Goal: Task Accomplishment & Management: Complete application form

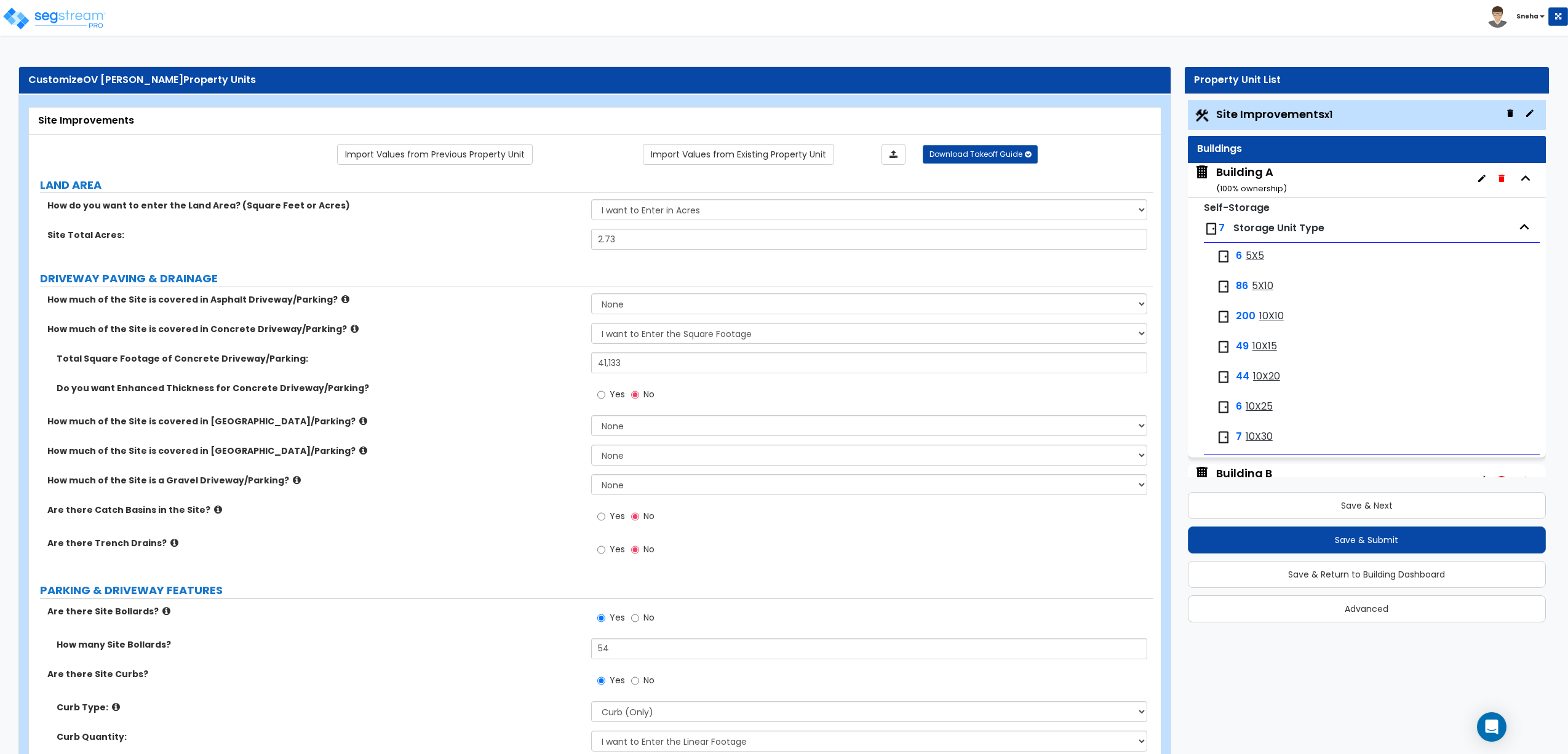
select select "2"
select select "1"
select select "2"
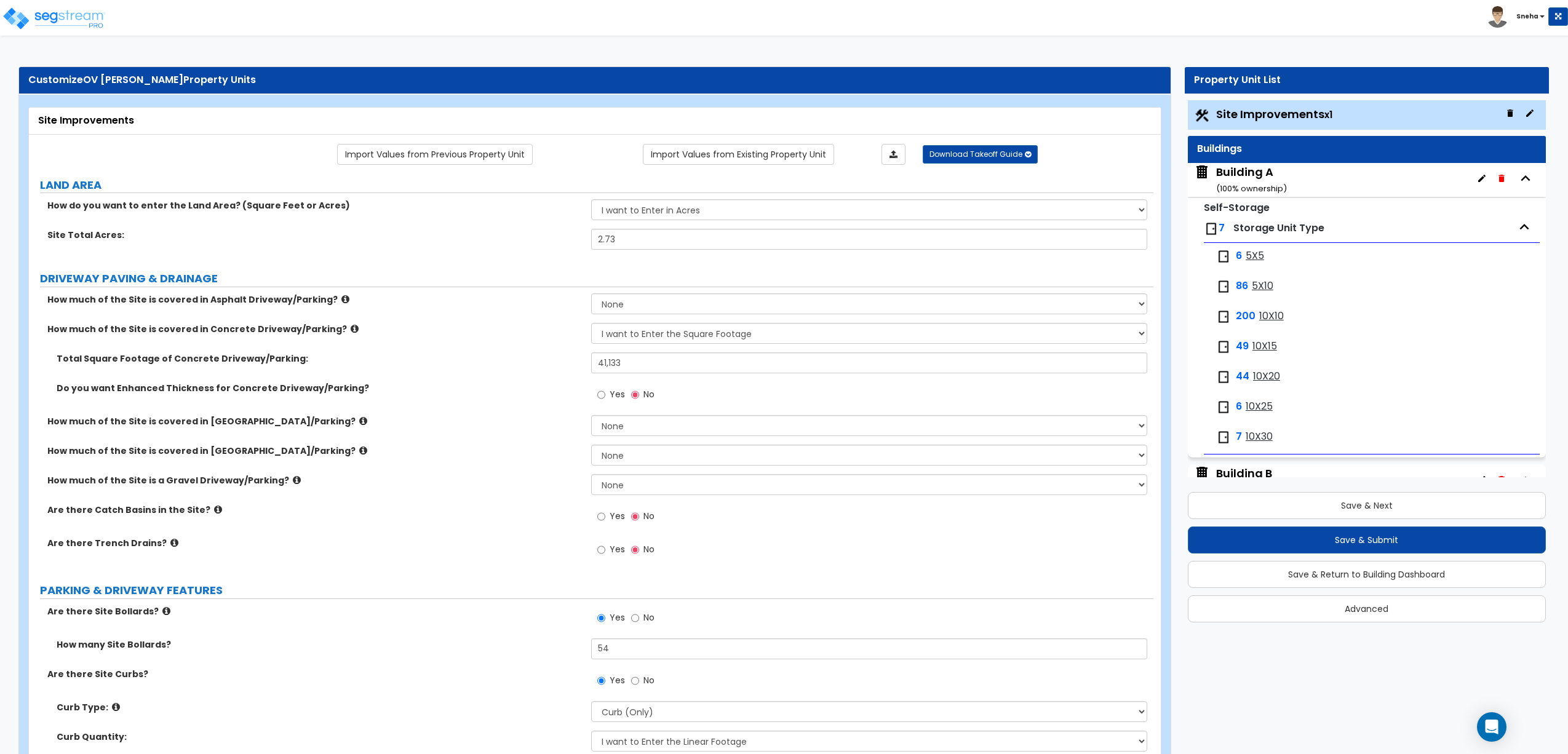
select select "1"
select select "3"
select select "2"
select select "1"
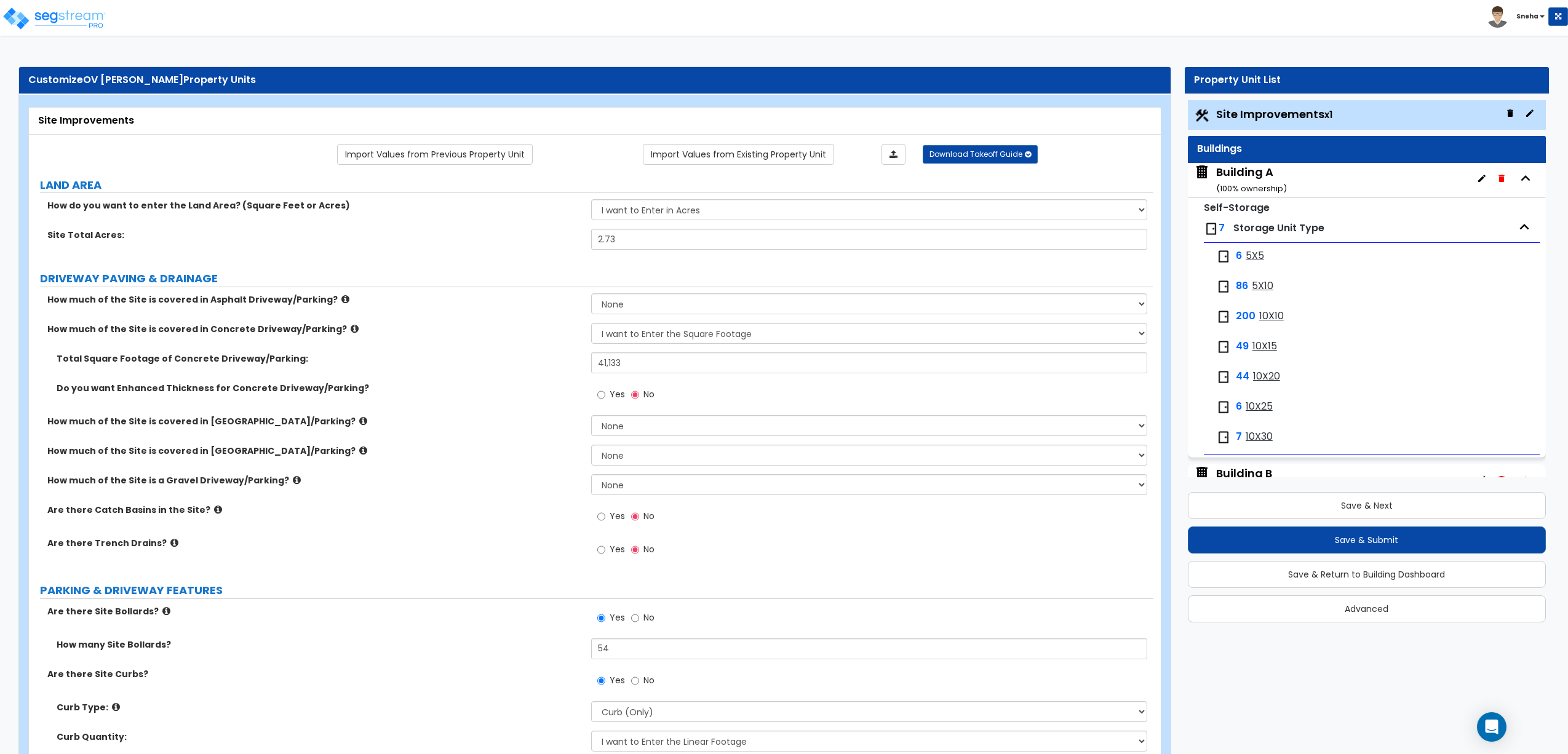
select select "1"
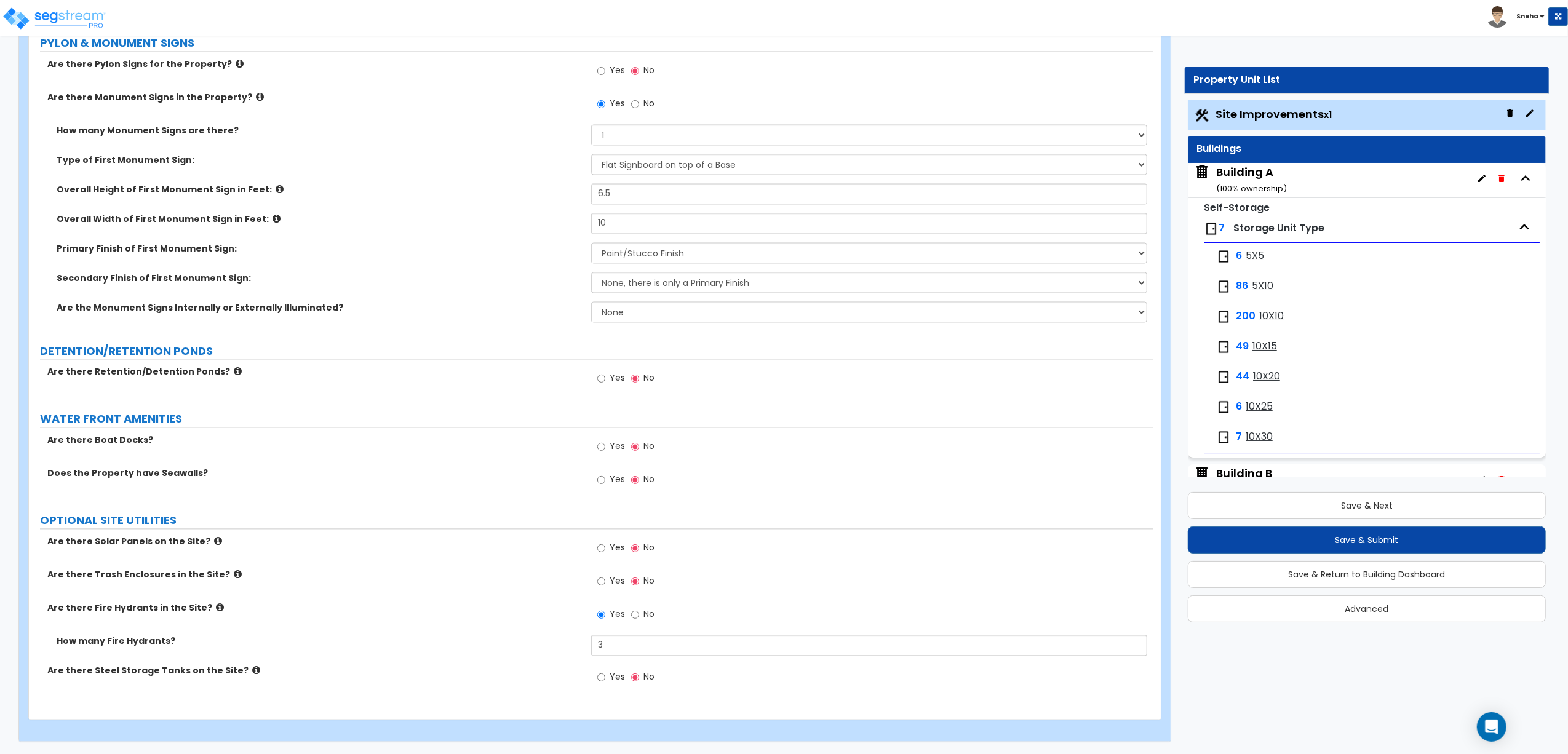
scroll to position [1094, 0]
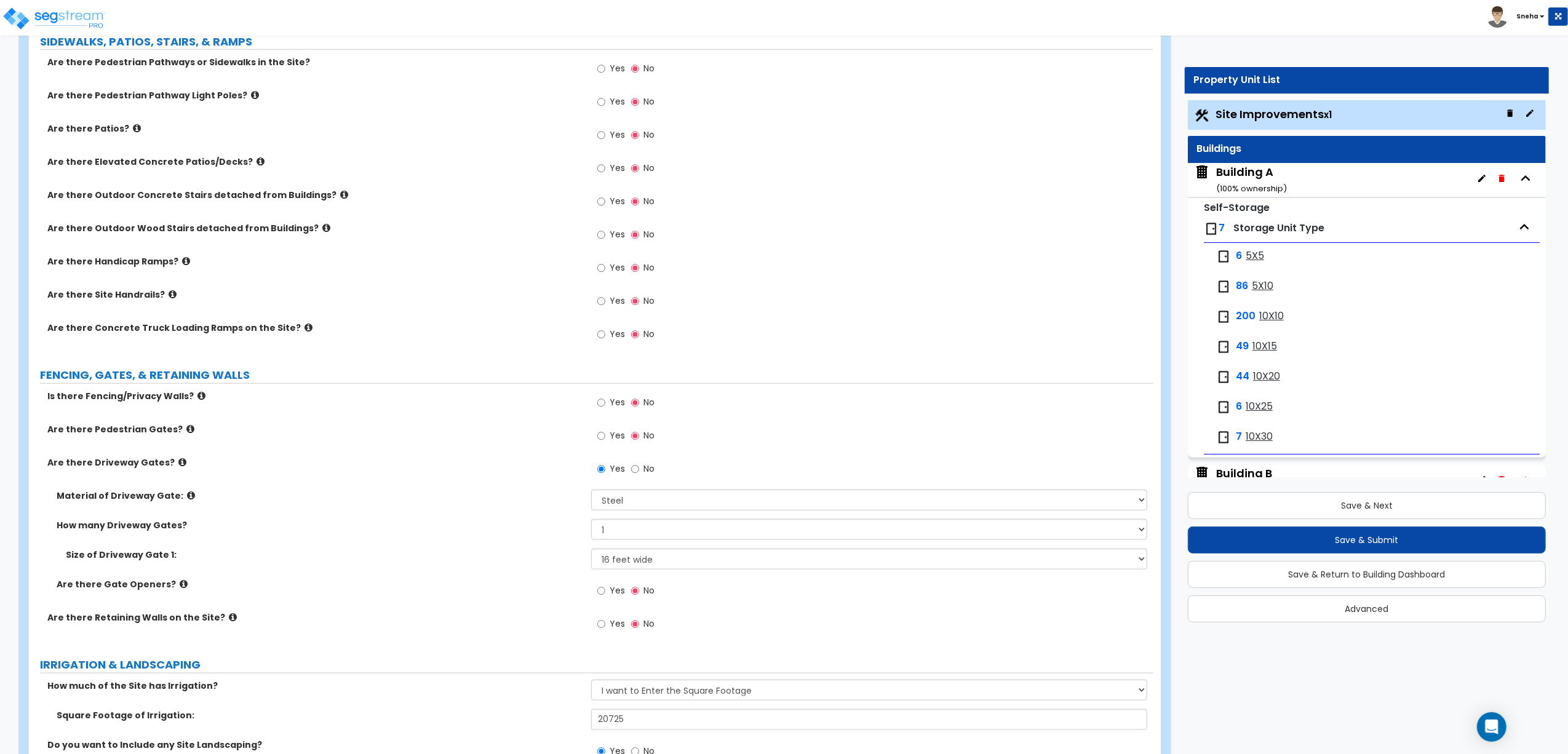
click at [603, 615] on div "Yes No" at bounding box center [626, 625] width 70 height 29
click at [609, 629] on label "Yes" at bounding box center [612, 625] width 28 height 21
click at [605, 629] on input "Yes" at bounding box center [601, 624] width 8 height 13
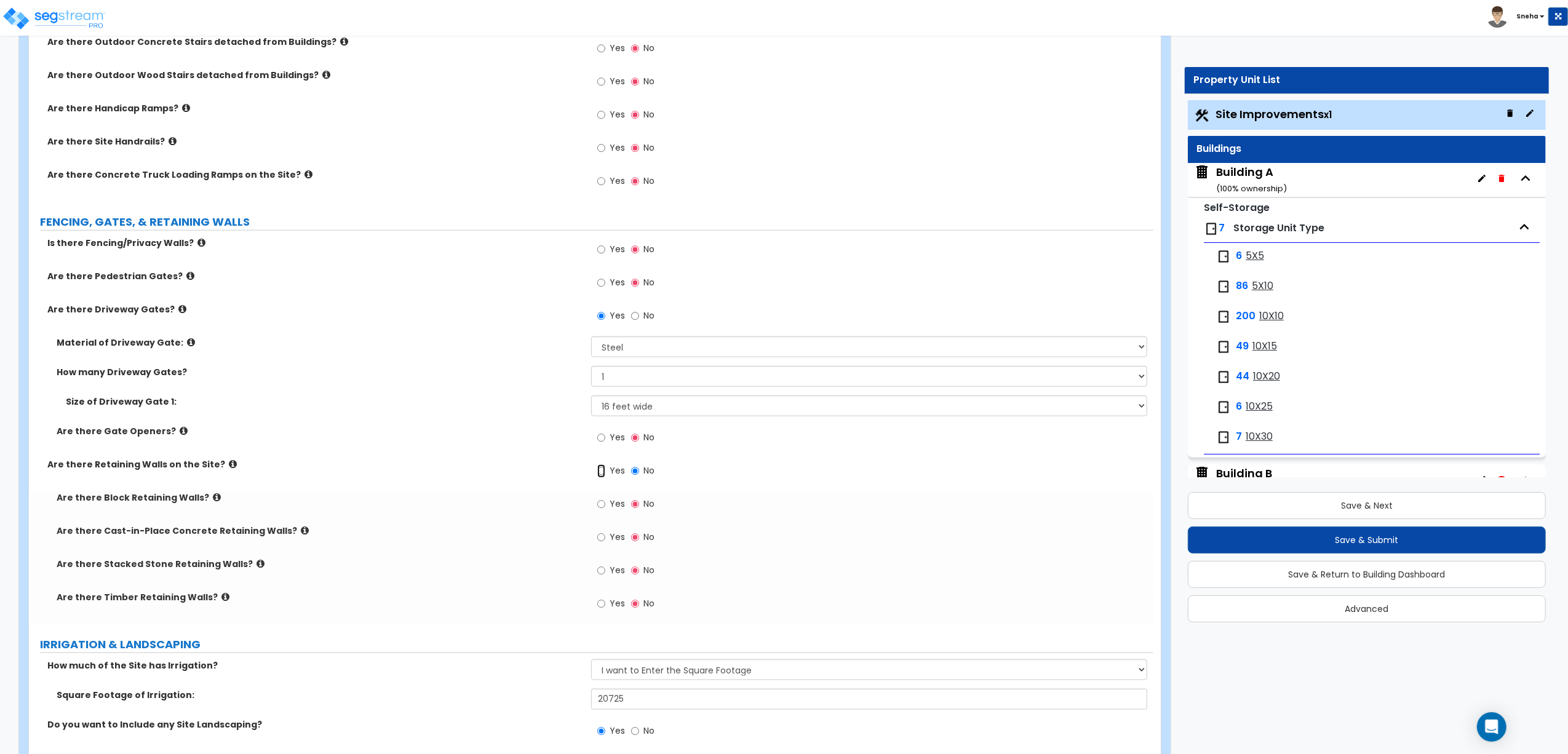
scroll to position [1340, 0]
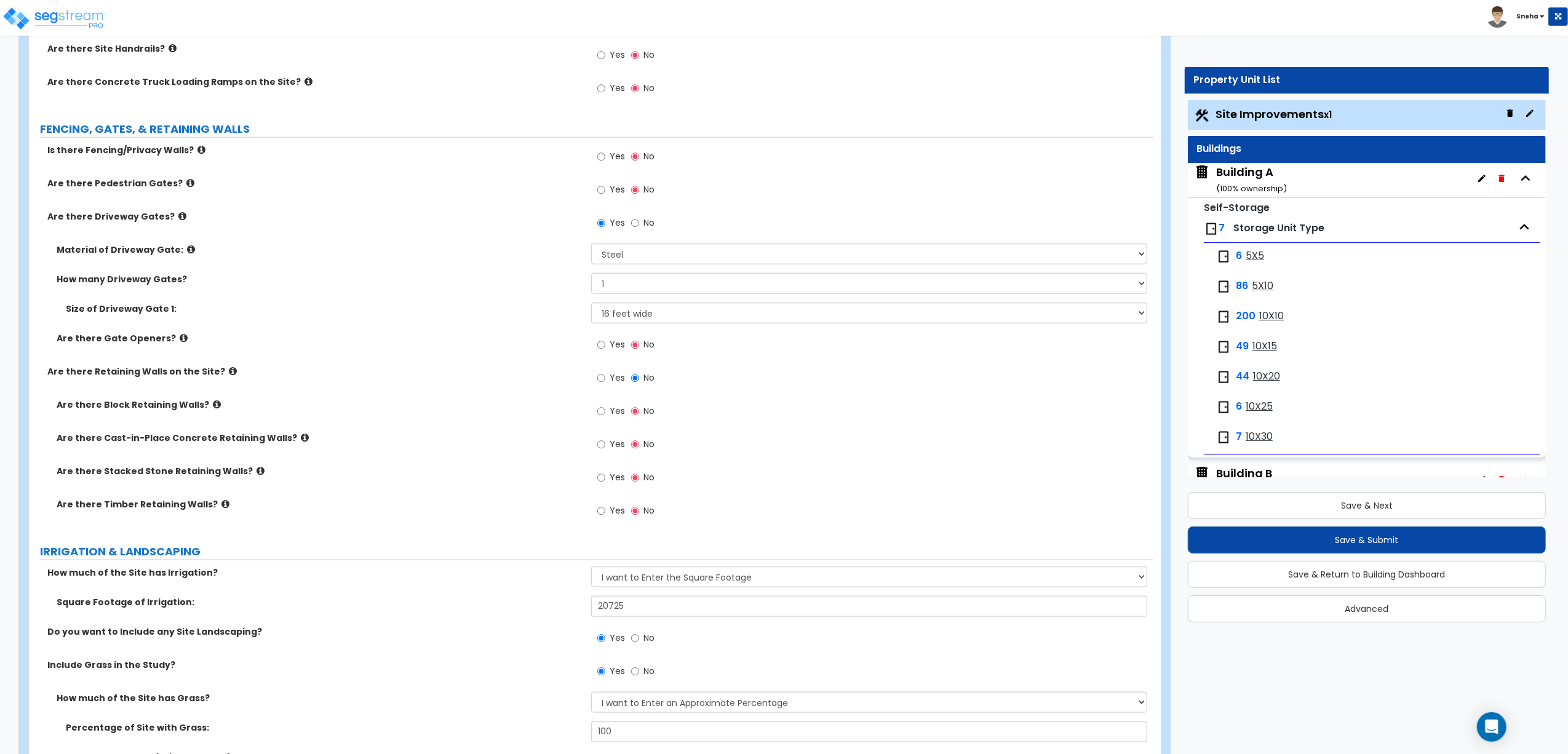
click at [614, 476] on span "Yes" at bounding box center [617, 478] width 15 height 13
click at [605, 476] on input "Yes" at bounding box center [601, 478] width 8 height 13
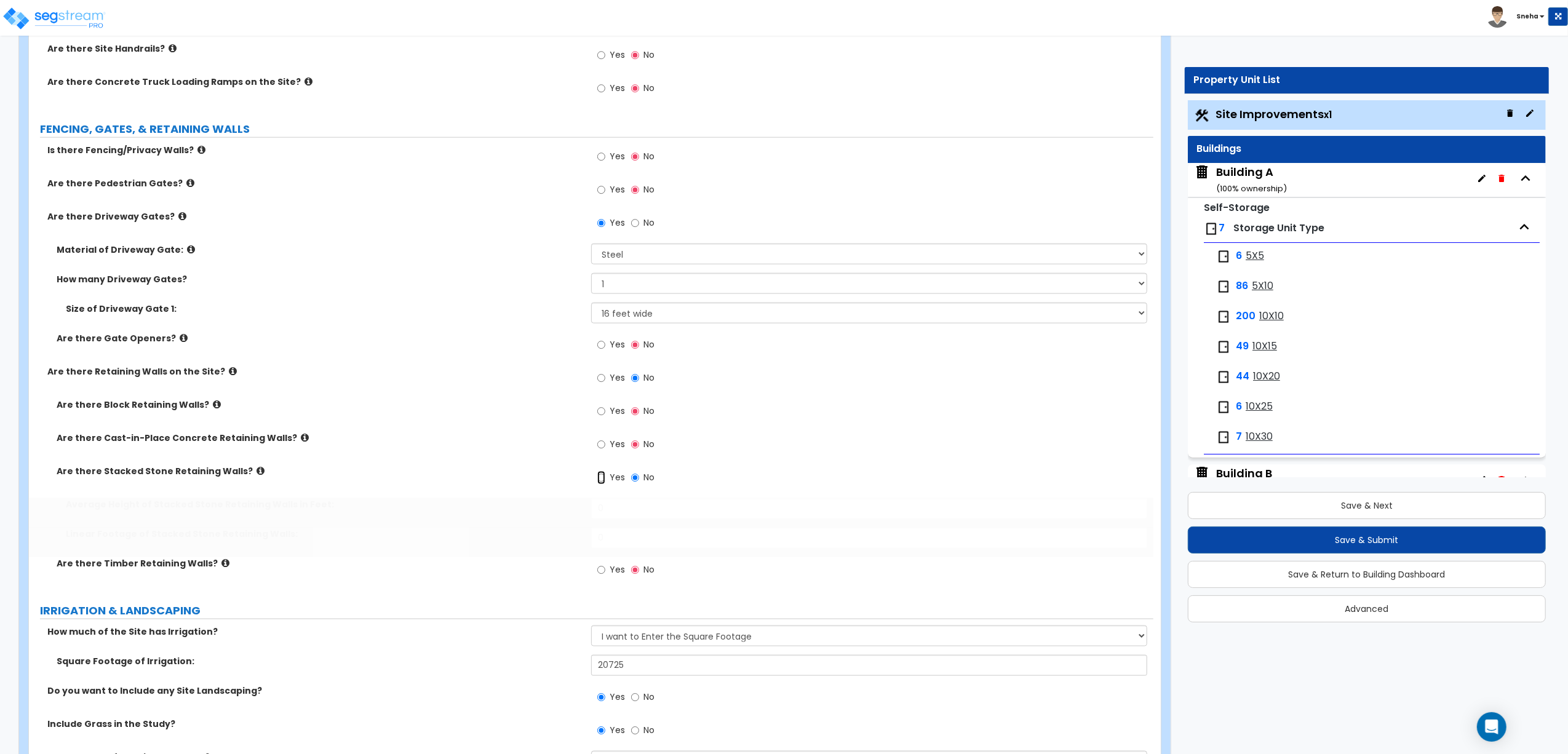
radio input "true"
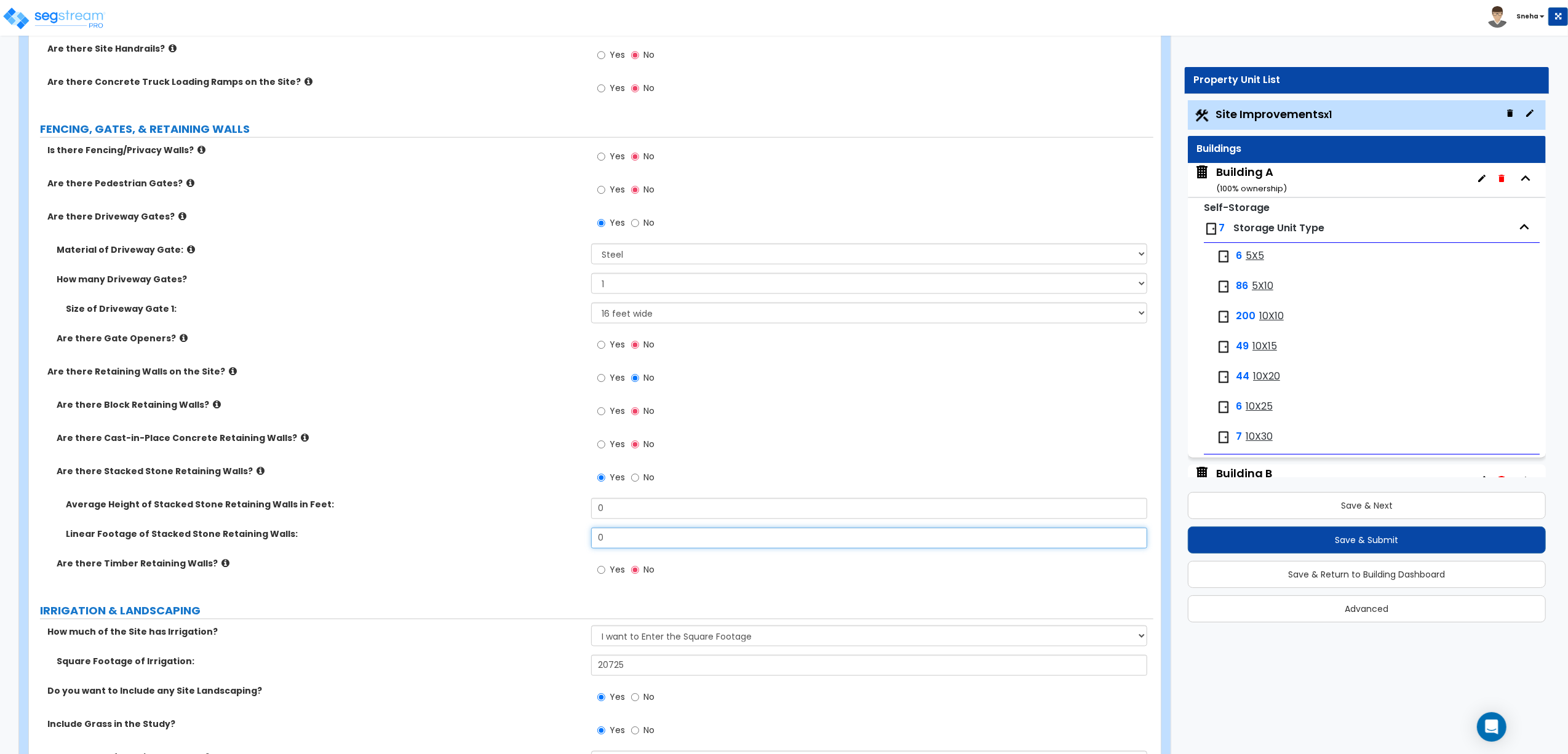
drag, startPoint x: 619, startPoint y: 532, endPoint x: 573, endPoint y: 536, distance: 46.2
click at [573, 536] on div "Linear Footage of Stacked Stone Retaining Walls: 0" at bounding box center [591, 542] width 1125 height 29
type input "236"
click at [614, 504] on input "0" at bounding box center [869, 508] width 556 height 21
drag, startPoint x: 588, startPoint y: 508, endPoint x: 572, endPoint y: 508, distance: 16.0
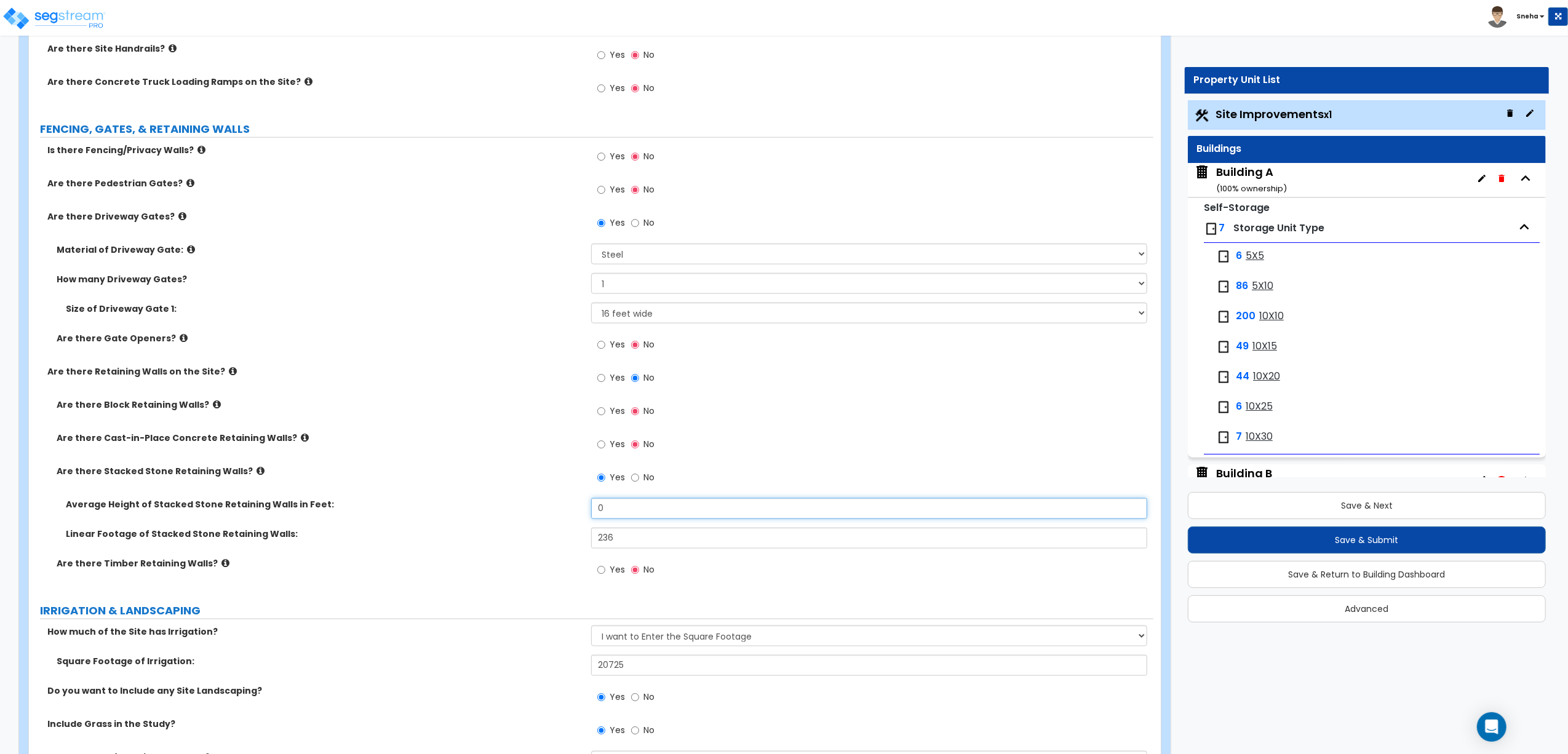
click at [572, 508] on div "Average Height of Stacked Stone Retaining Walls in Feet: 0" at bounding box center [591, 512] width 1125 height 29
click at [566, 508] on label "Average Height of Stacked Stone Retaining Walls in Feet:" at bounding box center [324, 504] width 516 height 13
drag, startPoint x: 621, startPoint y: 512, endPoint x: 576, endPoint y: 508, distance: 45.2
click at [576, 508] on div "Average Height of Stacked Stone Retaining Walls in Feet: 5" at bounding box center [591, 512] width 1125 height 29
type input "3"
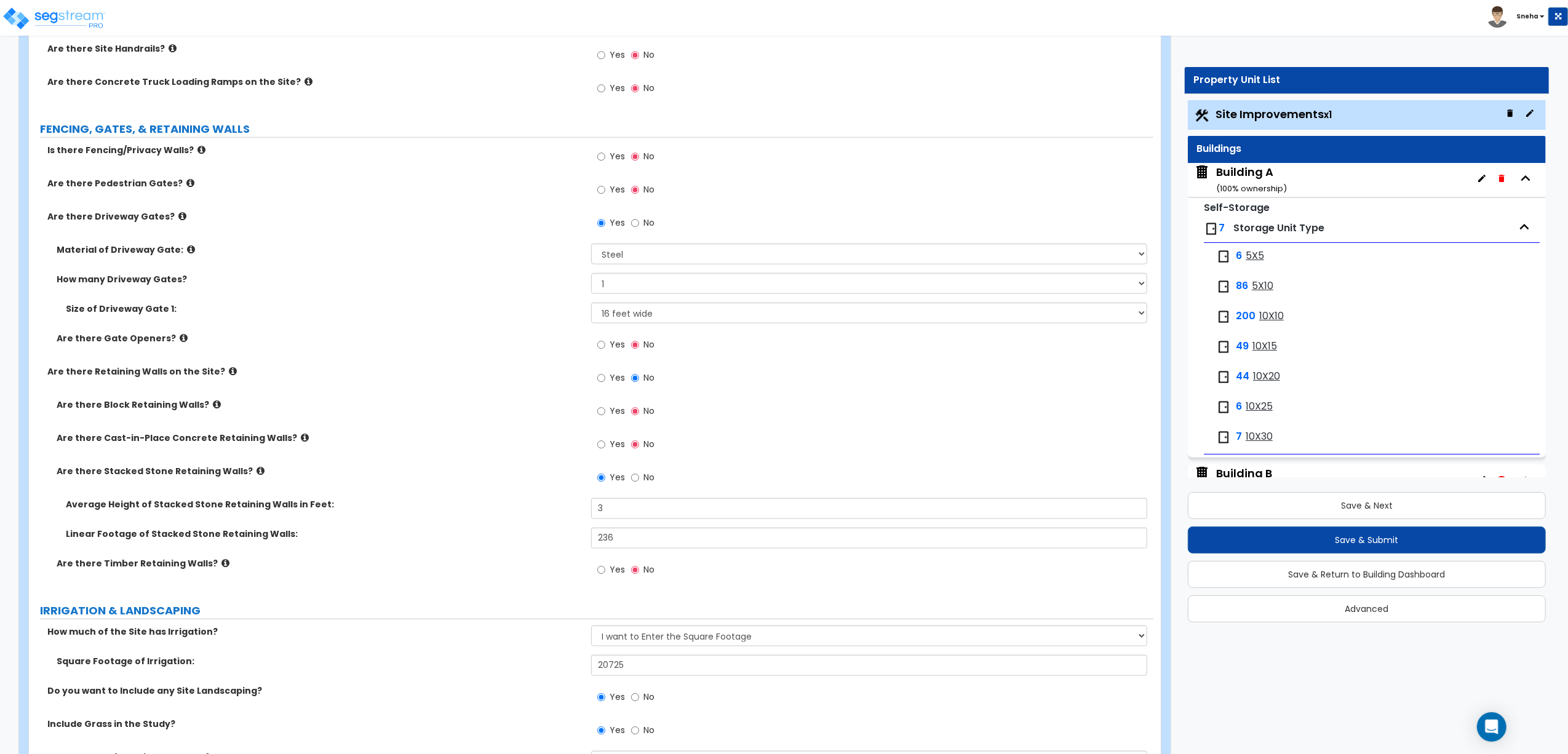
click at [564, 505] on label "Average Height of Stacked Stone Retaining Walls in Feet:" at bounding box center [324, 504] width 516 height 13
click at [690, 311] on select "Please Choose One 12 feet wide 14 feet wide 16 feet wide" at bounding box center [869, 313] width 556 height 21
click at [511, 356] on div "Are there Gate Openers? Yes No" at bounding box center [591, 349] width 1125 height 33
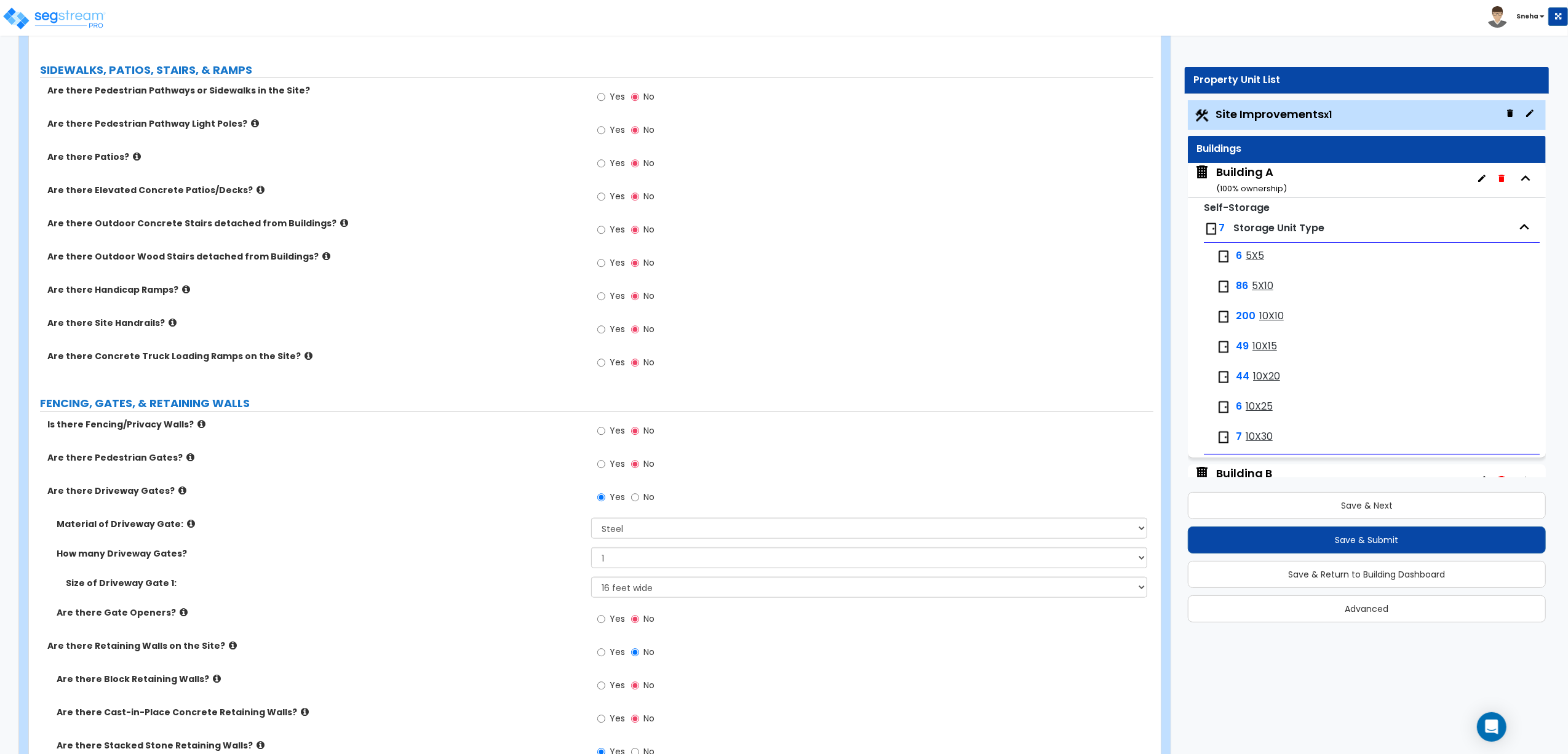
scroll to position [930, 0]
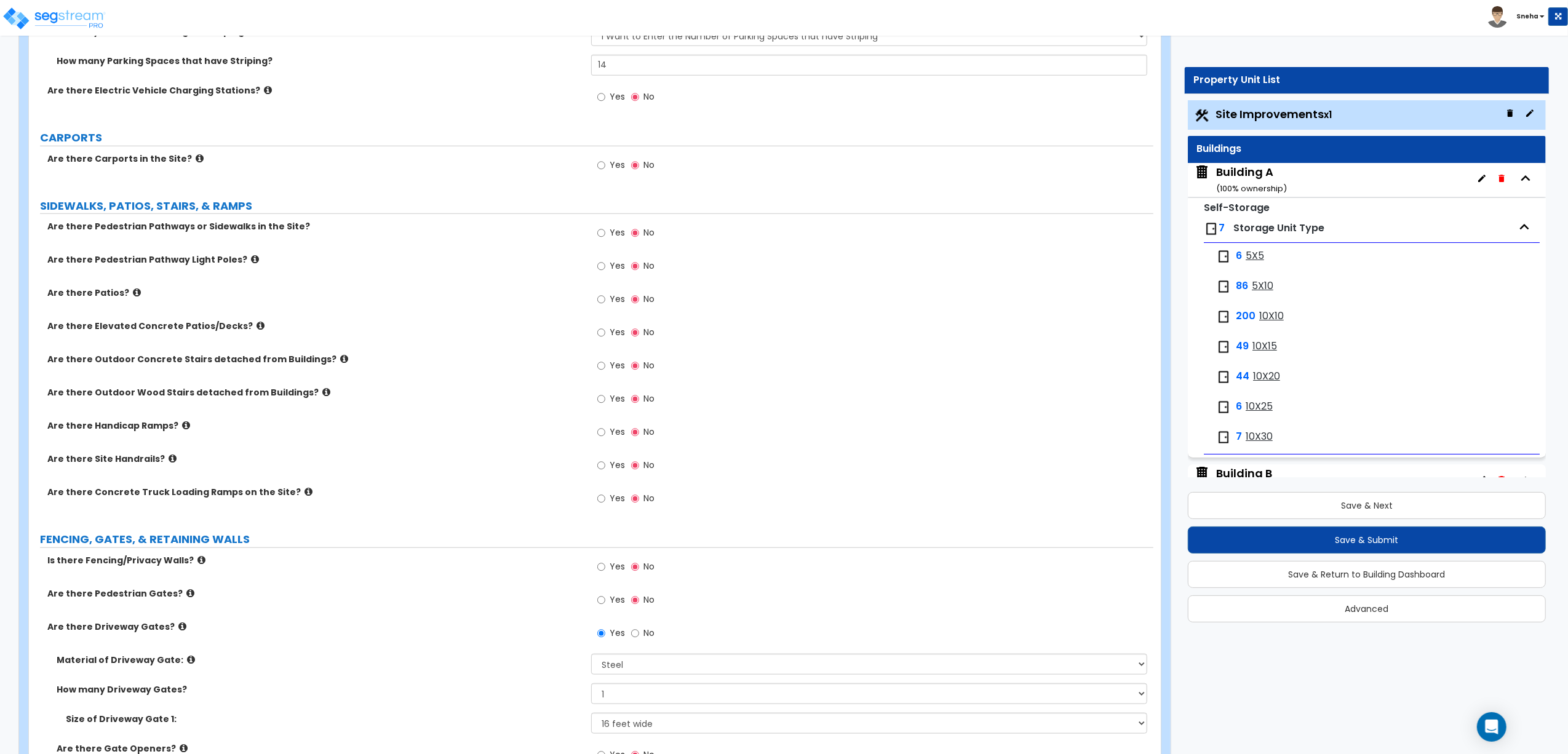
click at [619, 232] on span "Yes" at bounding box center [617, 233] width 15 height 13
click at [605, 232] on input "Yes" at bounding box center [601, 233] width 8 height 13
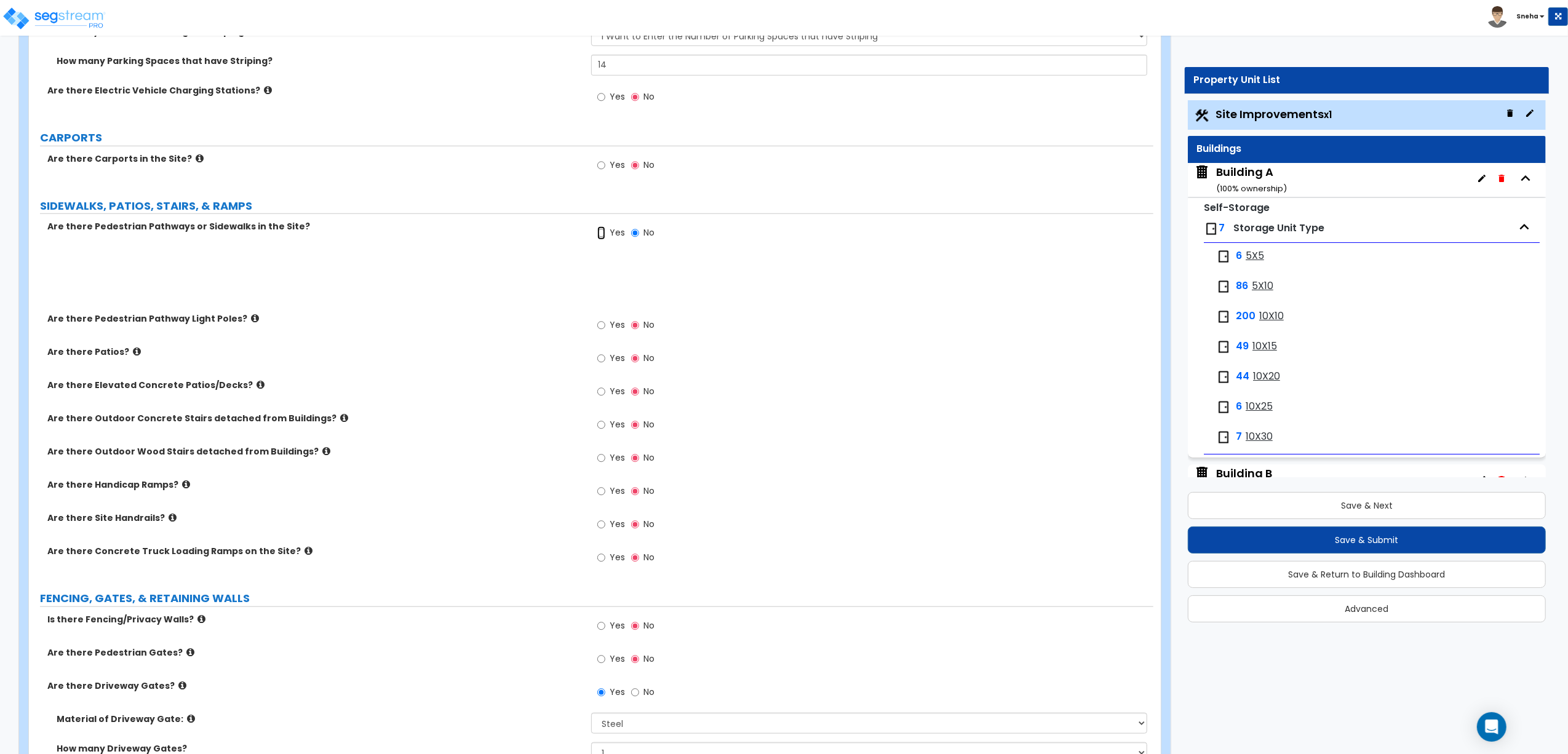
scroll to position [989, 0]
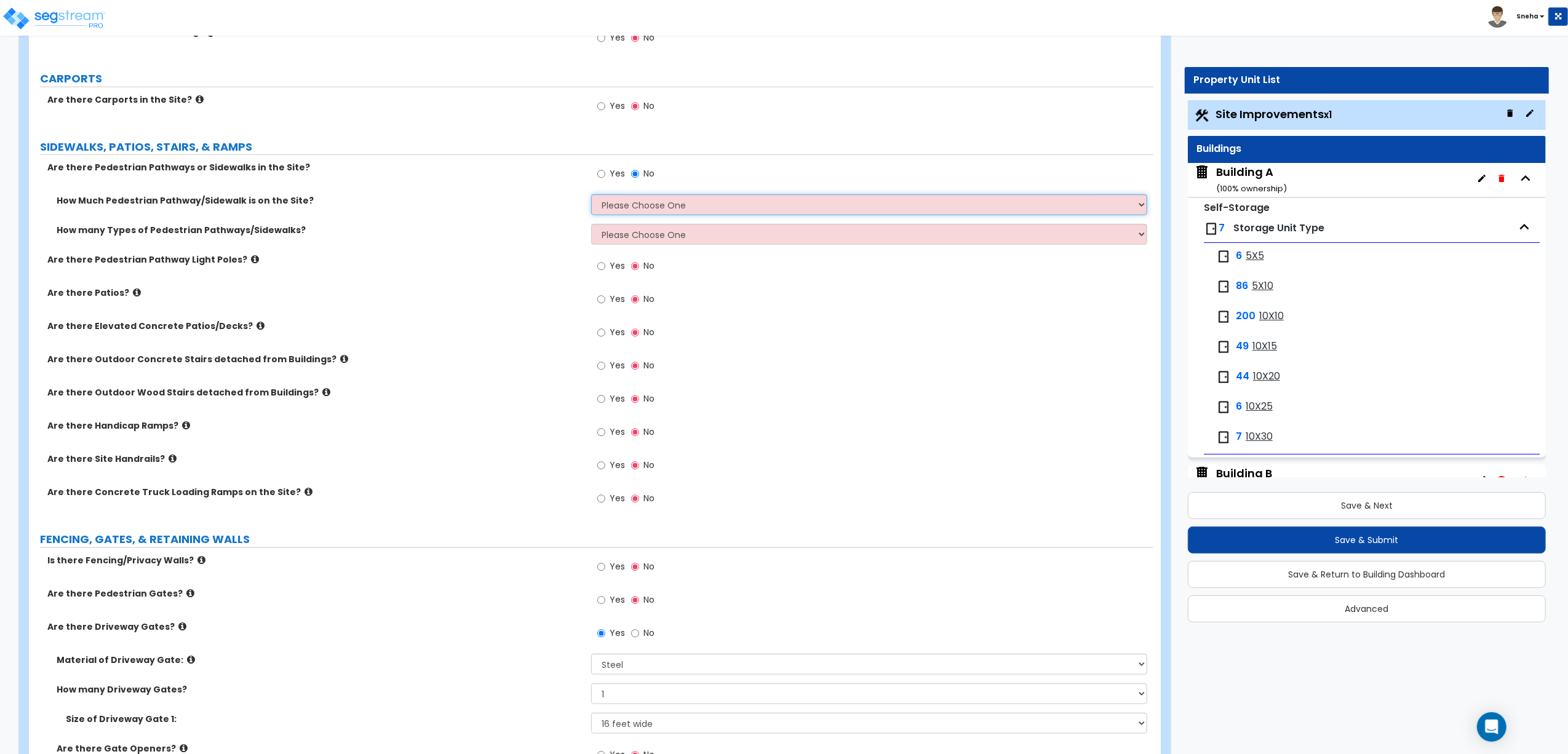
click at [637, 205] on select "Please Choose One I Don't Know, Please Estimate For Me Enter Linear Footage" at bounding box center [869, 205] width 556 height 21
select select "2"
click at [591, 196] on select "Please Choose One I Don't Know, Please Estimate For Me Enter Linear Footage" at bounding box center [869, 205] width 556 height 21
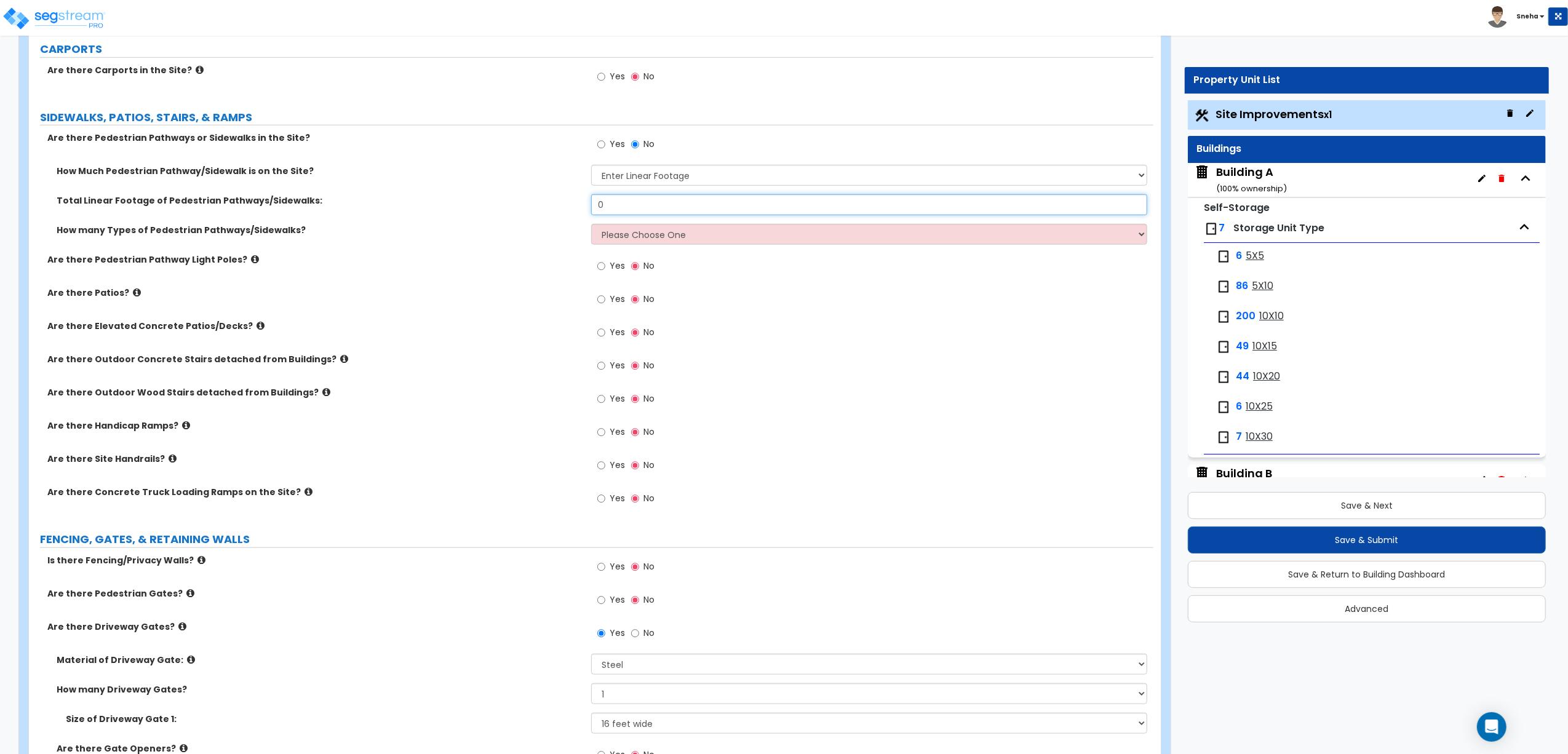
drag, startPoint x: 621, startPoint y: 210, endPoint x: 554, endPoint y: 205, distance: 67.2
click at [554, 205] on div "Total Linear Footage of Pedestrian Pathways/Sidewalks: 0" at bounding box center [591, 209] width 1125 height 29
type input "8"
type input "383"
click at [541, 192] on div "How Much Pedestrian Pathway/Sidewalk is on the Site? Please Choose One I Don't …" at bounding box center [591, 180] width 1125 height 29
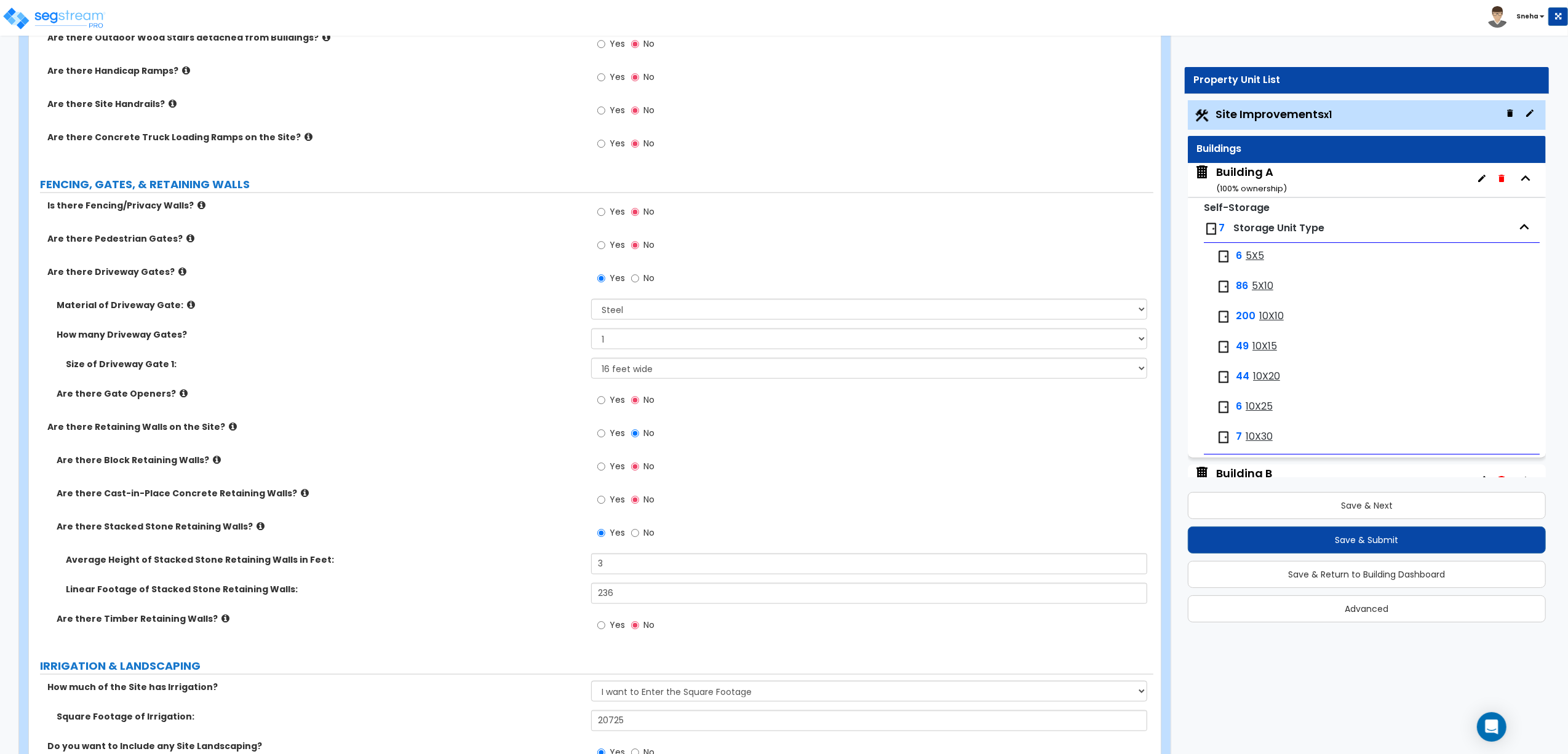
scroll to position [1511, 0]
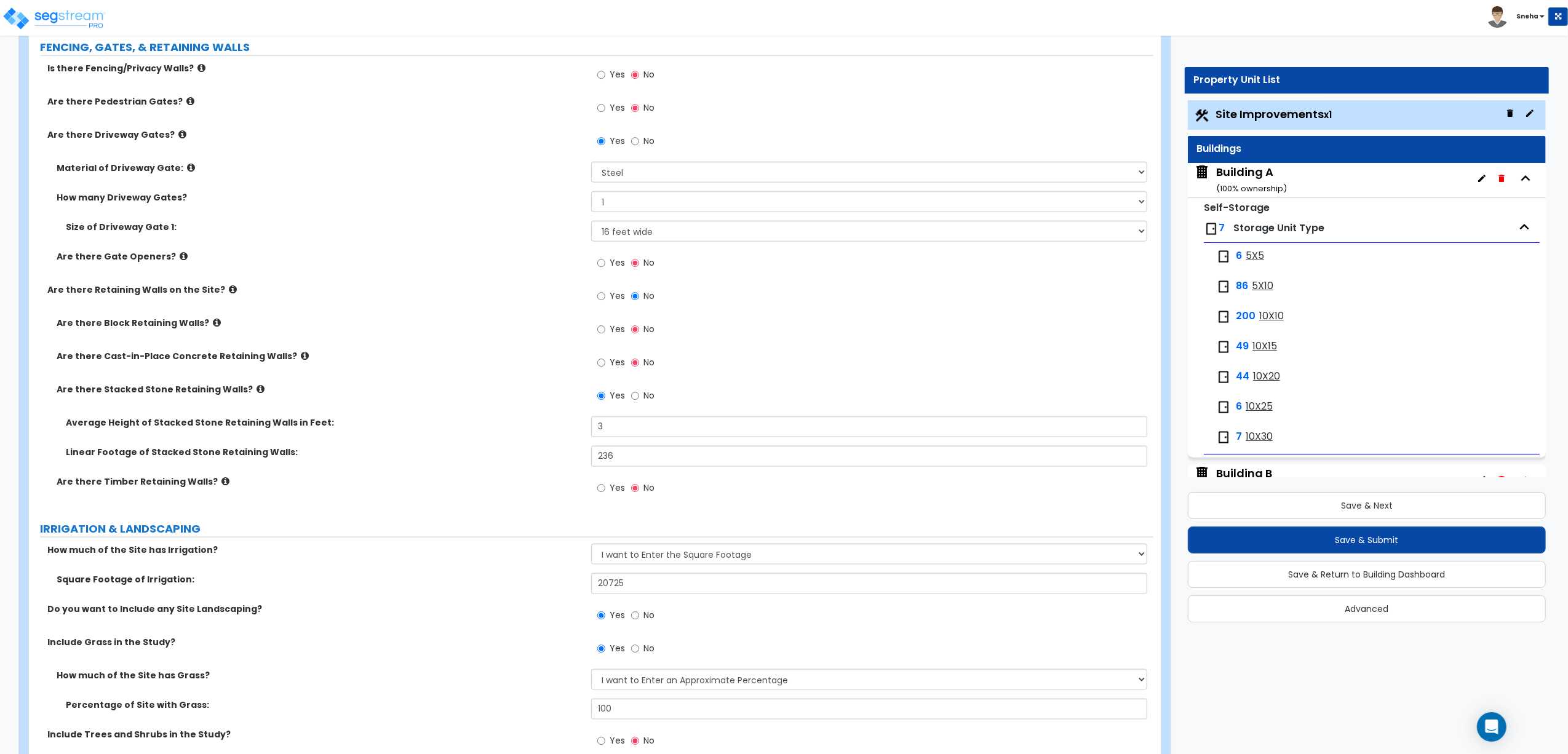
click at [611, 70] on span "Yes" at bounding box center [617, 74] width 15 height 13
click at [605, 70] on input "Yes" at bounding box center [601, 74] width 8 height 13
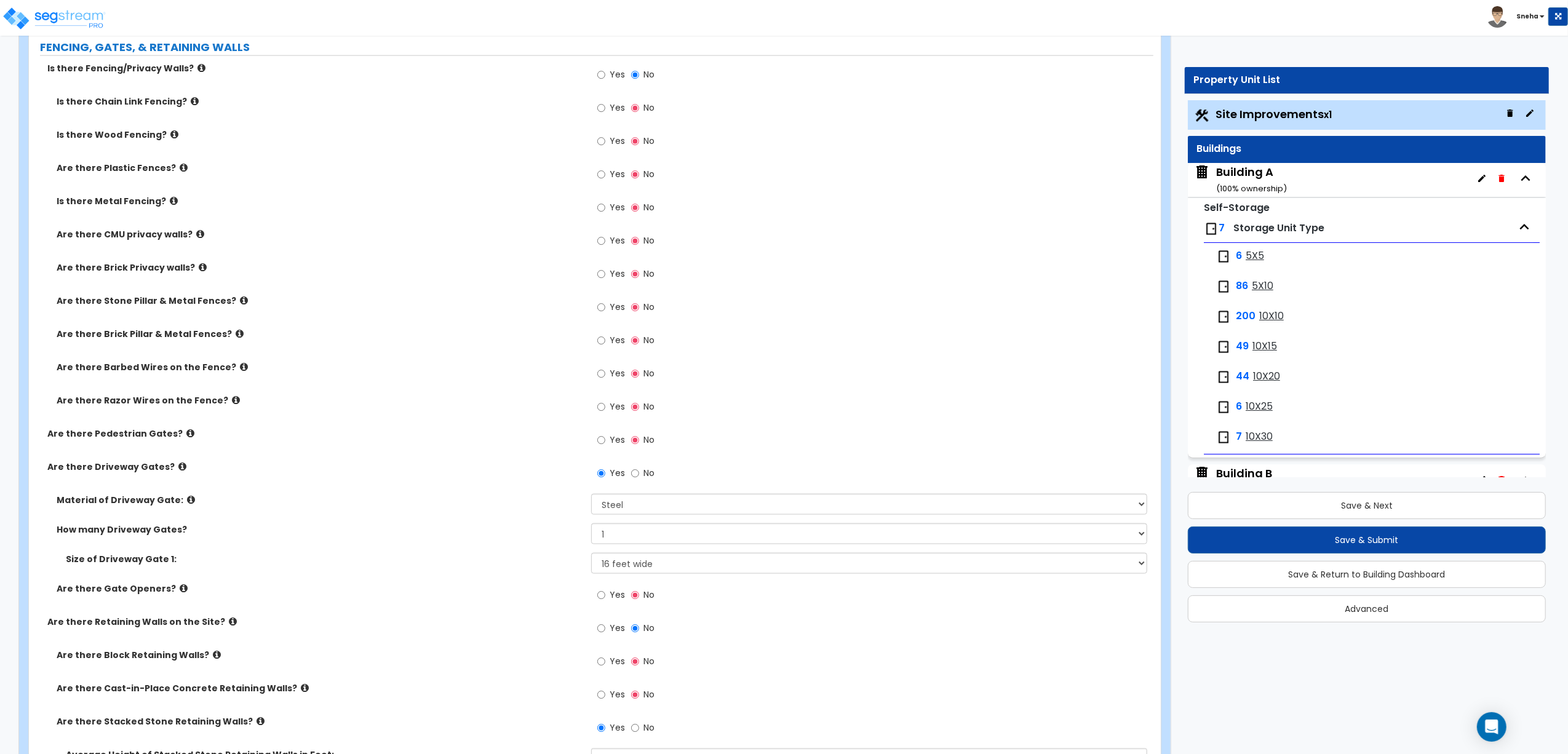
click at [171, 138] on icon at bounding box center [174, 134] width 8 height 9
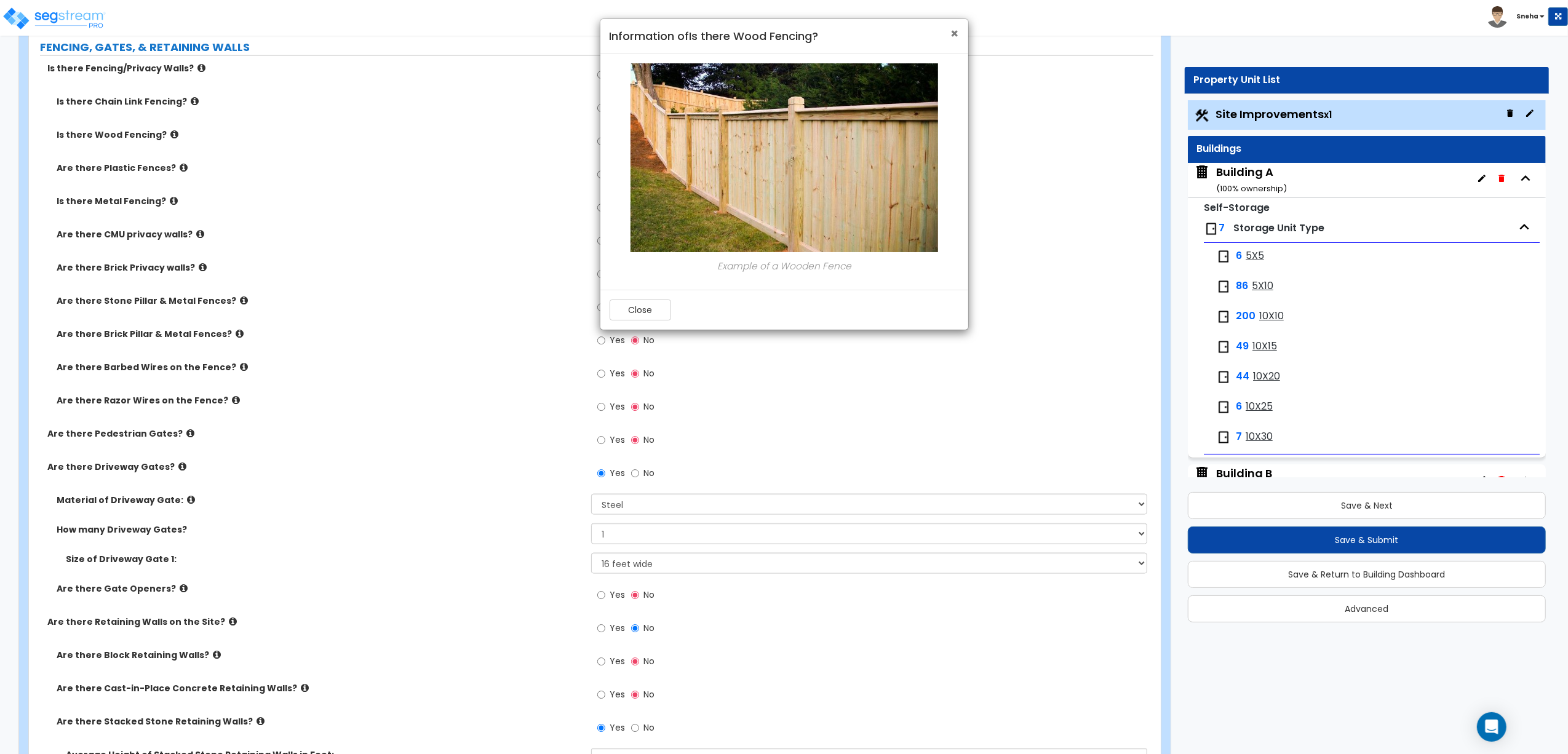
click at [952, 33] on span "×" at bounding box center [954, 33] width 8 height 18
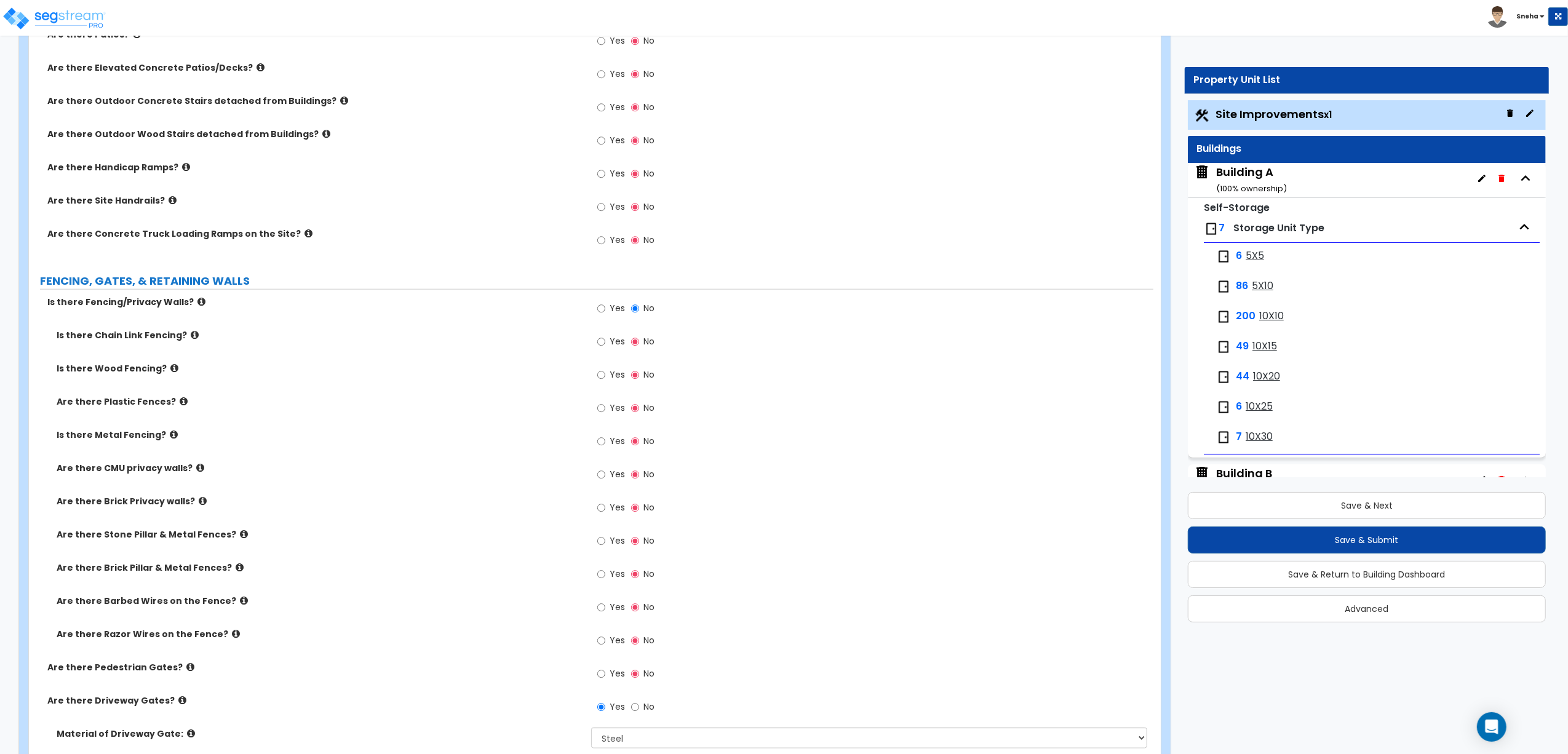
scroll to position [1429, 0]
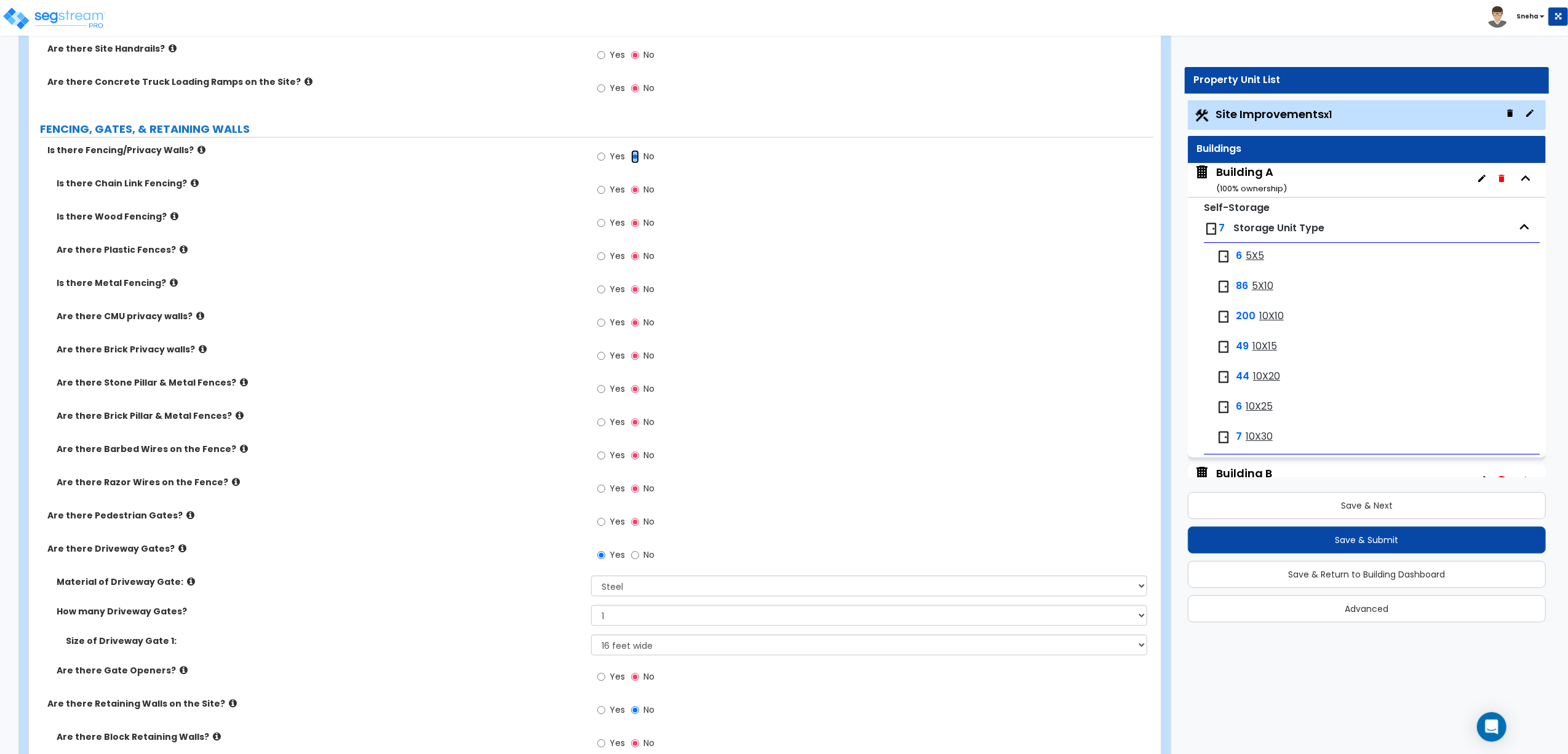
click at [635, 158] on input "No" at bounding box center [635, 157] width 8 height 13
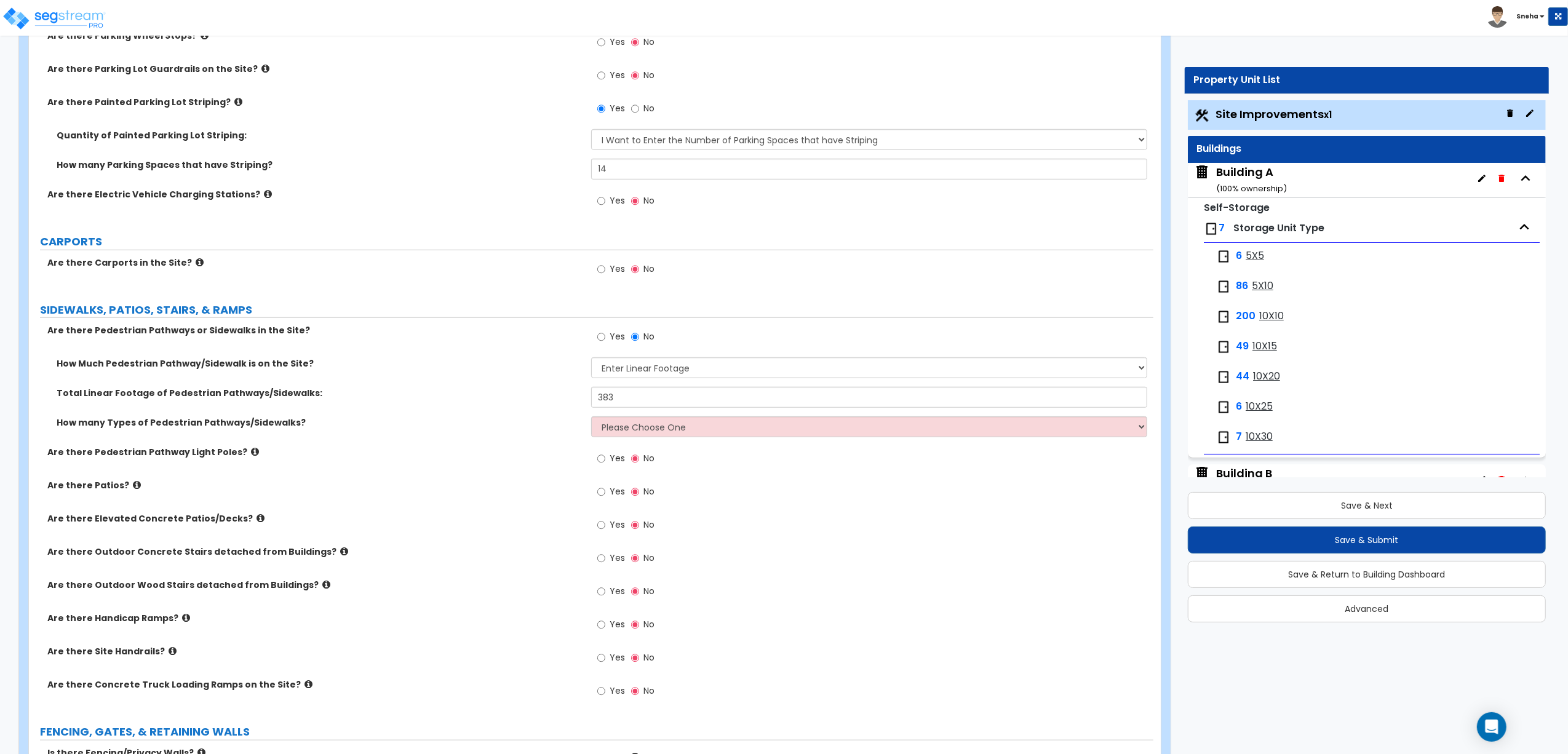
scroll to position [855, 0]
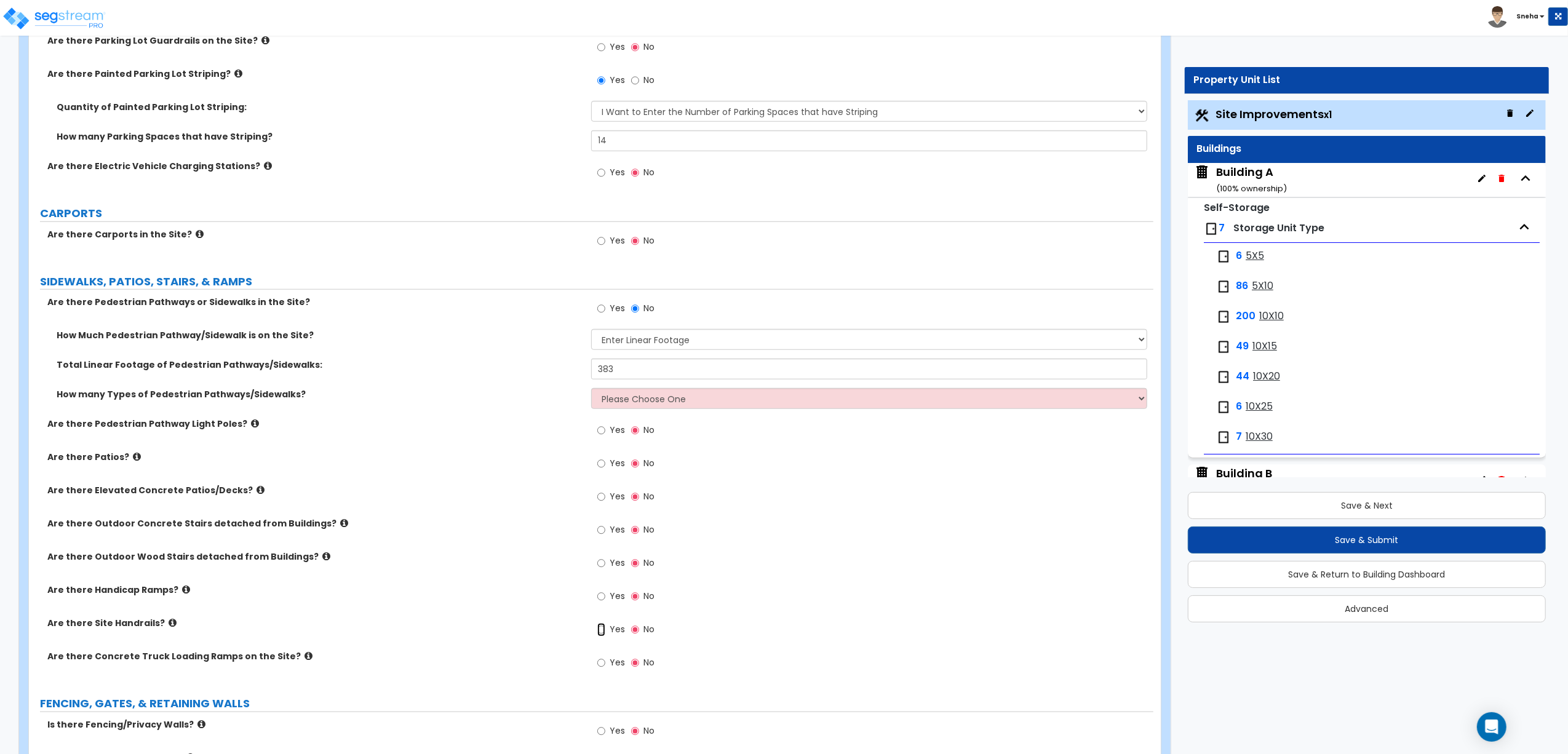
click at [605, 631] on input "Yes" at bounding box center [601, 629] width 8 height 13
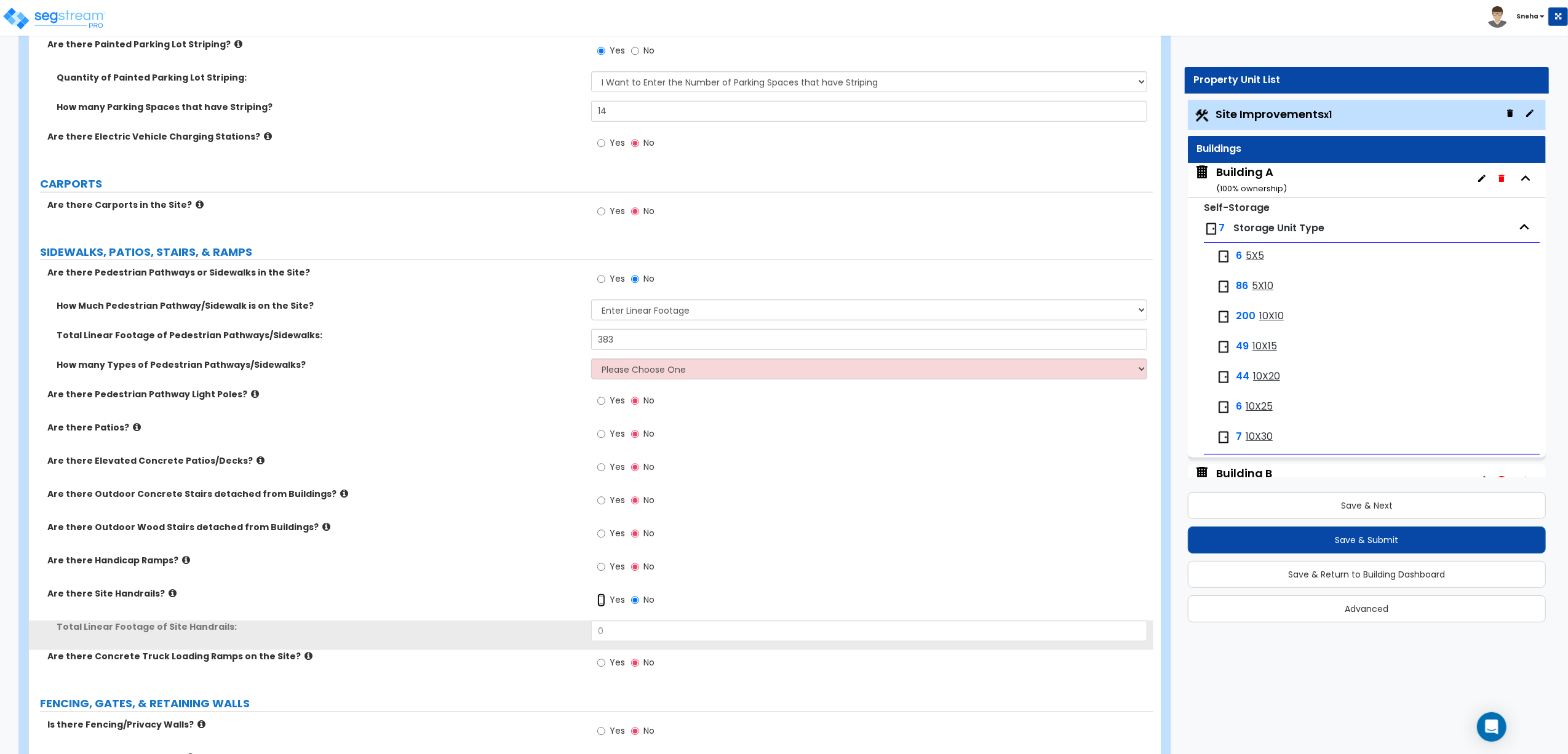
scroll to position [1130, 0]
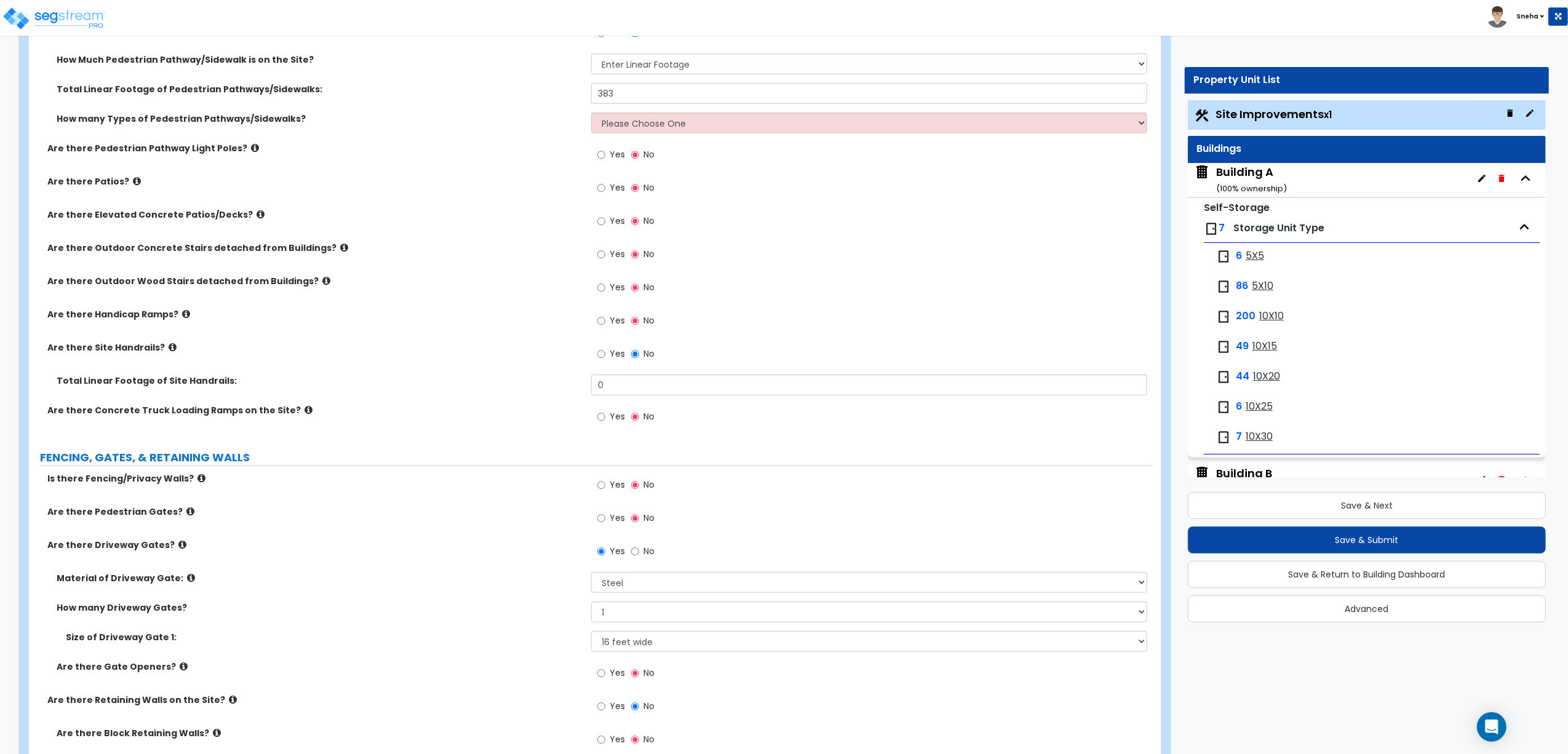
click at [169, 352] on icon at bounding box center [172, 347] width 8 height 9
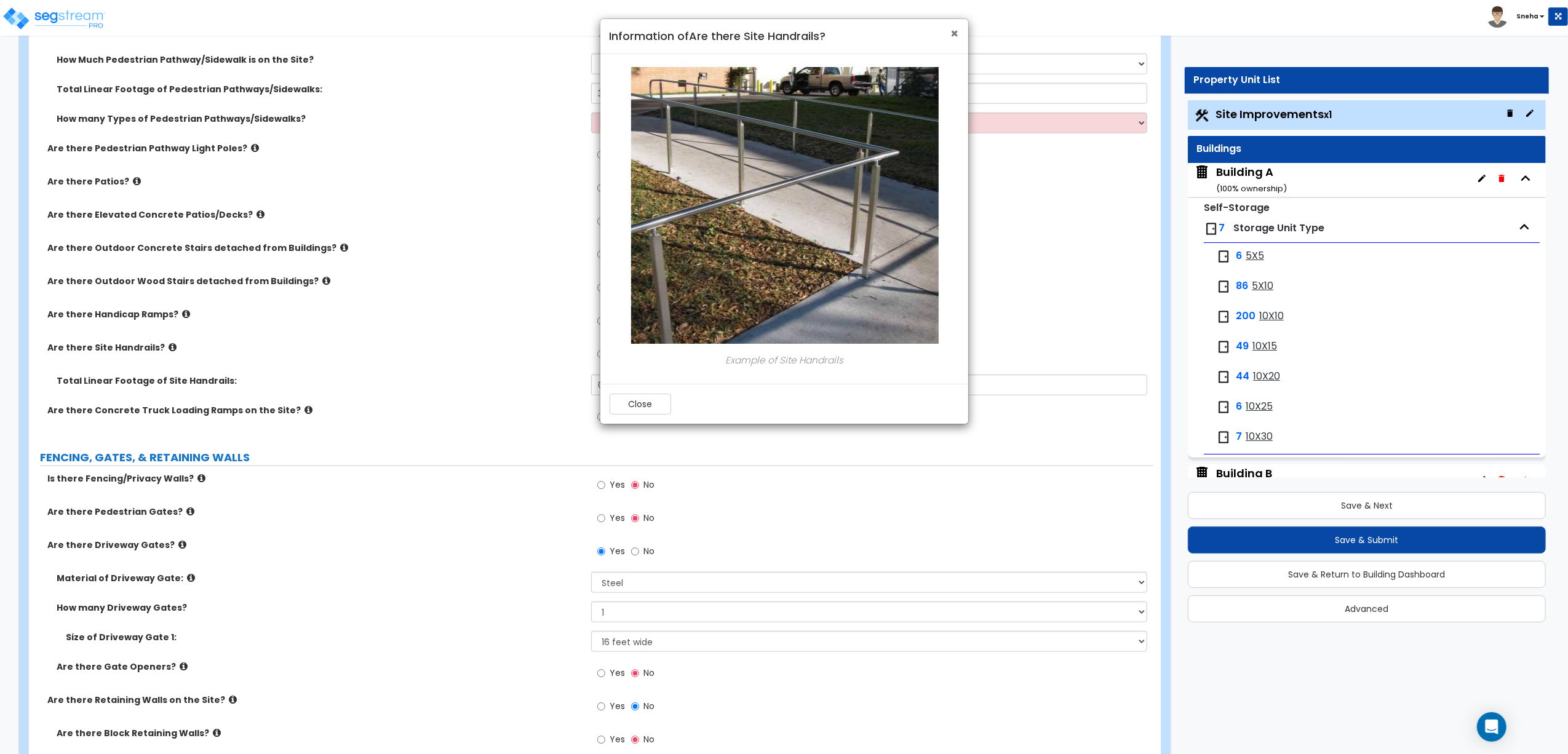
click at [953, 38] on span "×" at bounding box center [954, 33] width 8 height 18
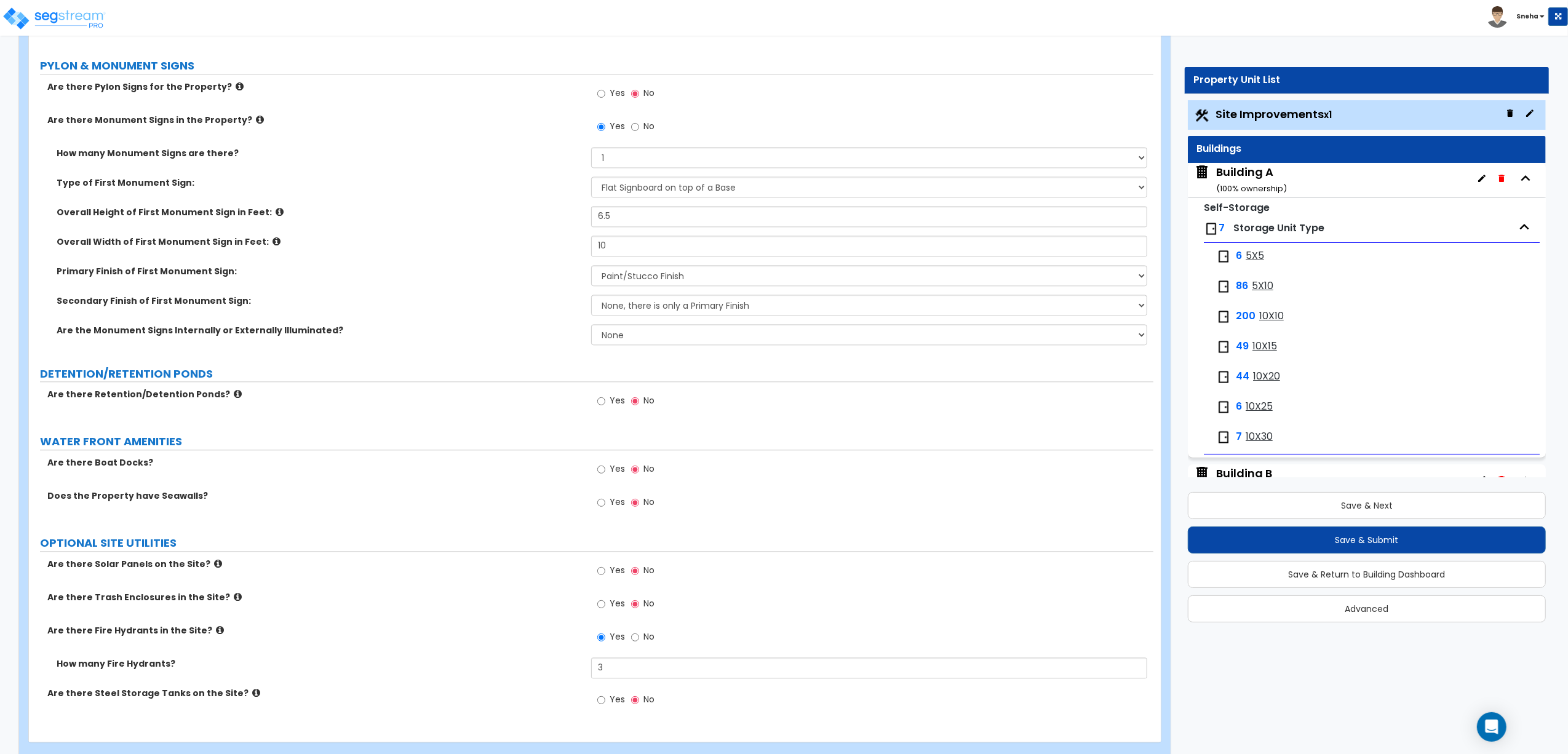
scroll to position [2684, 0]
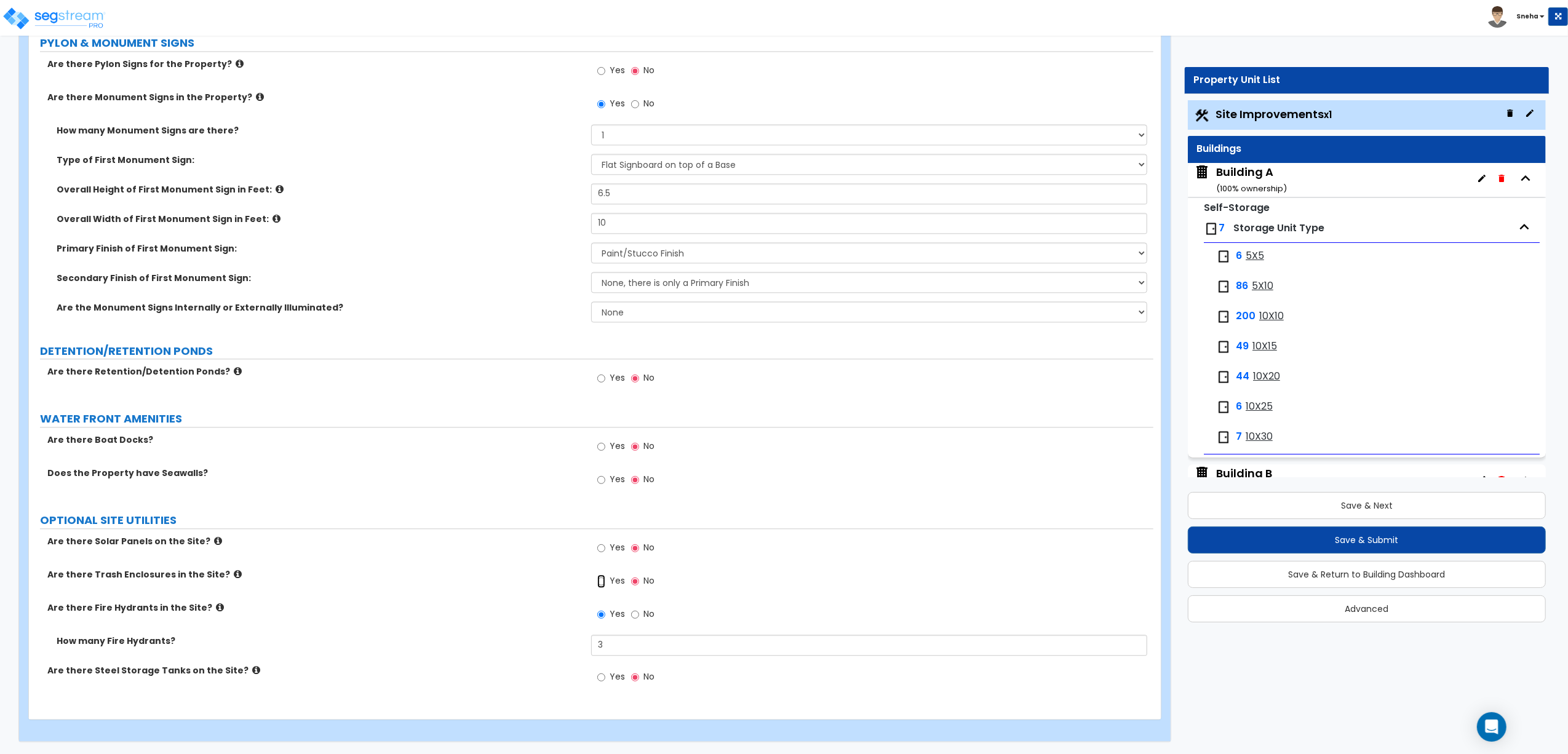
click at [604, 579] on input "Yes" at bounding box center [601, 581] width 8 height 13
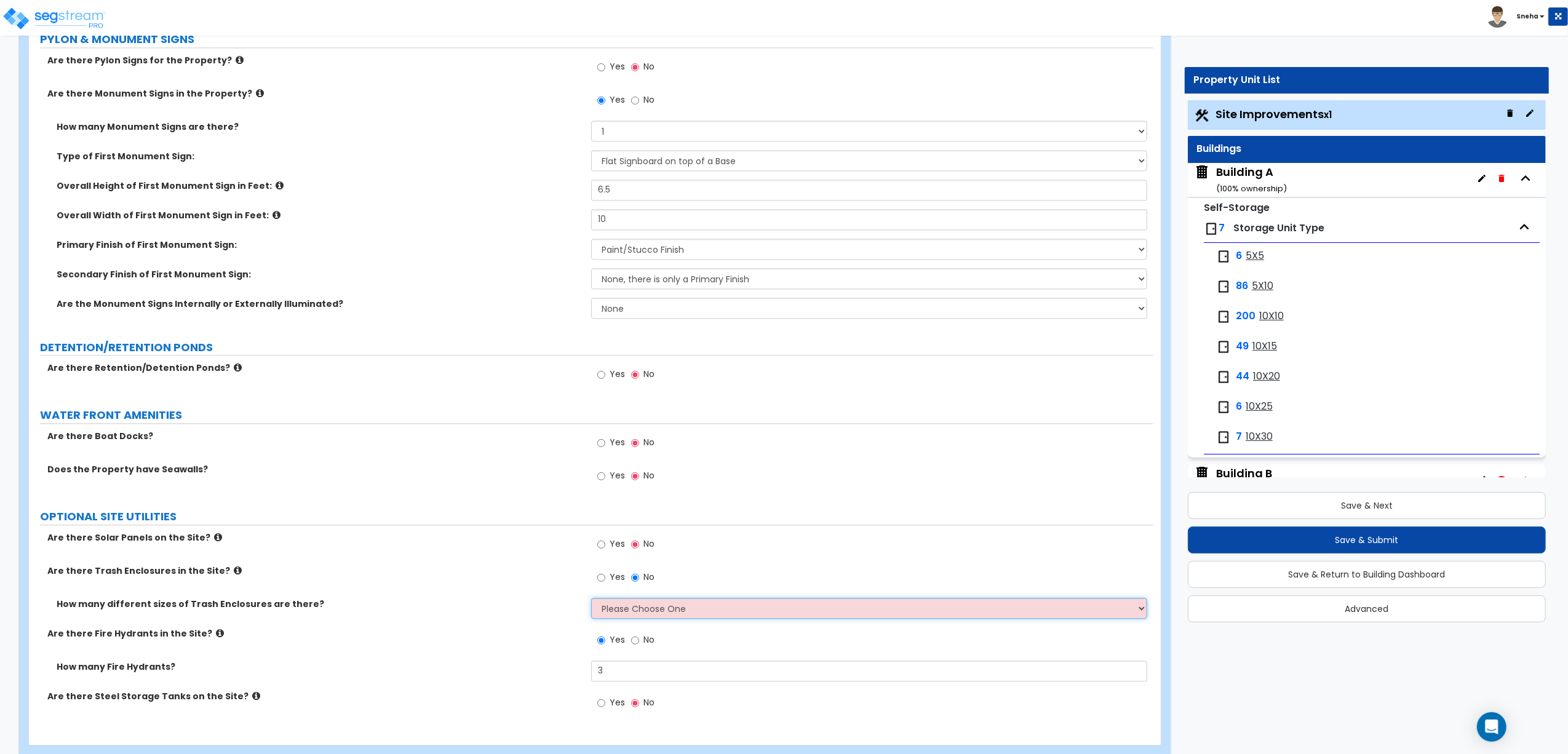
click at [628, 615] on select "Please Choose One 1 2 3" at bounding box center [869, 608] width 556 height 21
select select "1"
click at [591, 601] on select "Please Choose One 1 2 3" at bounding box center [869, 608] width 556 height 21
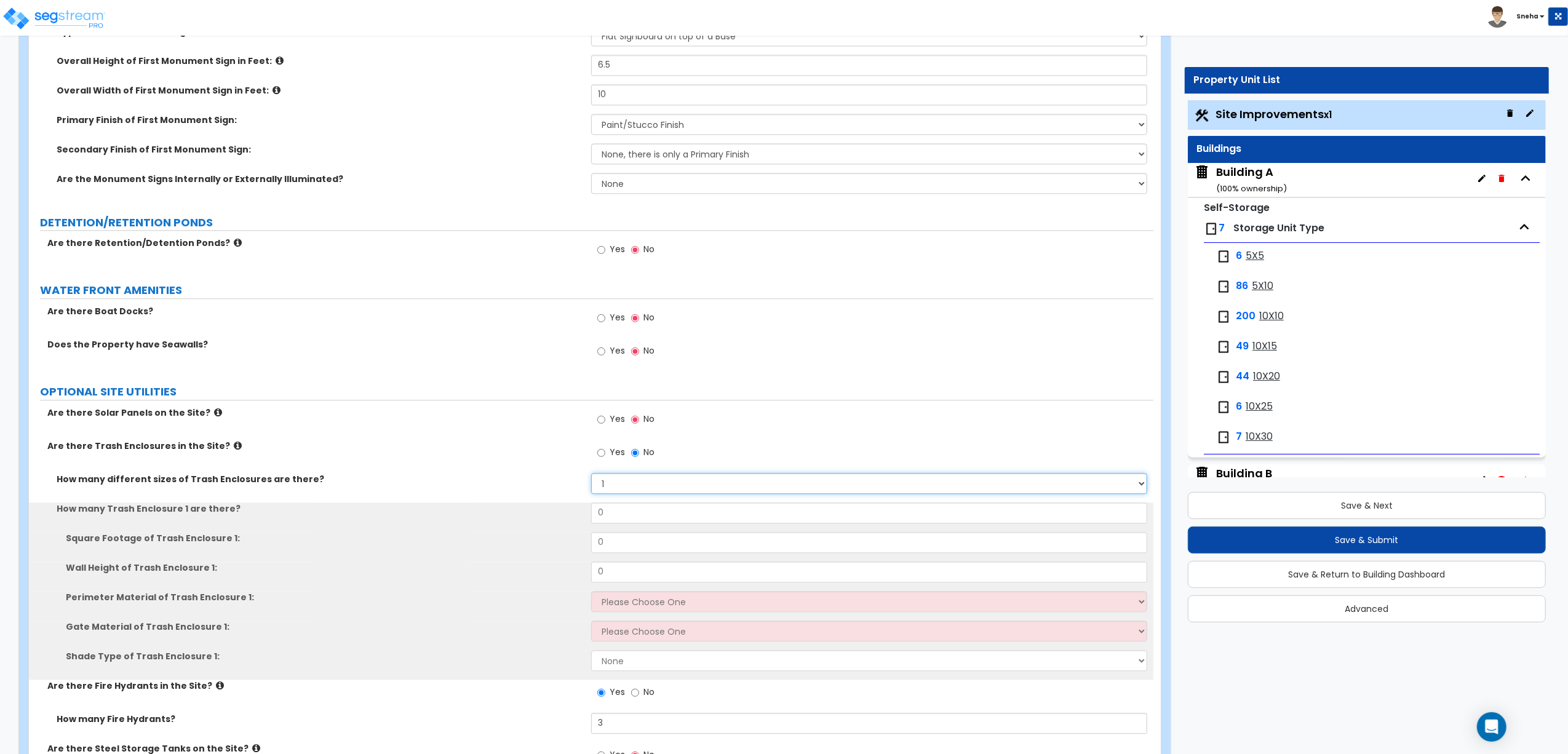
scroll to position [2848, 0]
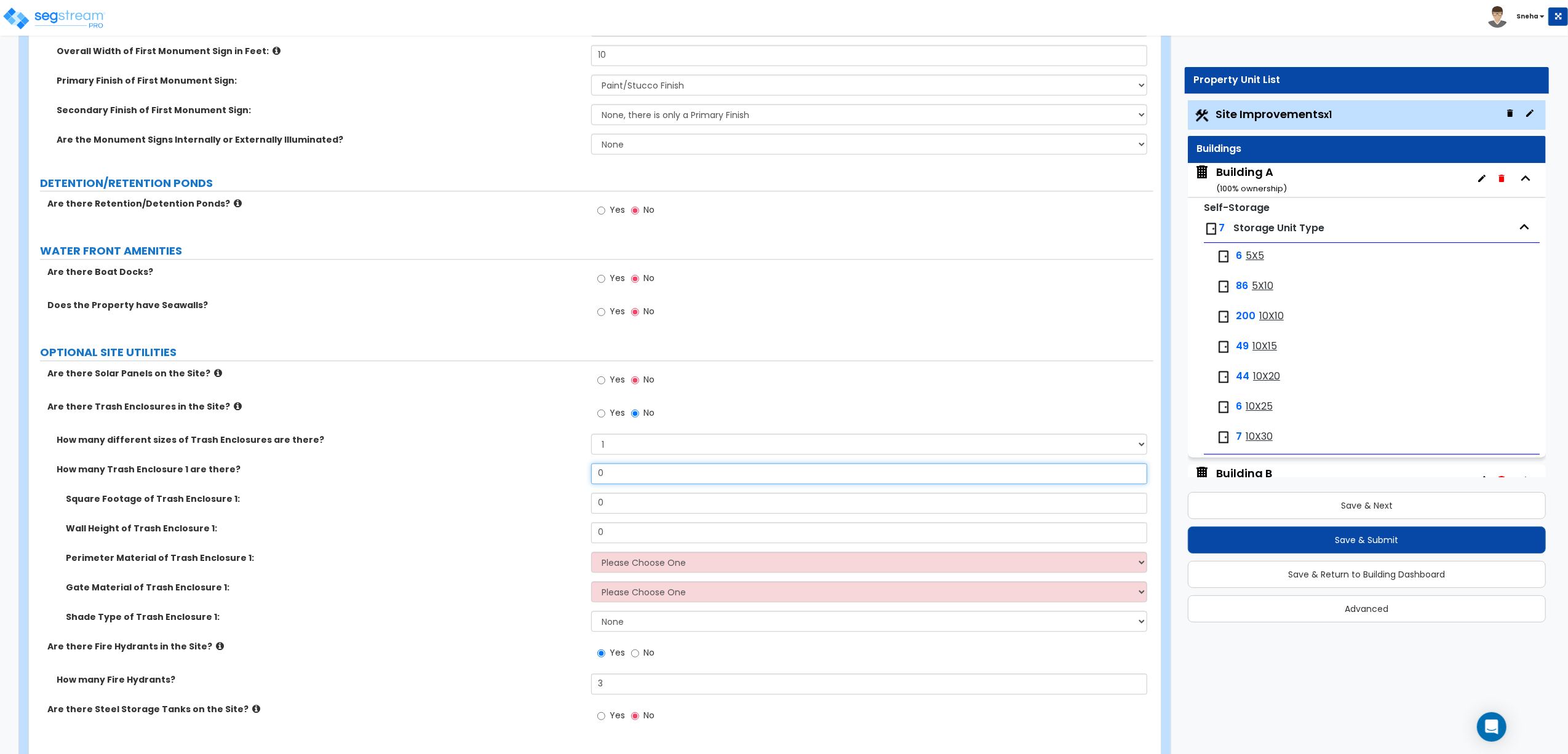
drag, startPoint x: 621, startPoint y: 473, endPoint x: 584, endPoint y: 486, distance: 39.2
click at [584, 486] on div "How many Trash Enclosure 1 are there? 0" at bounding box center [591, 478] width 1125 height 29
type input "1"
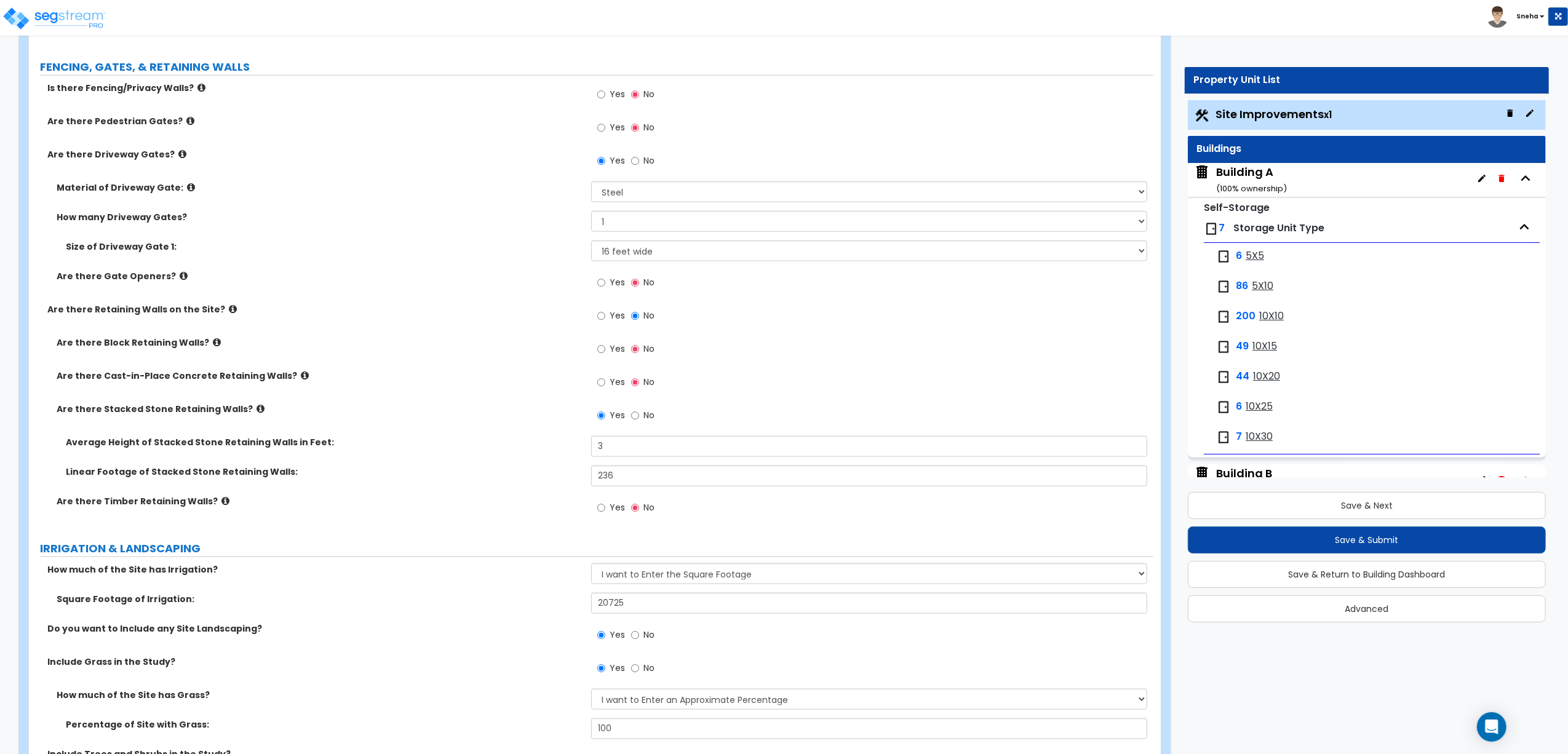
scroll to position [1372, 0]
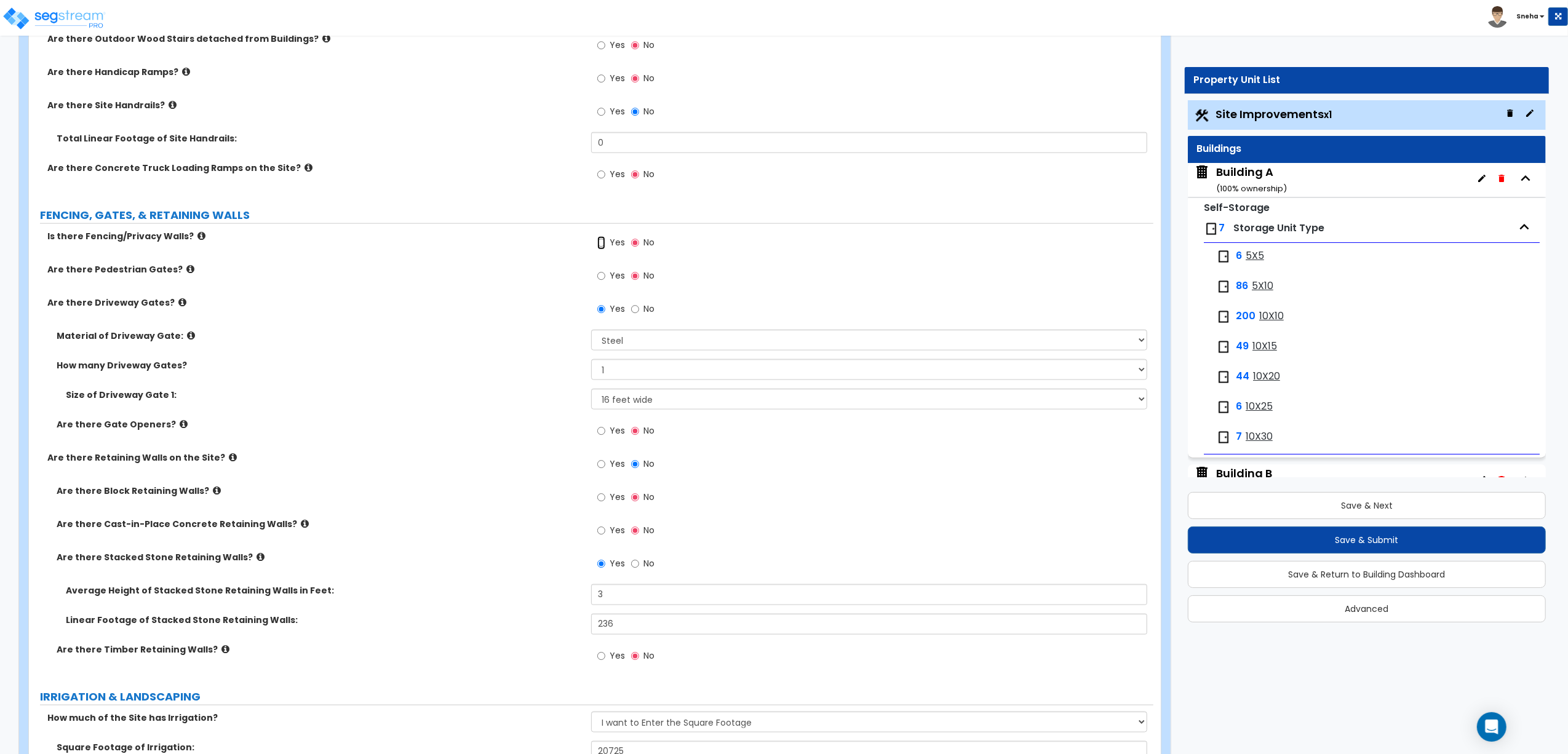
click at [602, 246] on input "Yes" at bounding box center [601, 242] width 8 height 13
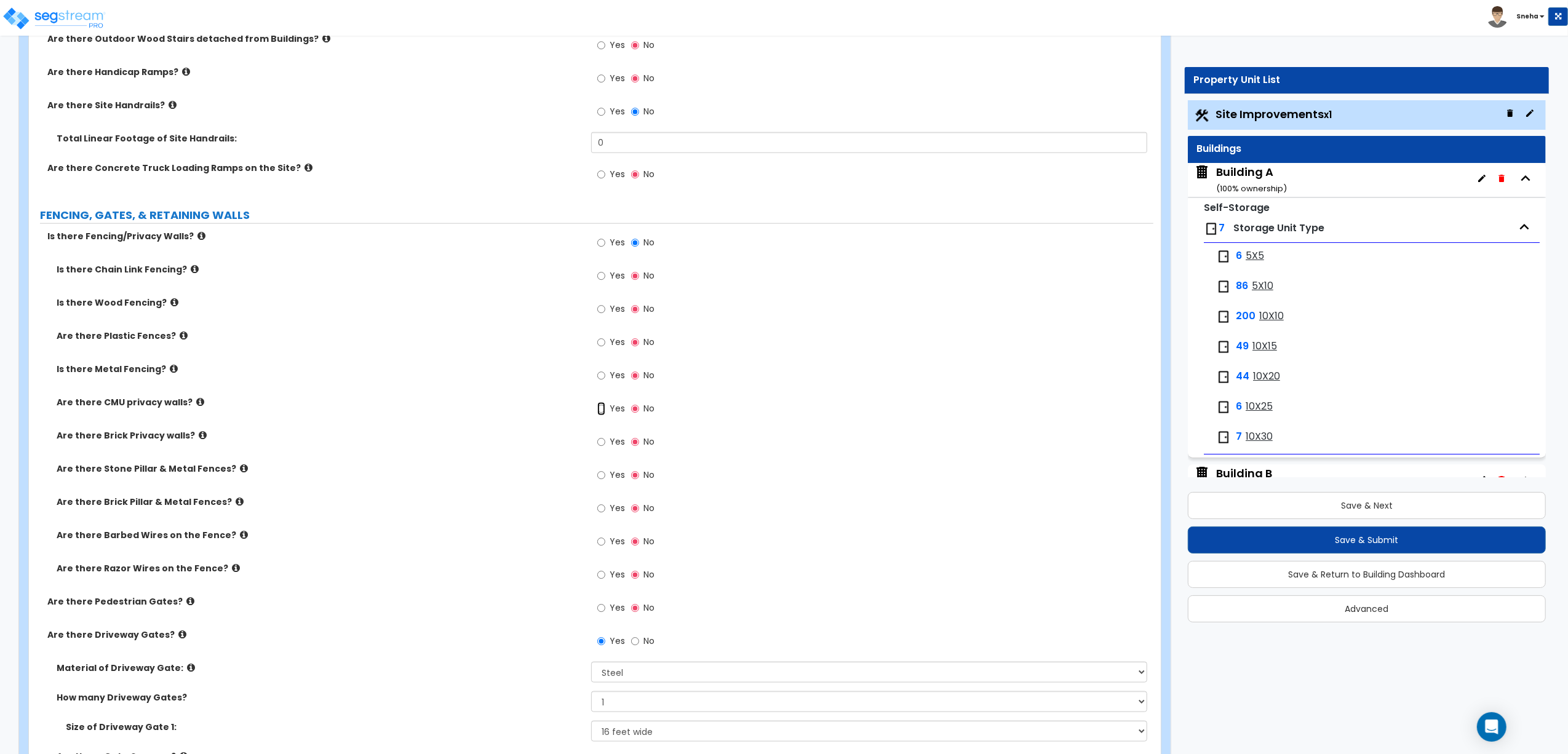
click at [602, 411] on input "Yes" at bounding box center [601, 409] width 8 height 13
radio input "true"
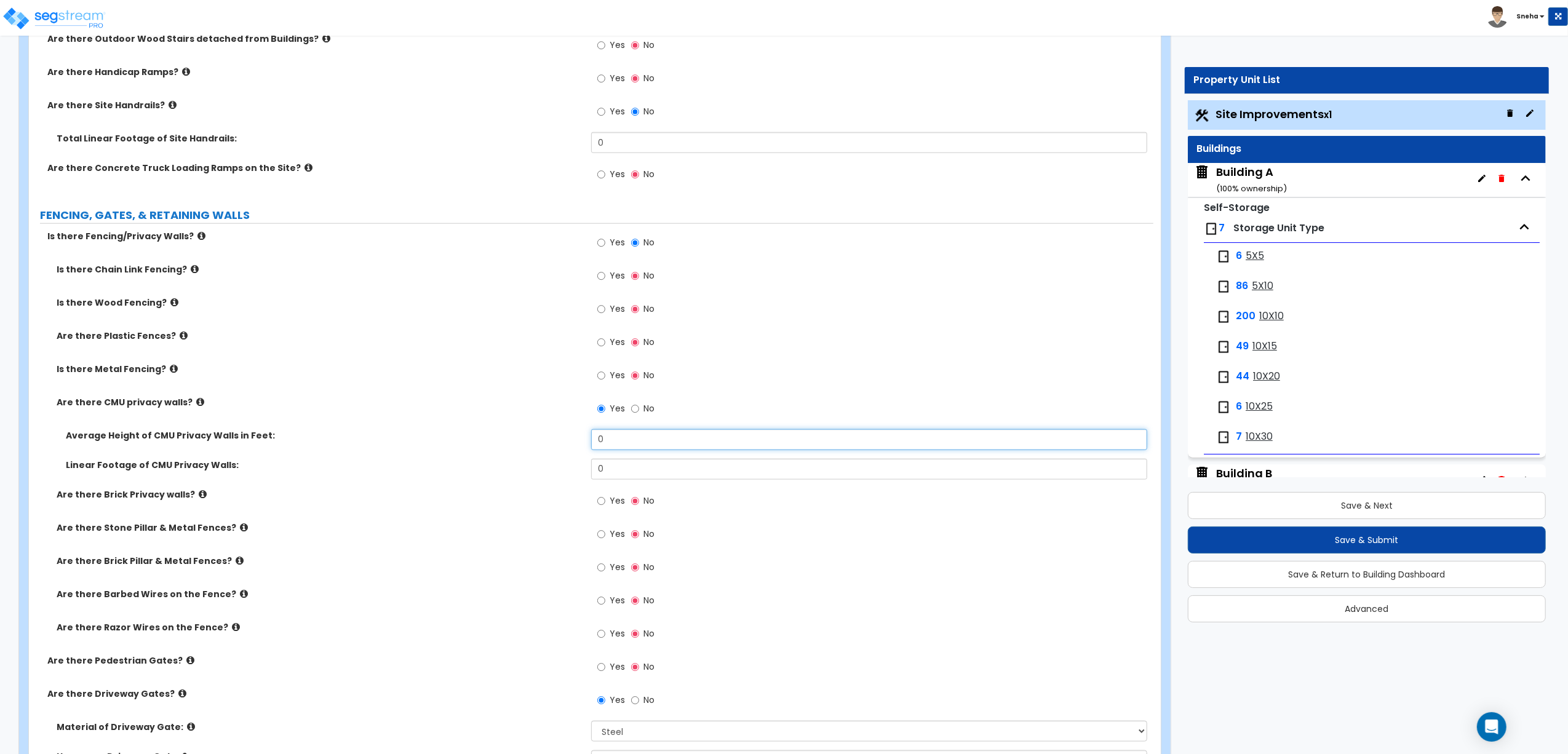
drag, startPoint x: 613, startPoint y: 436, endPoint x: 584, endPoint y: 441, distance: 29.4
click at [584, 441] on div "Average Height of CMU Privacy Walls in Feet: 0" at bounding box center [591, 443] width 1125 height 29
type input "8"
drag, startPoint x: 577, startPoint y: 476, endPoint x: 546, endPoint y: 480, distance: 31.3
click at [546, 480] on div "Linear Footage of CMU Privacy Walls: 0" at bounding box center [591, 473] width 1125 height 29
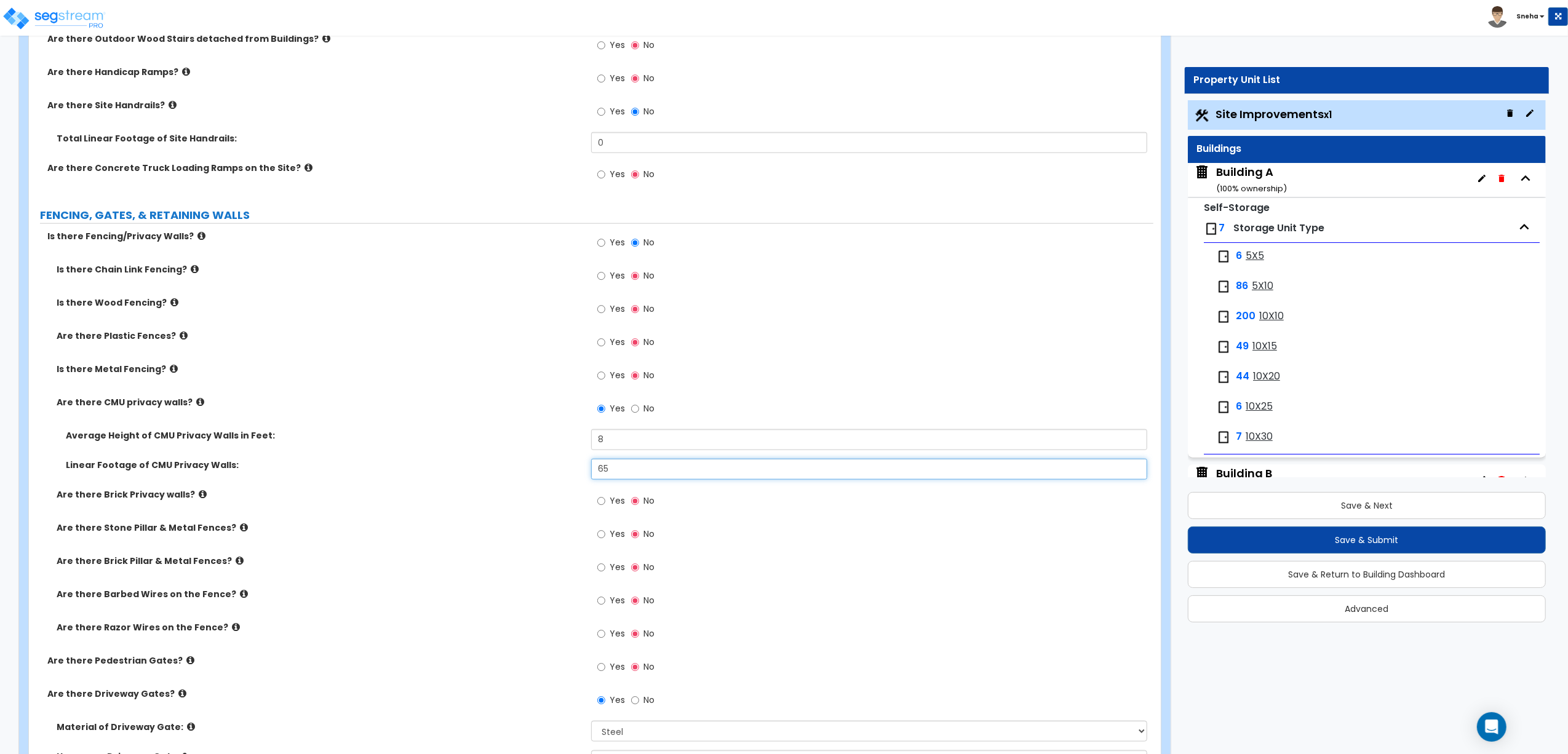
type input "65"
click at [546, 480] on div "Linear Footage of CMU Privacy Walls: 65" at bounding box center [591, 473] width 1125 height 29
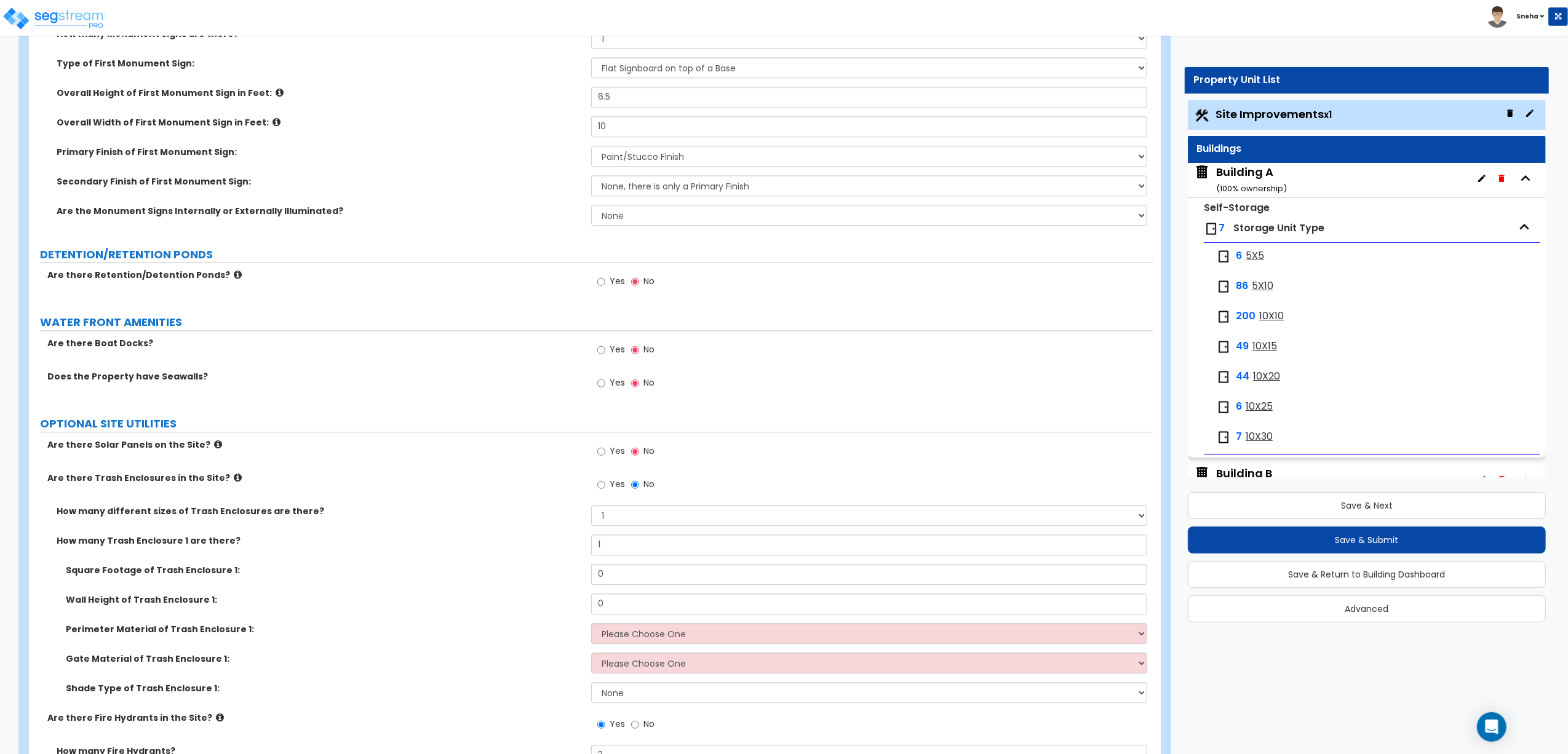
scroll to position [3258, 0]
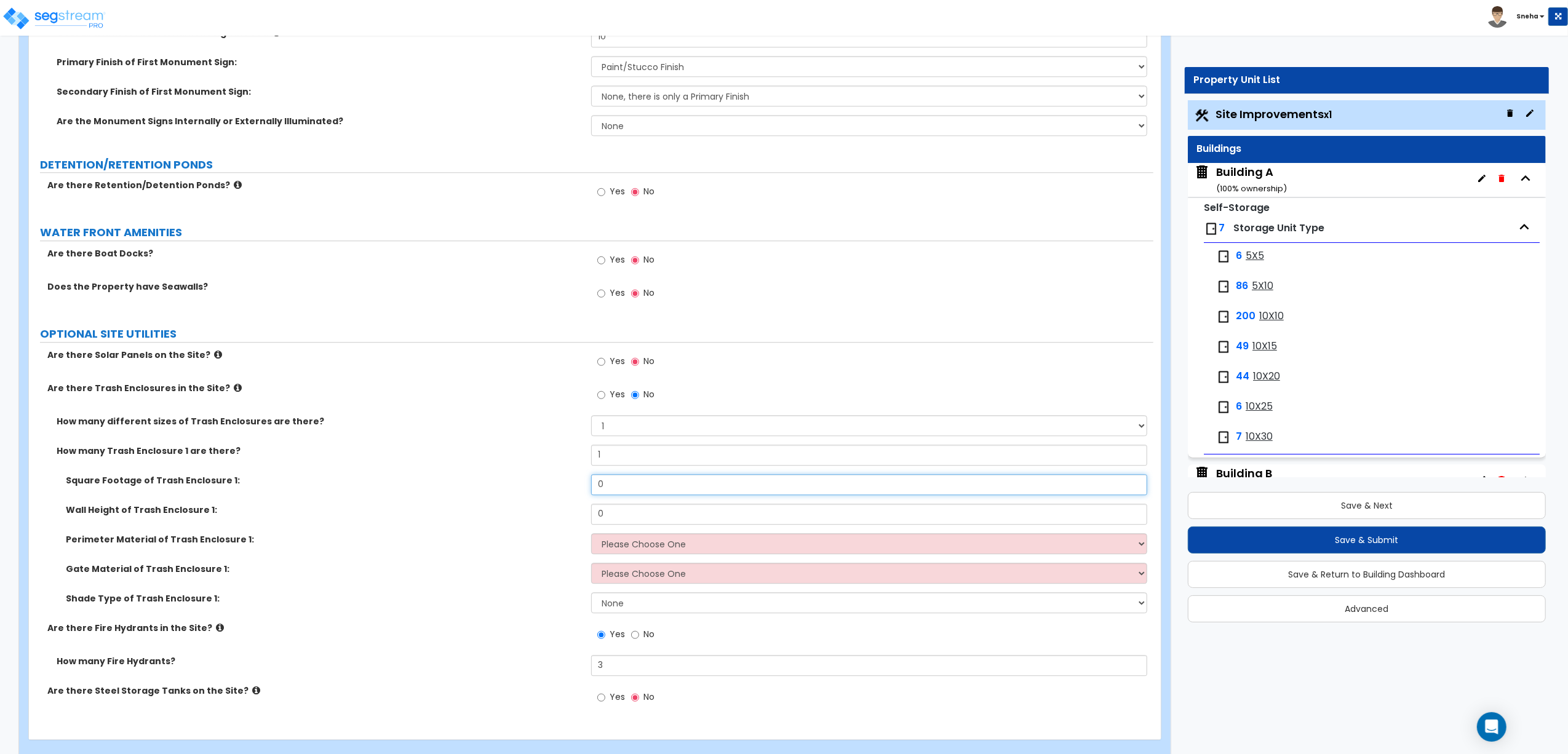
drag, startPoint x: 616, startPoint y: 478, endPoint x: 581, endPoint y: 482, distance: 35.2
click at [581, 482] on div "Square Footage of Trash Enclosure 1: 0" at bounding box center [591, 489] width 1125 height 29
type input "36"
click at [509, 490] on div "Square Footage of Trash Enclosure 1: 36" at bounding box center [591, 489] width 1125 height 29
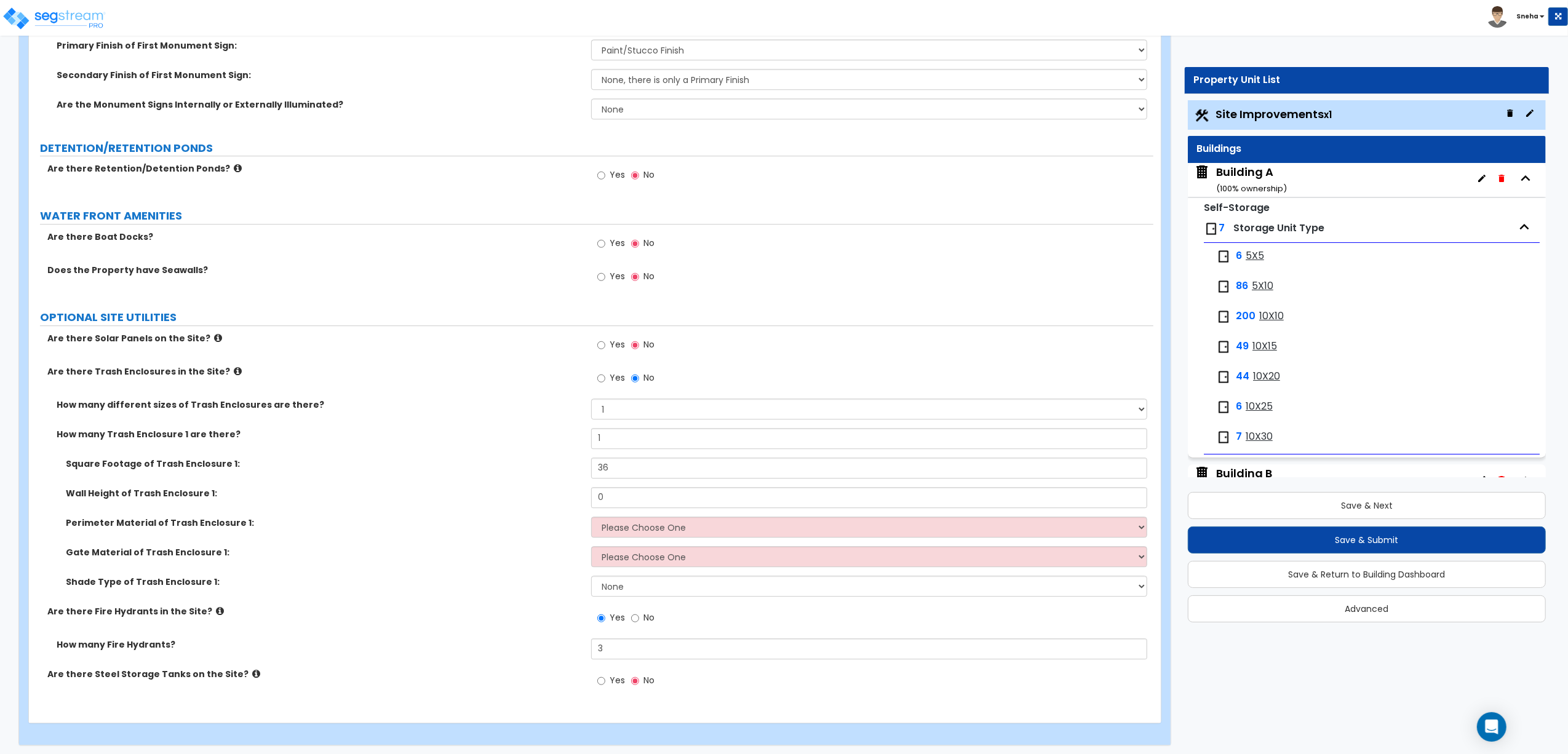
scroll to position [3282, 0]
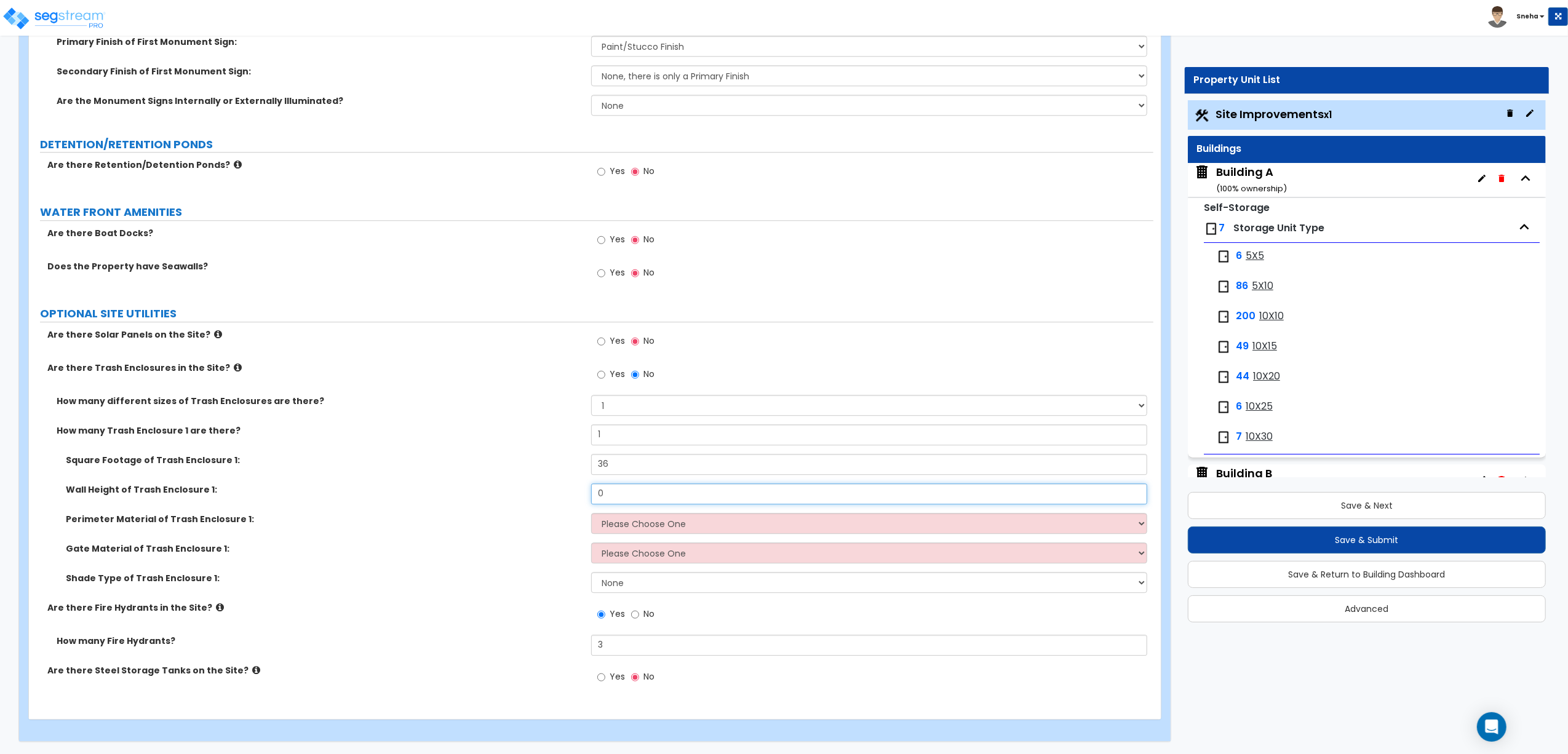
drag, startPoint x: 616, startPoint y: 487, endPoint x: 561, endPoint y: 492, distance: 55.2
click at [561, 492] on div "Wall Height of Trash Enclosure 1: 0" at bounding box center [591, 498] width 1125 height 29
type input "5"
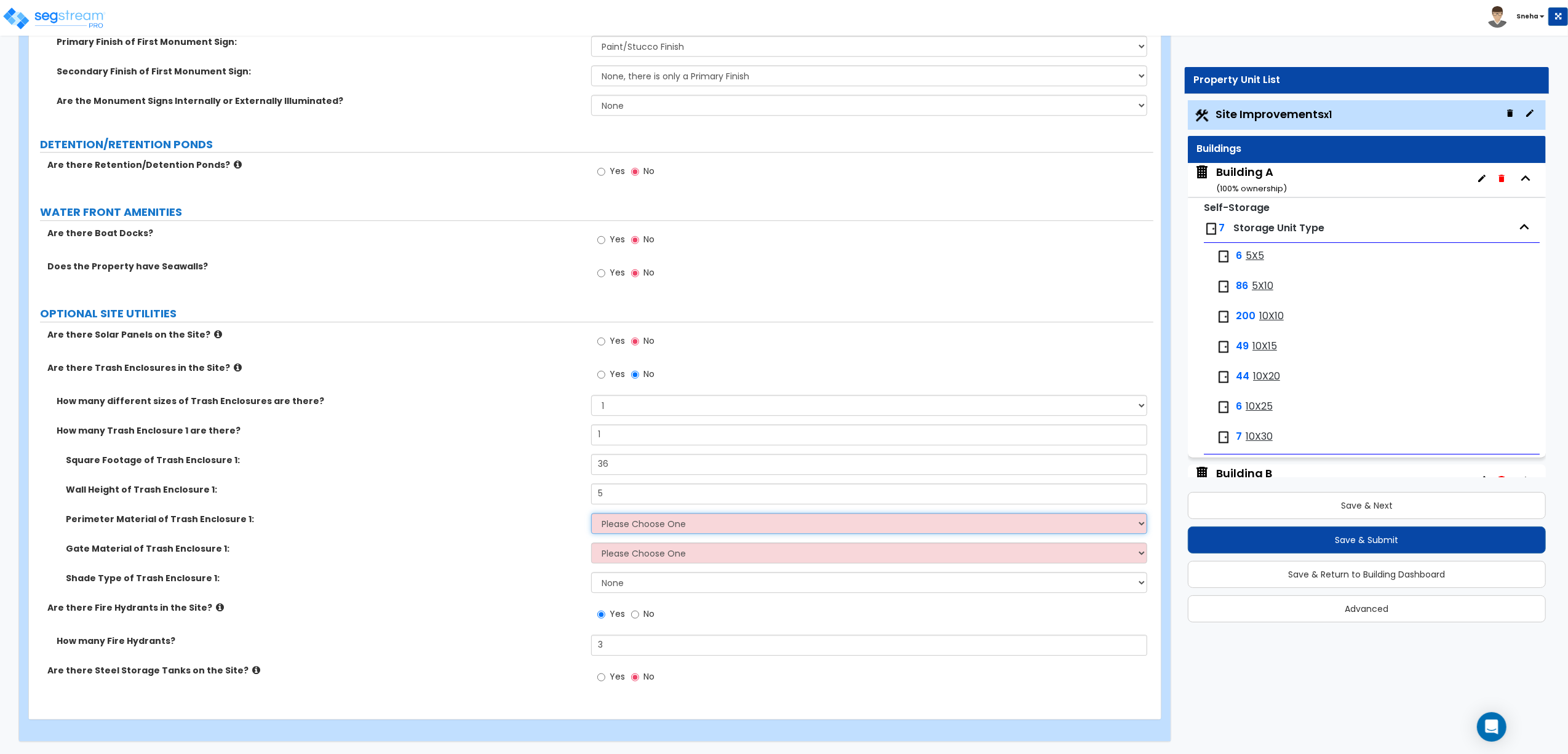
click at [677, 523] on select "Please Choose One Chain Link Wood Metal CMU" at bounding box center [869, 524] width 556 height 21
select select "4"
click at [591, 513] on select "Please Choose One Chain Link Wood Metal CMU" at bounding box center [869, 524] width 556 height 21
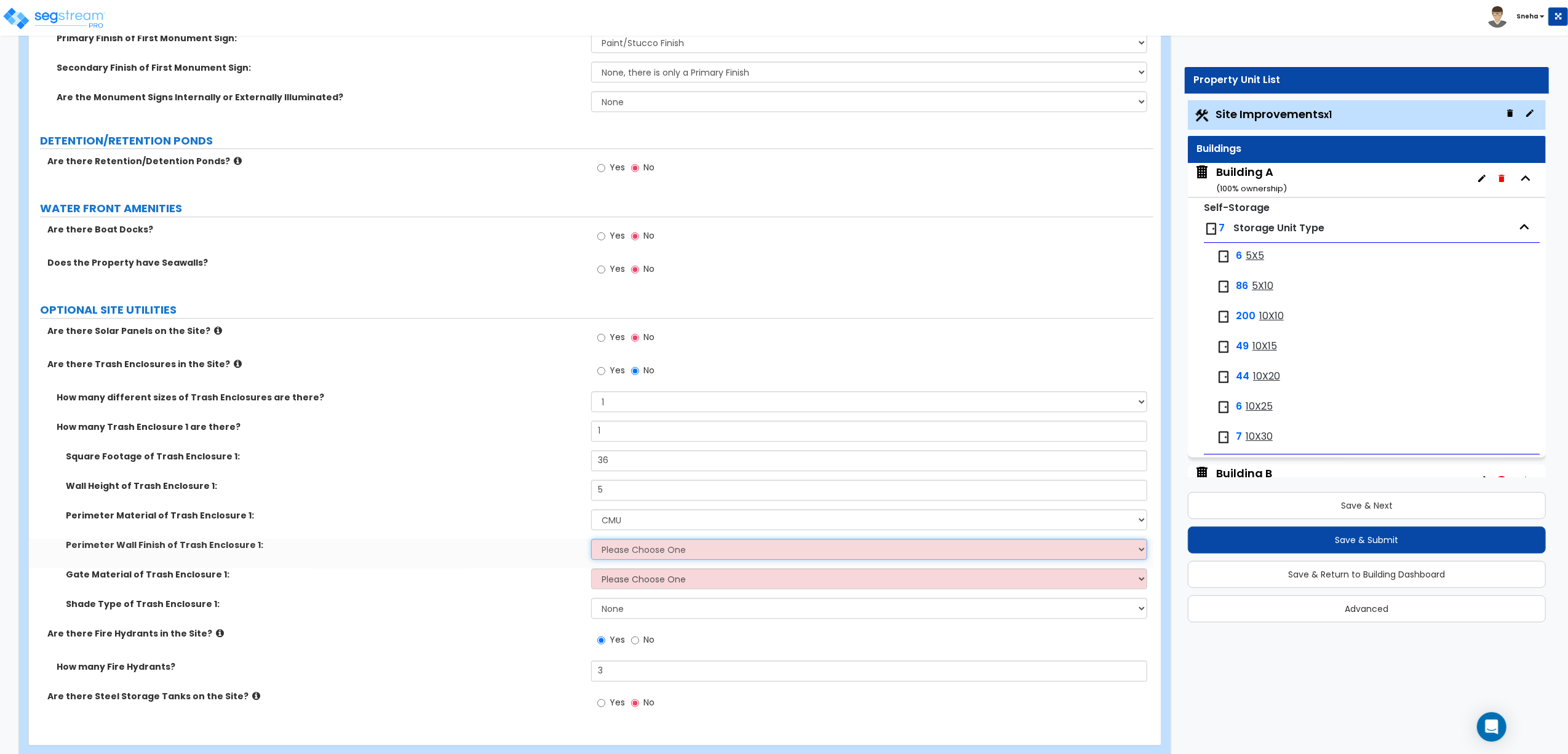
click at [610, 557] on select "Please Choose One Stone Veneer Brick Veneer Stucco Paint" at bounding box center [869, 549] width 556 height 21
select select "3"
click at [591, 542] on select "Please Choose One Stone Veneer Brick Veneer Stucco Paint" at bounding box center [869, 549] width 556 height 21
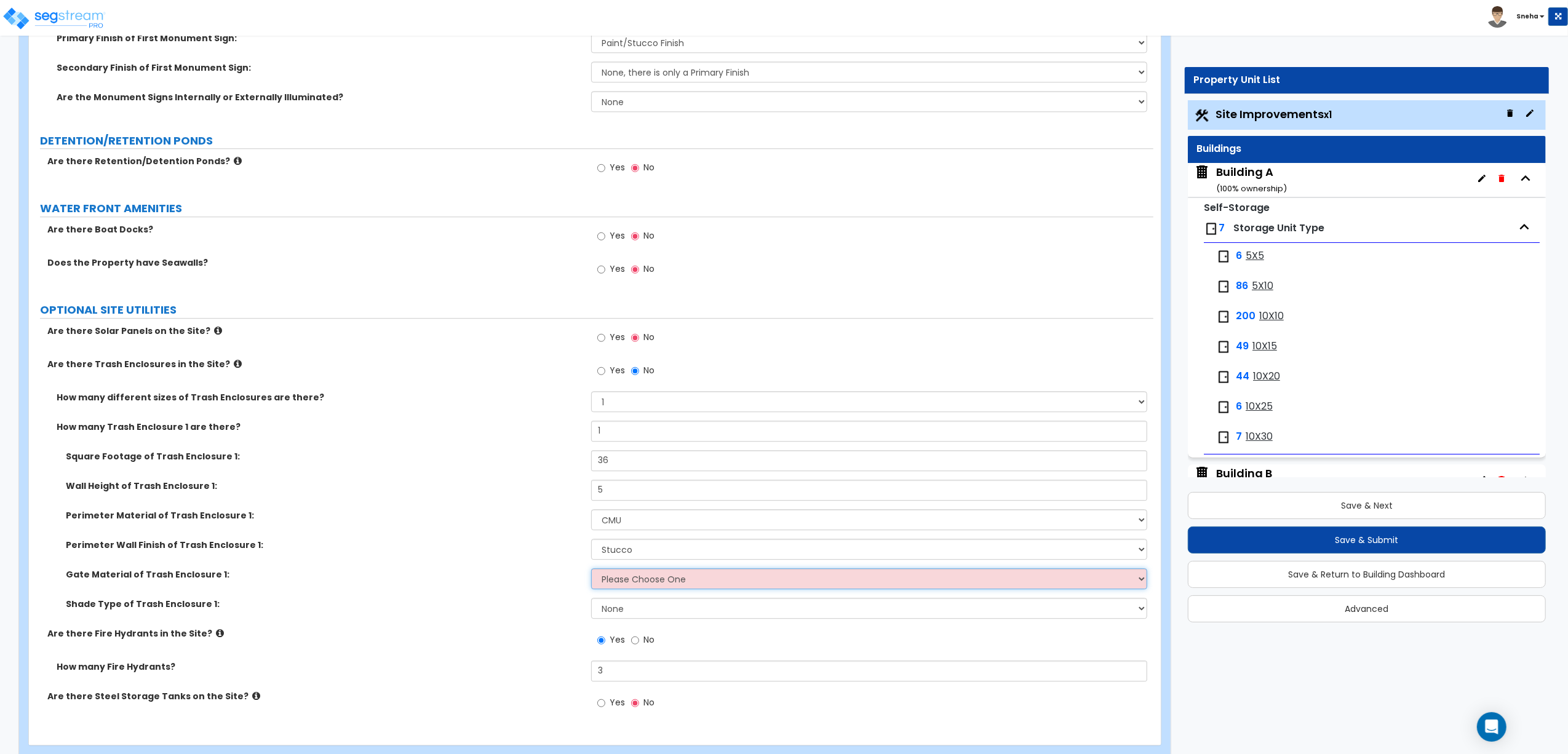
click at [624, 589] on select "Please Choose One Wood Metal" at bounding box center [869, 579] width 556 height 21
click at [532, 581] on label "Gate Material of Trash Enclosure 1:" at bounding box center [324, 574] width 516 height 13
click at [633, 613] on select "None Roof Pergola" at bounding box center [869, 608] width 556 height 21
click at [637, 583] on select "Please Choose One Wood Metal" at bounding box center [869, 579] width 556 height 21
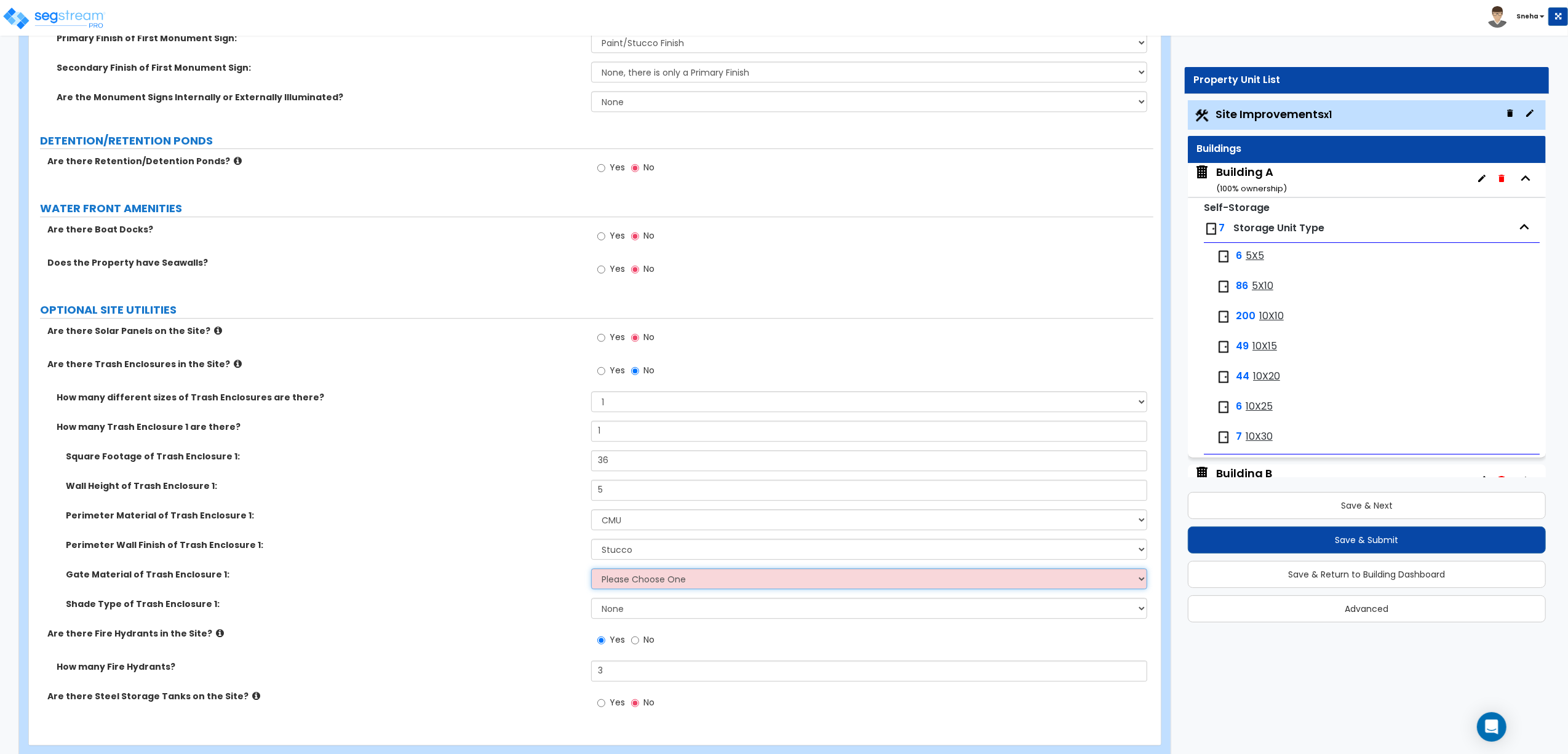
click at [637, 583] on select "Please Choose One Wood Metal" at bounding box center [869, 579] width 556 height 21
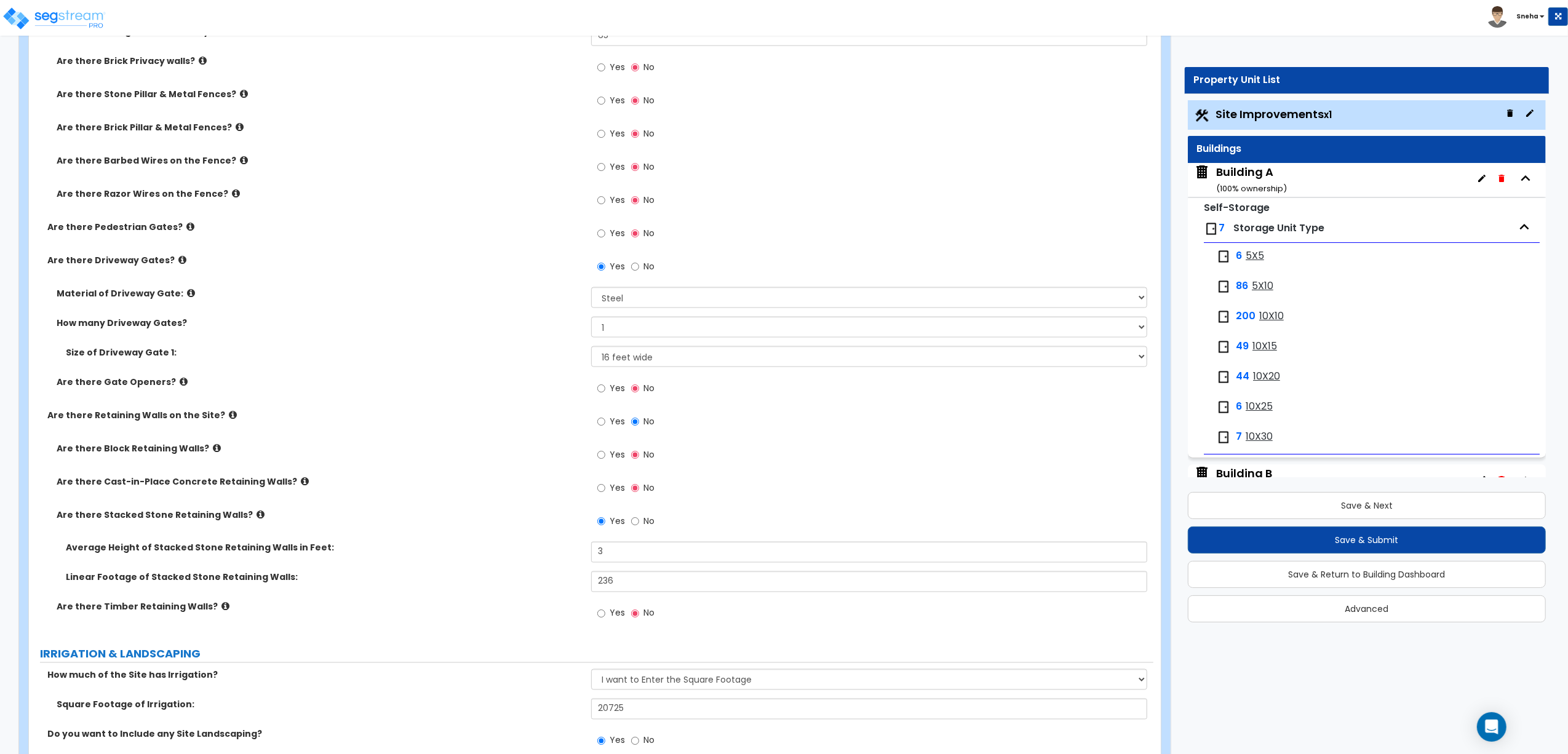
scroll to position [134, 0]
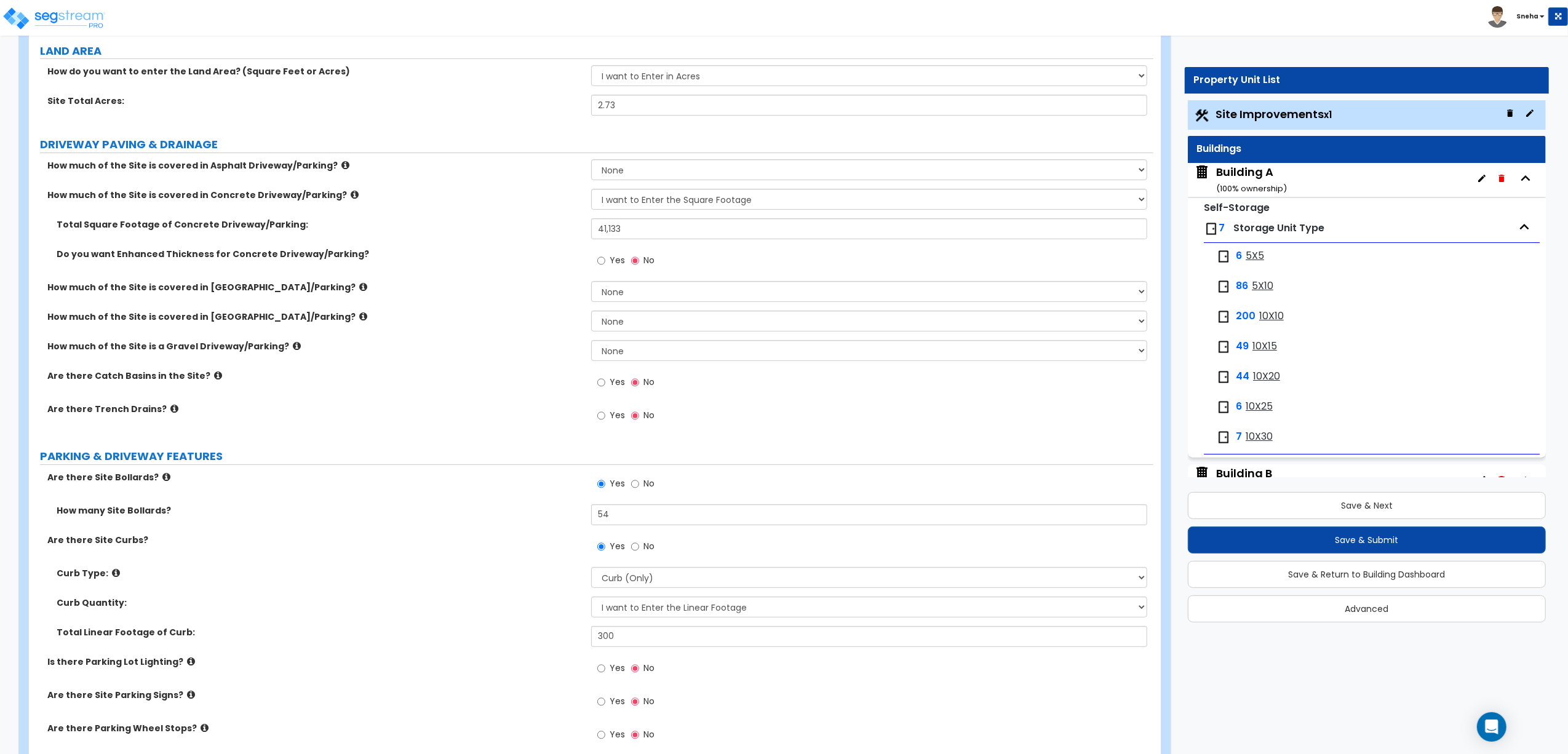
click at [611, 377] on span "Yes" at bounding box center [617, 382] width 15 height 13
click at [605, 377] on input "Yes" at bounding box center [601, 382] width 8 height 13
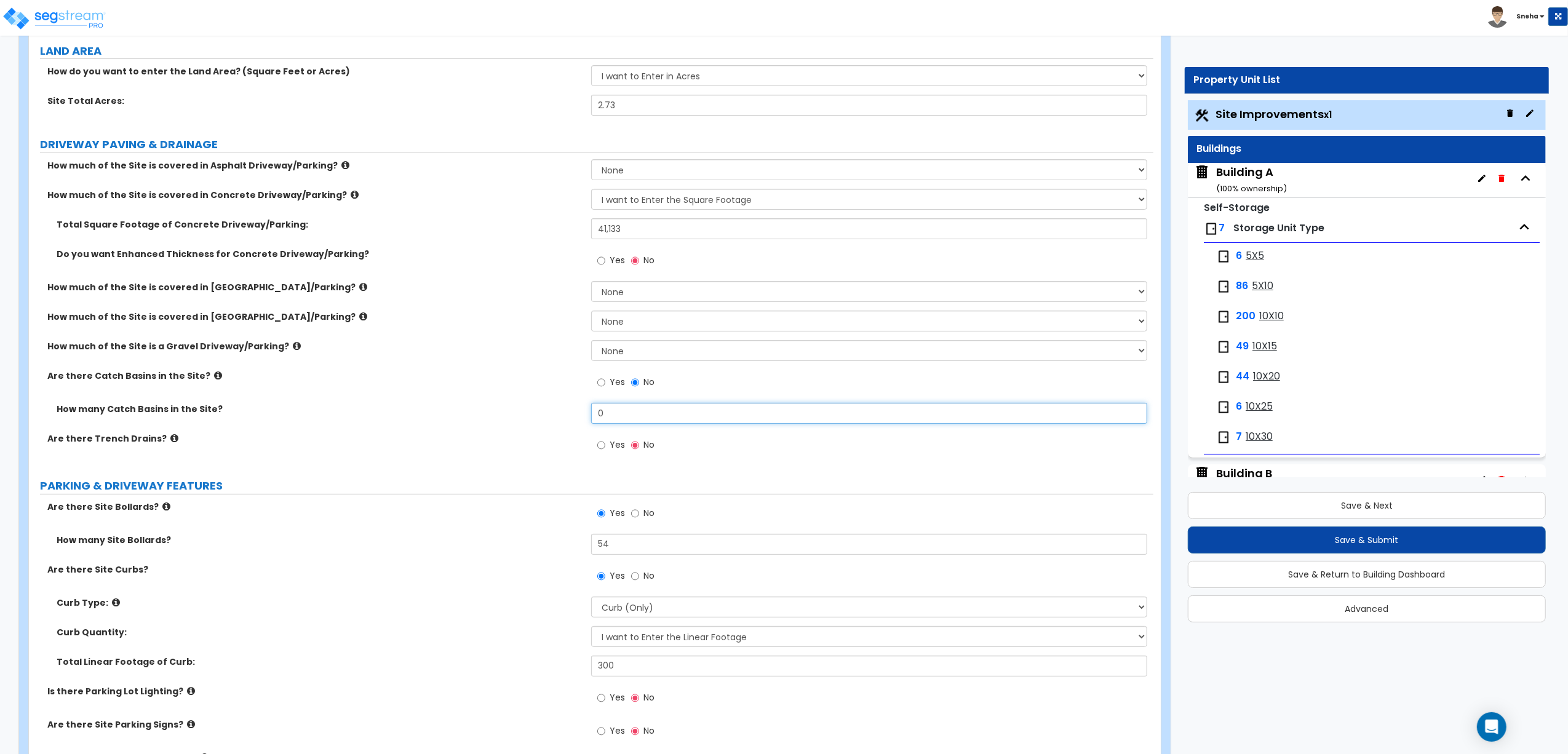
drag, startPoint x: 615, startPoint y: 421, endPoint x: 582, endPoint y: 421, distance: 33.0
click at [582, 421] on div "How many Catch Basins in the Site? 0" at bounding box center [591, 418] width 1125 height 29
type input "2"
click at [408, 438] on label "Are there Trench Drains?" at bounding box center [315, 439] width 535 height 13
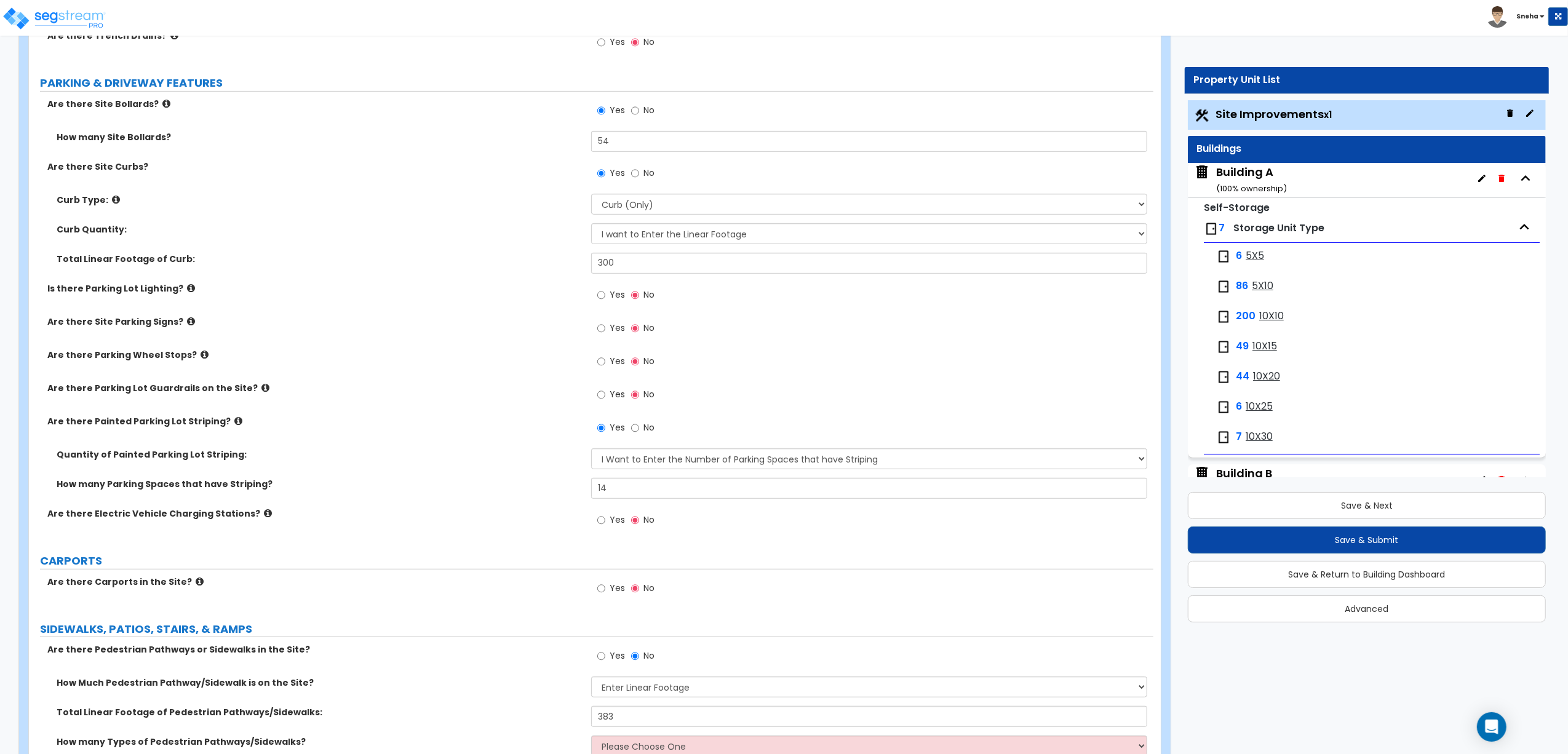
scroll to position [574, 0]
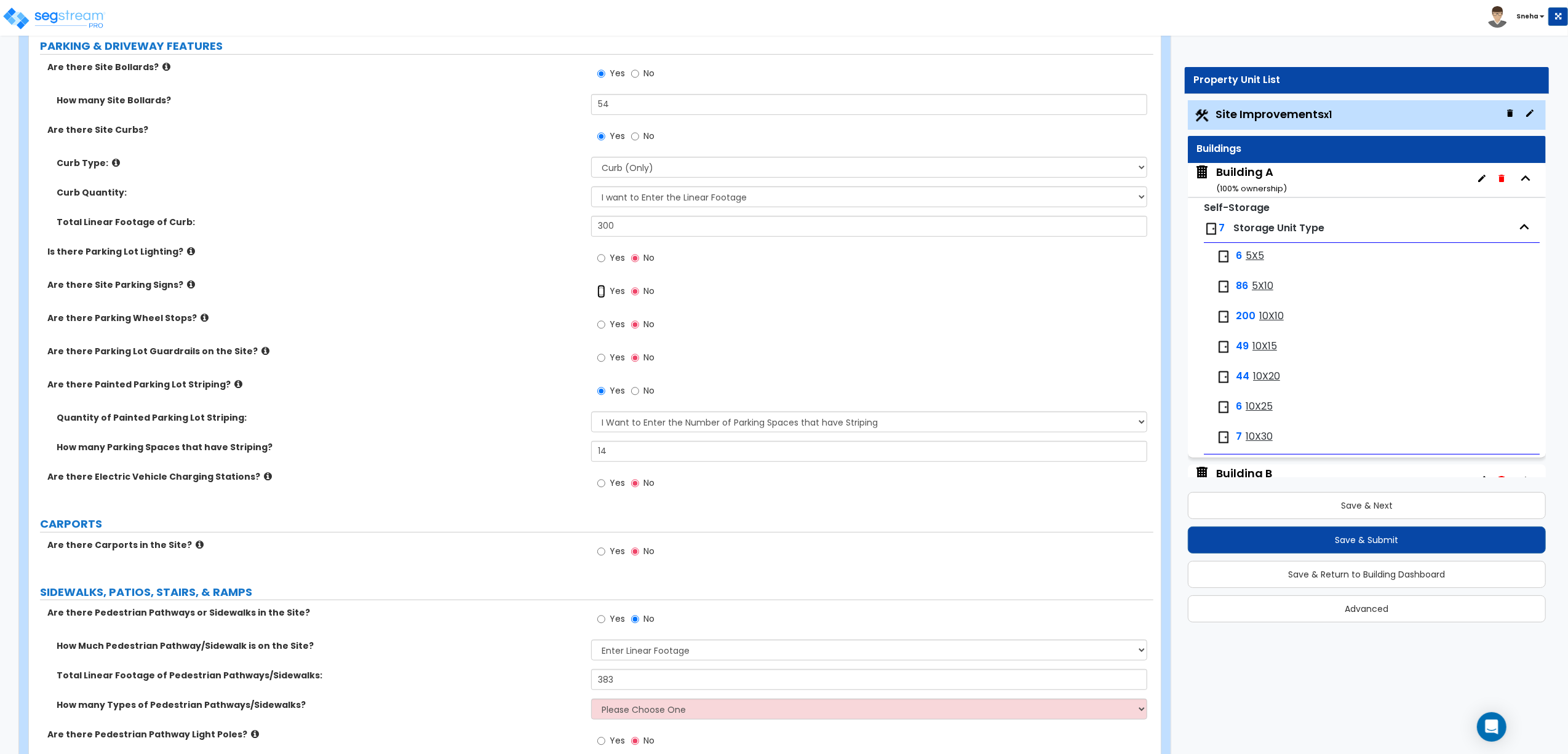
click at [598, 292] on input "Yes" at bounding box center [601, 291] width 8 height 13
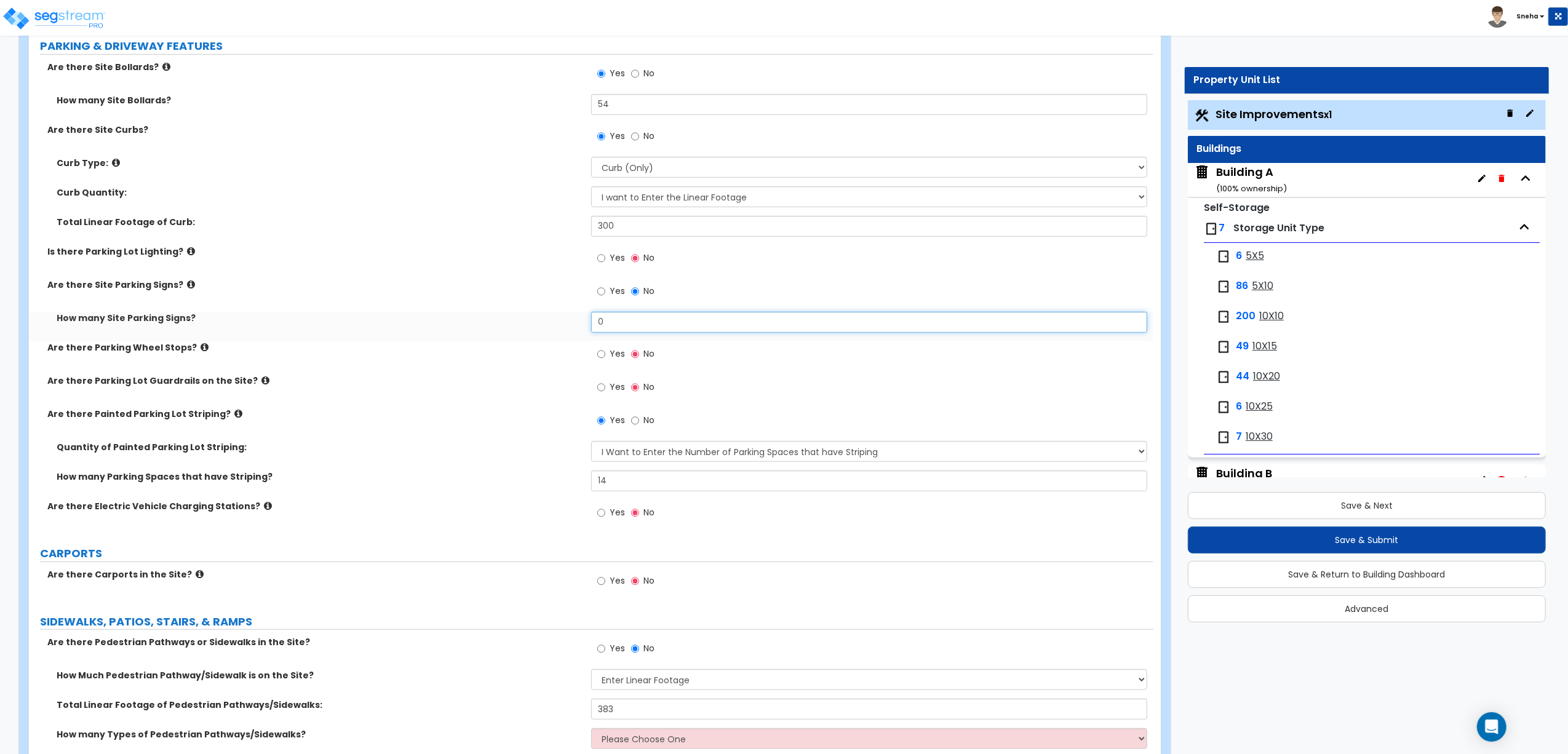
drag, startPoint x: 605, startPoint y: 319, endPoint x: 569, endPoint y: 324, distance: 36.3
click at [569, 324] on div "How many Site Parking Signs? 0" at bounding box center [591, 327] width 1125 height 29
type input "1"
click at [510, 345] on label "Are there Parking Wheel Stops?" at bounding box center [315, 347] width 535 height 13
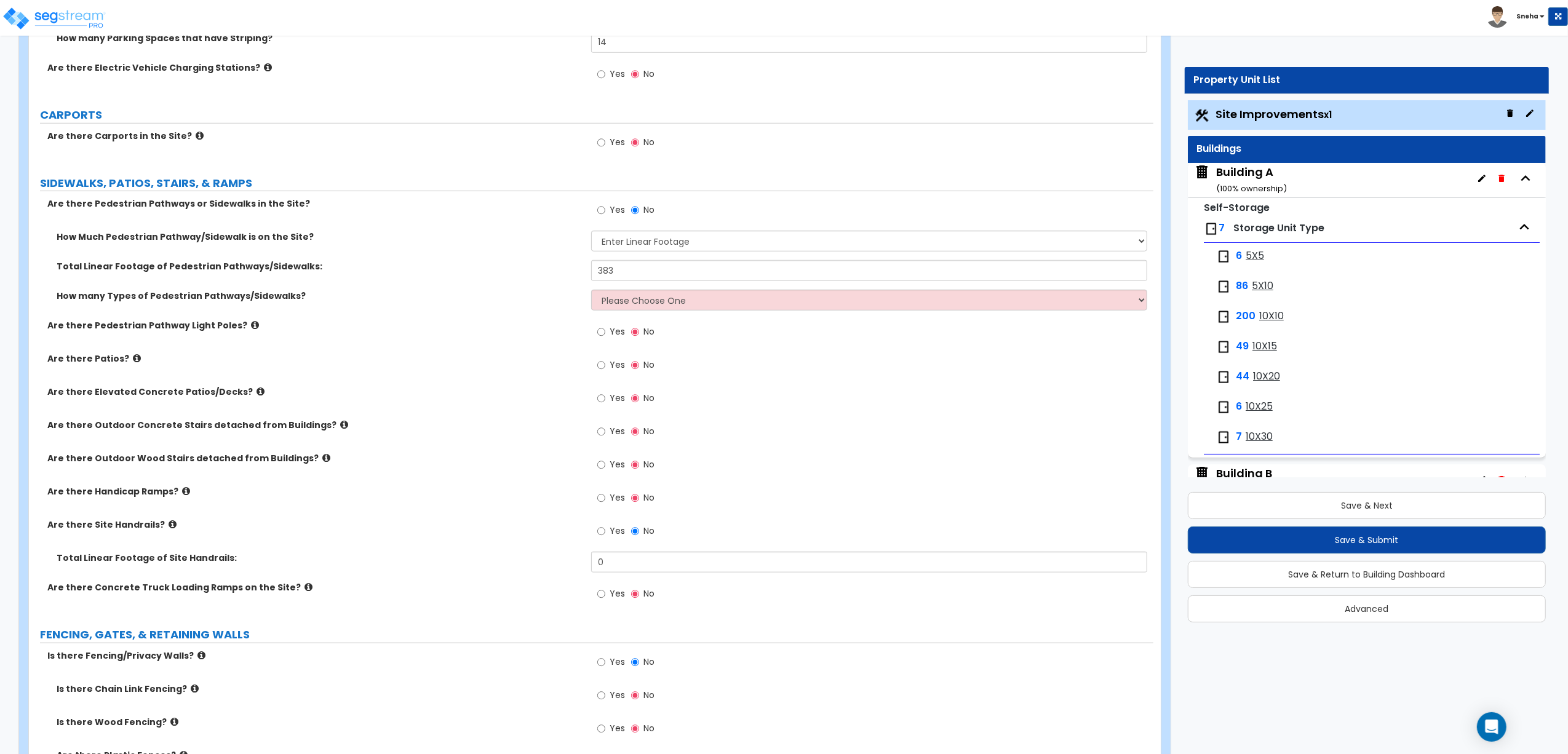
scroll to position [1066, 0]
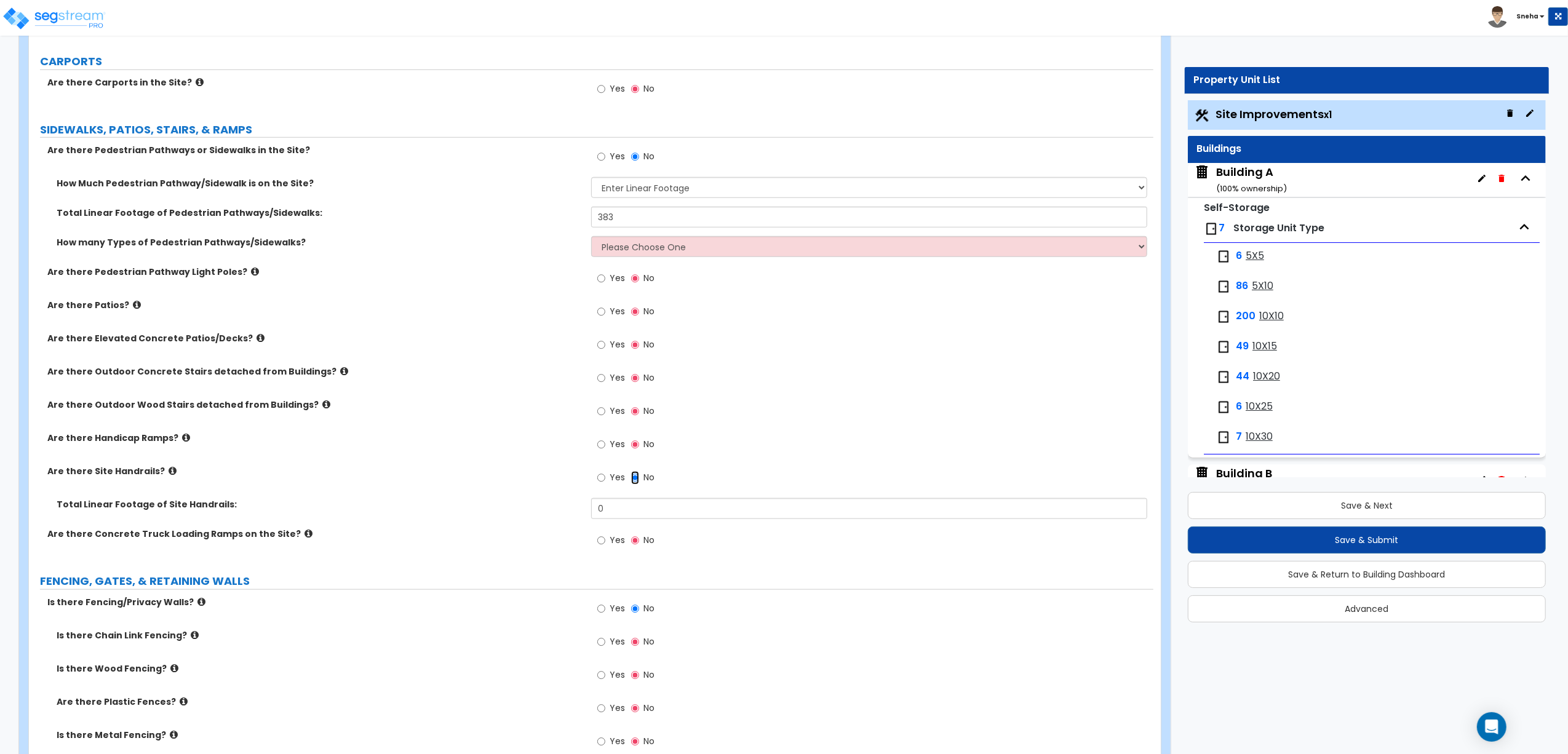
click at [633, 481] on input "No" at bounding box center [635, 478] width 8 height 13
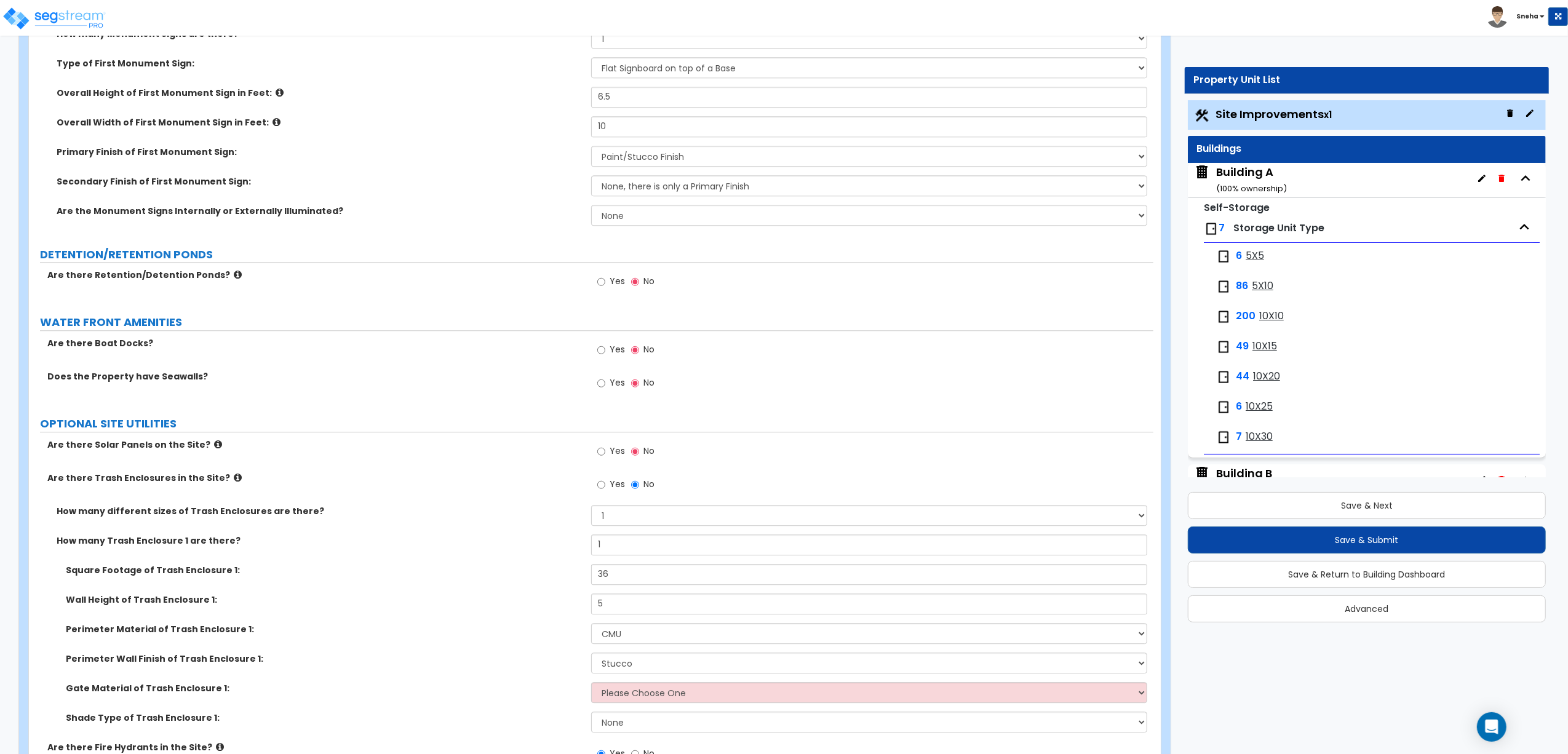
scroll to position [3341, 0]
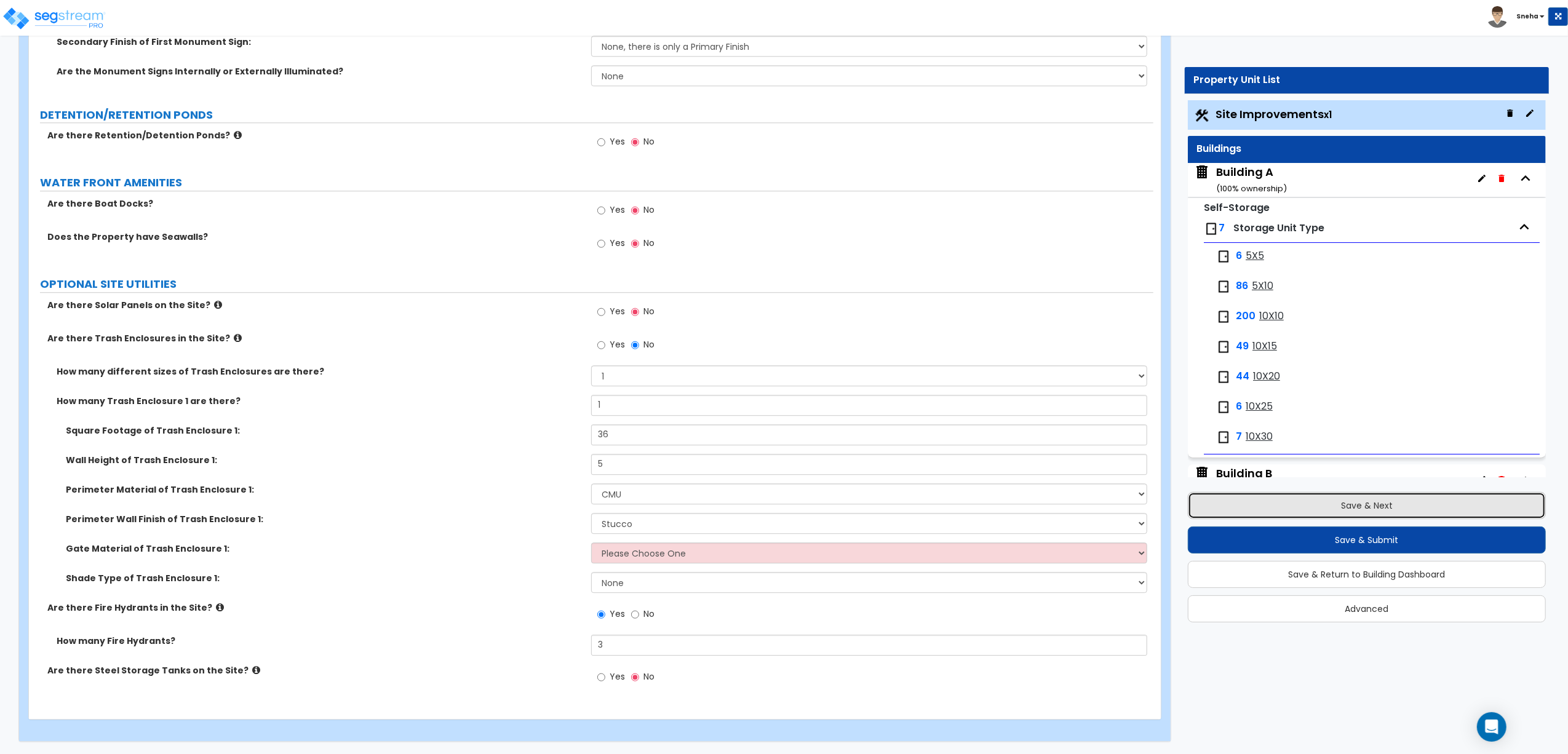
click at [1388, 505] on button "Save & Next" at bounding box center [1367, 505] width 358 height 27
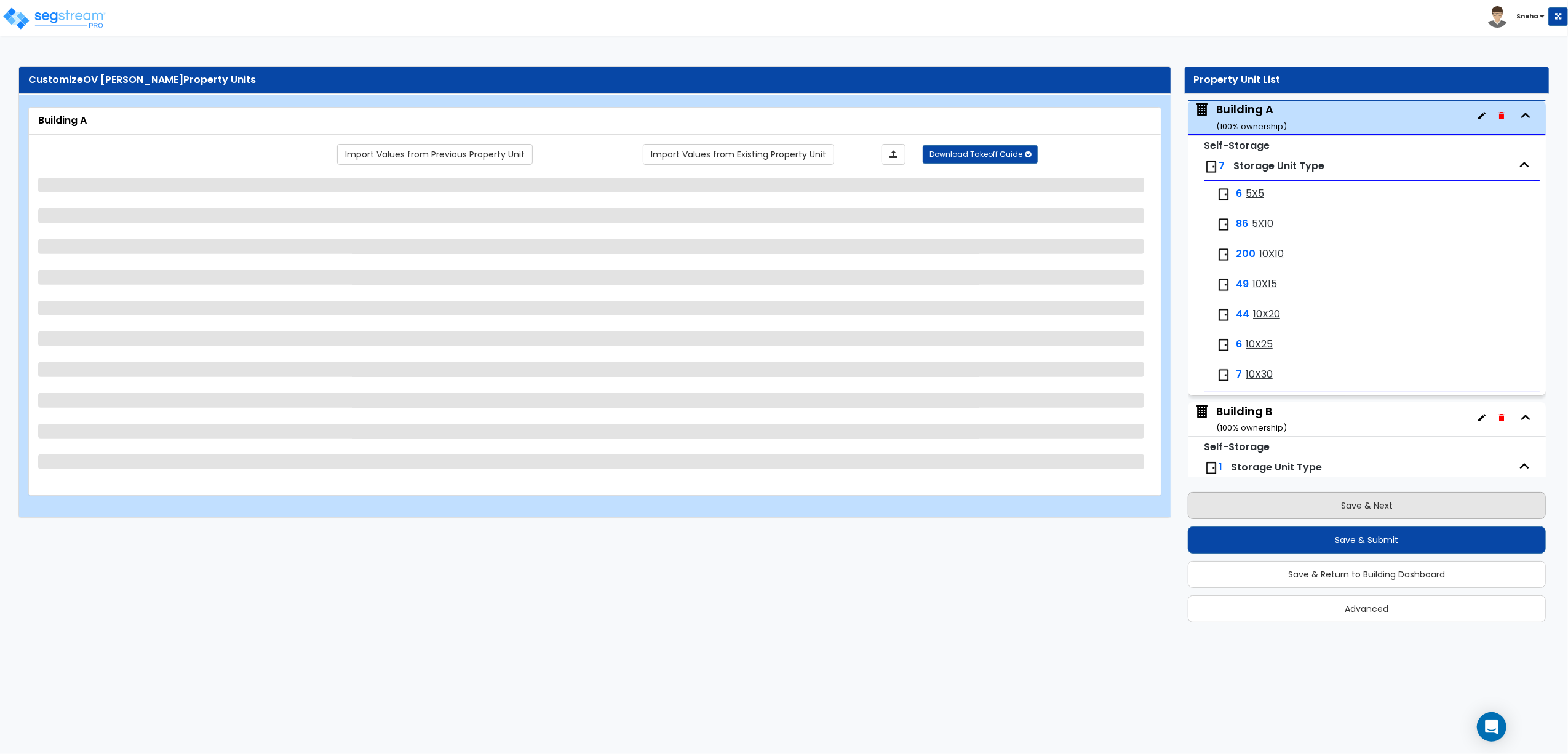
scroll to position [63, 0]
select select "2"
select select "3"
select select "6"
select select "2"
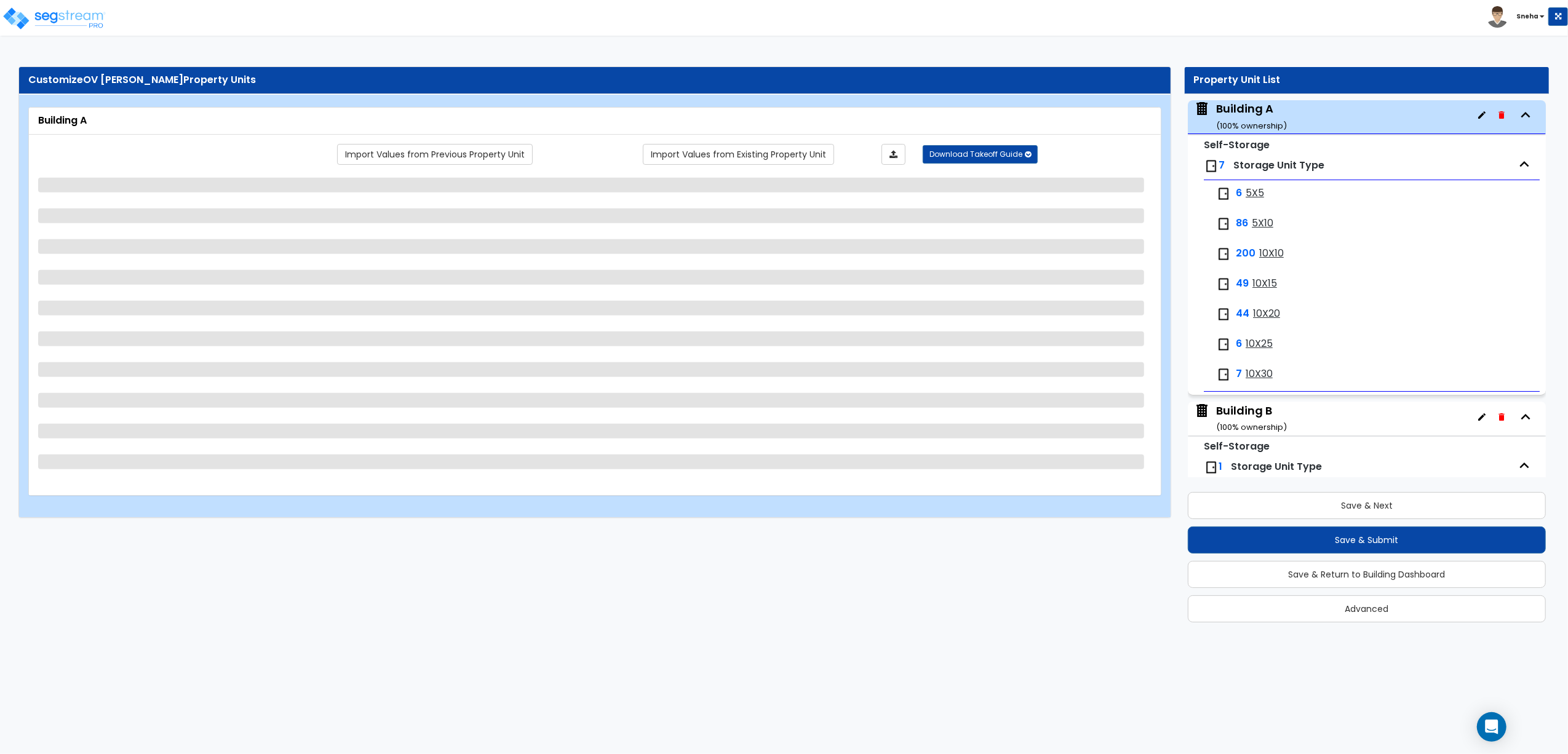
select select "7"
select select "3"
select select "1"
select select "5"
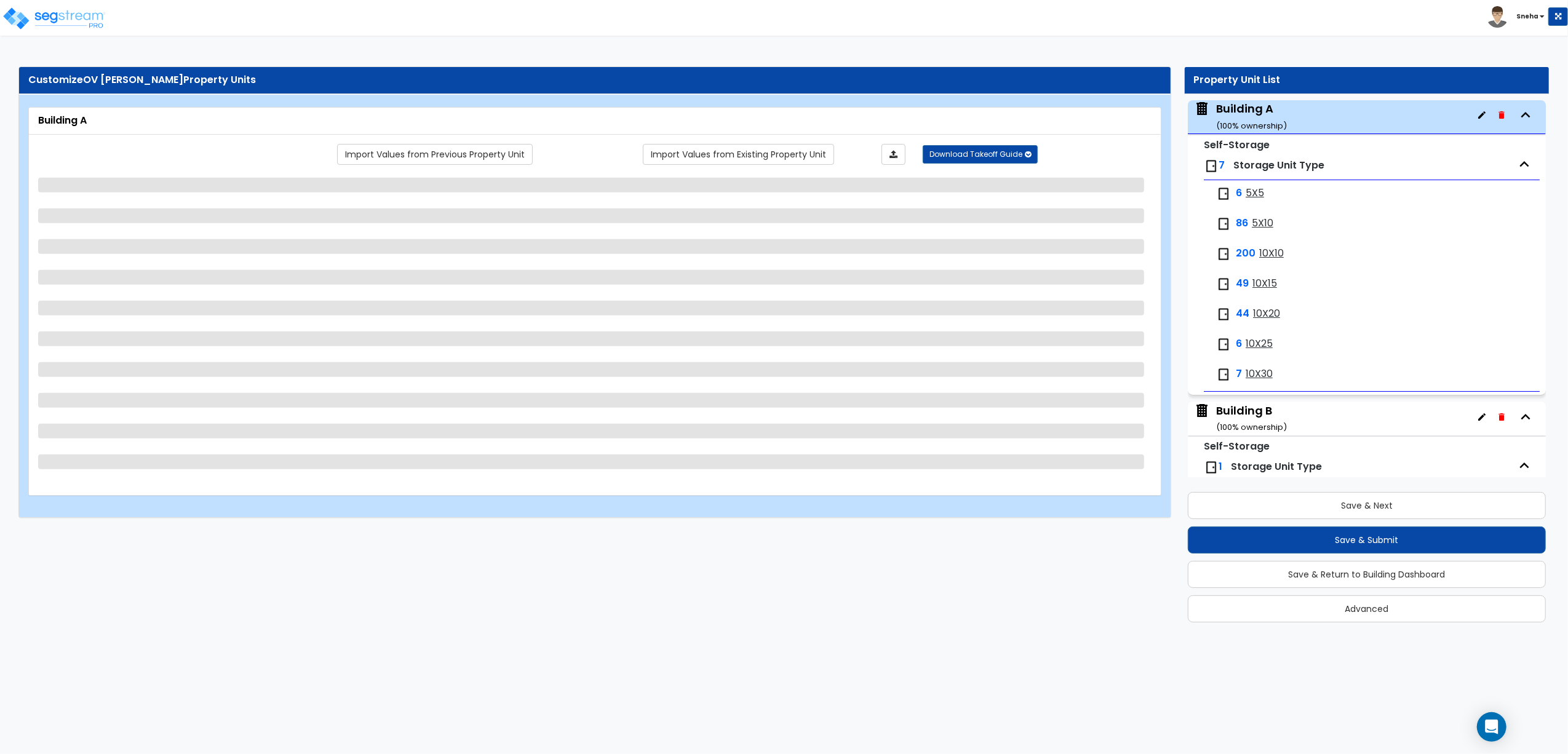
select select "2"
select select "1"
select select "3"
select select "1"
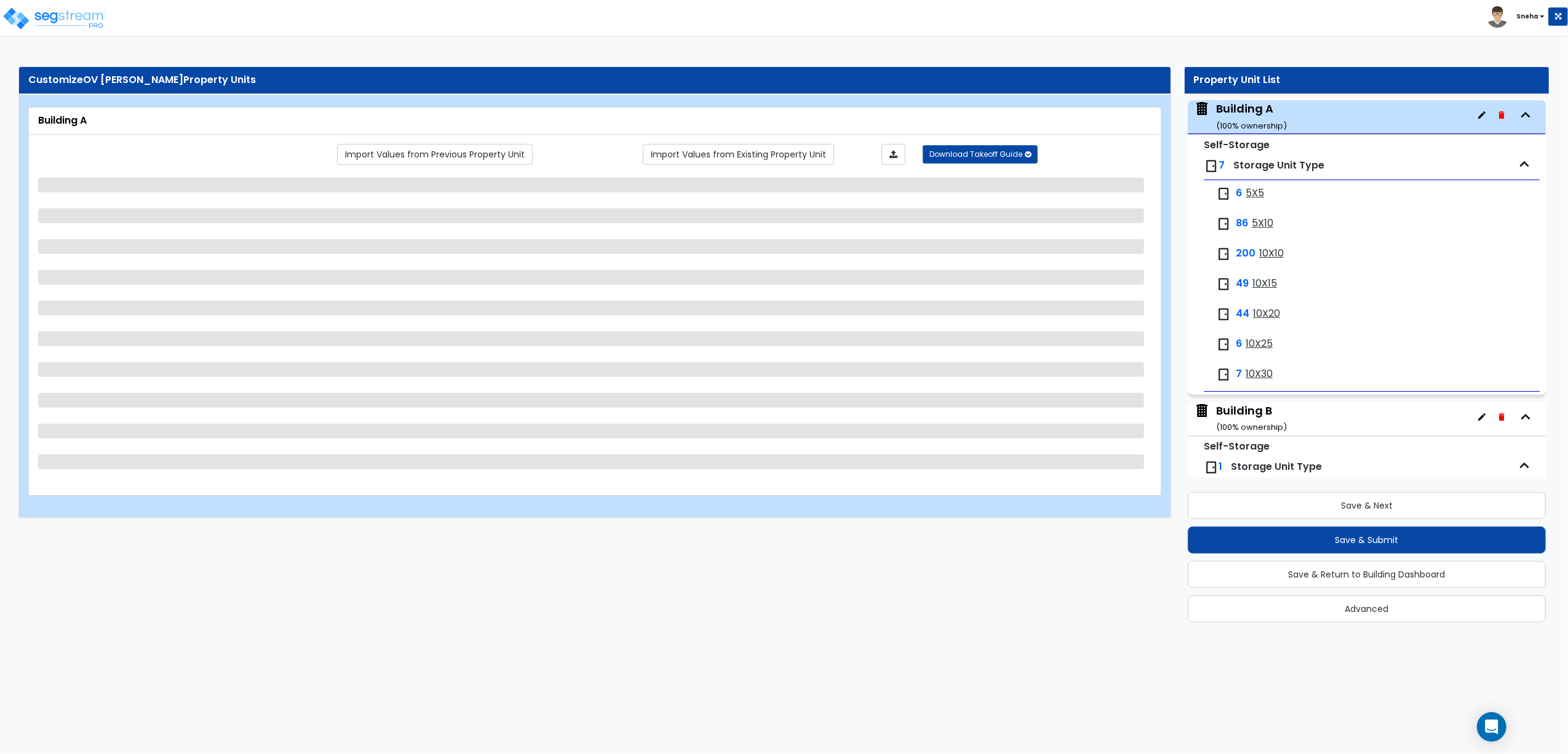
select select "1"
select select "3"
select select "2"
select select "1"
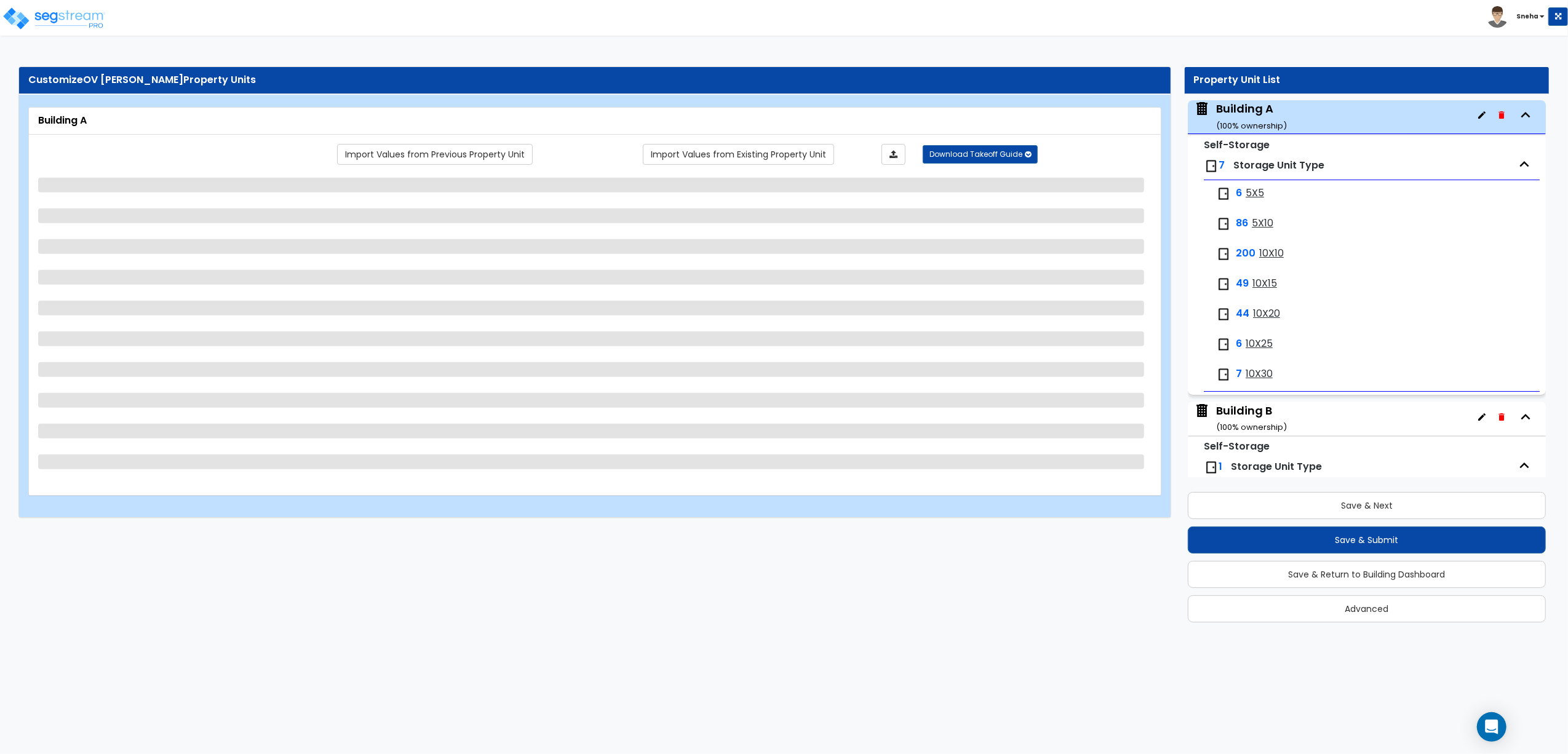
select select "1"
select select "3"
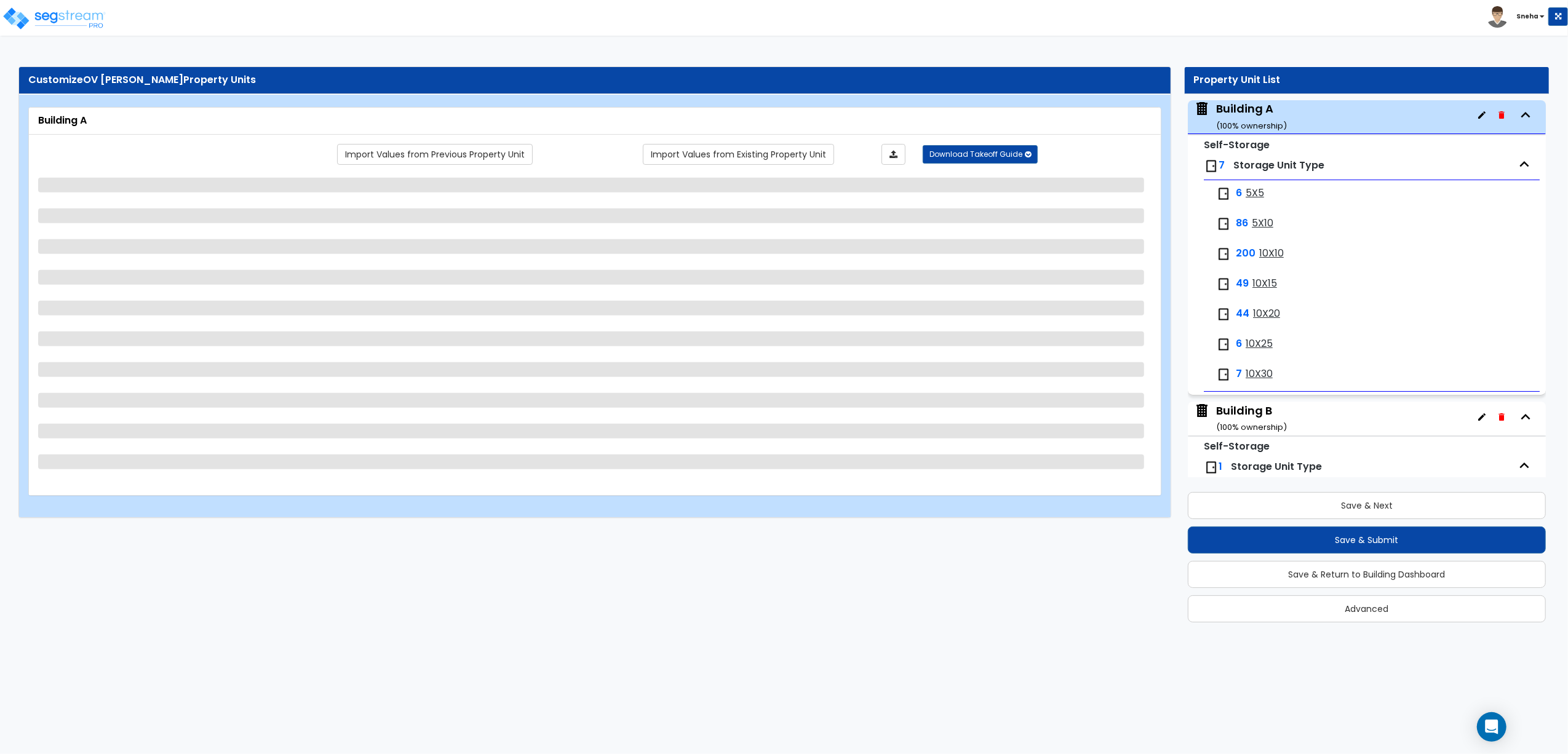
select select "2"
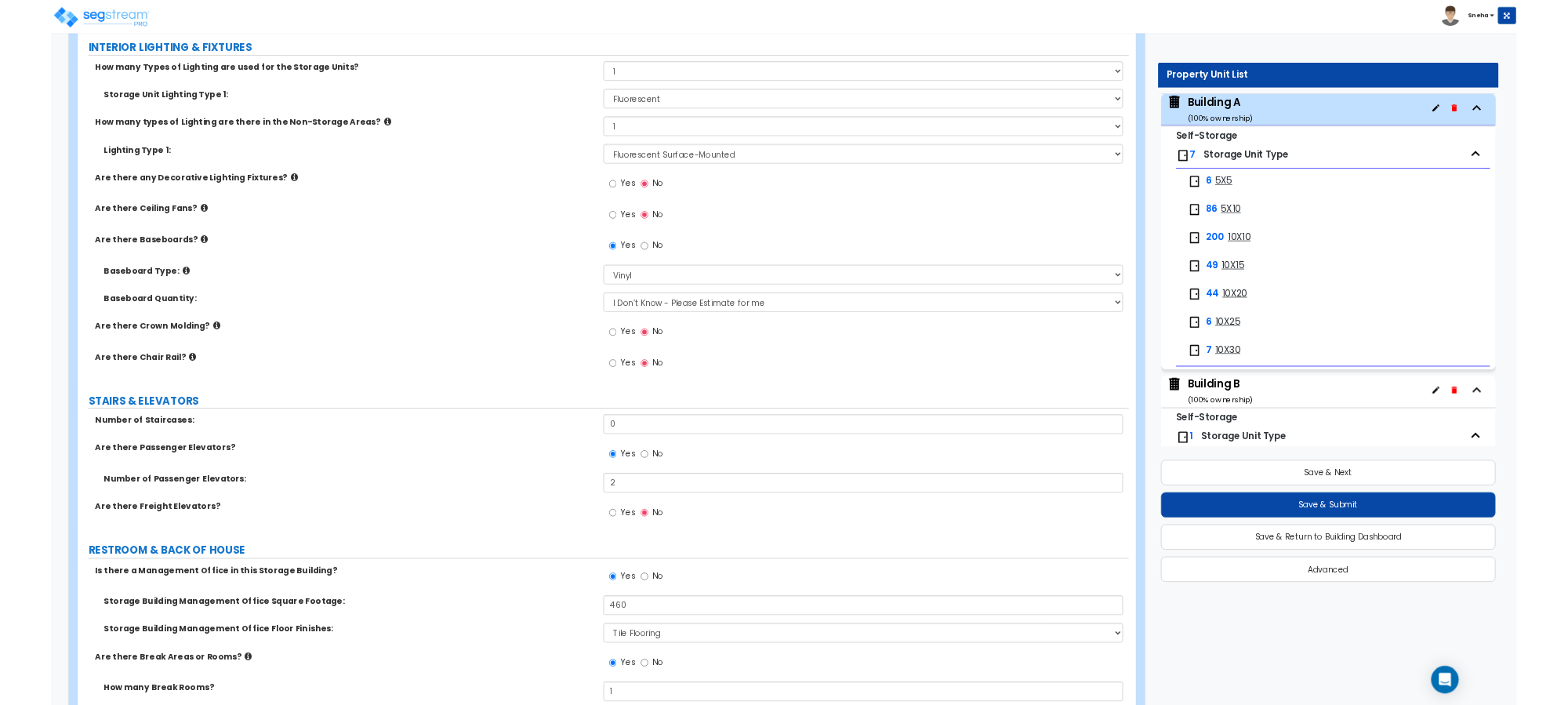
scroll to position [3241, 0]
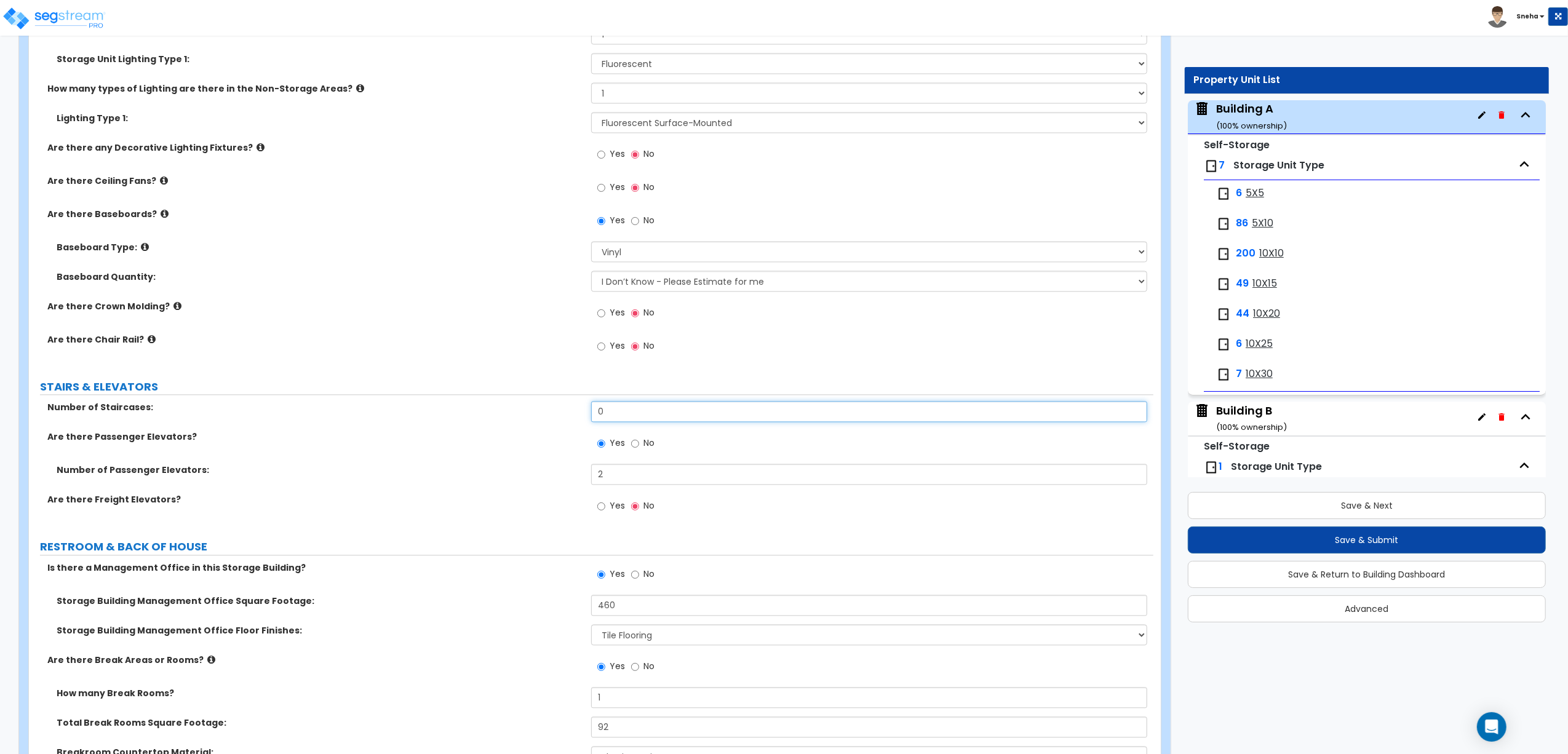
drag, startPoint x: 623, startPoint y: 414, endPoint x: 592, endPoint y: 417, distance: 31.1
click at [592, 417] on input "0" at bounding box center [869, 411] width 556 height 21
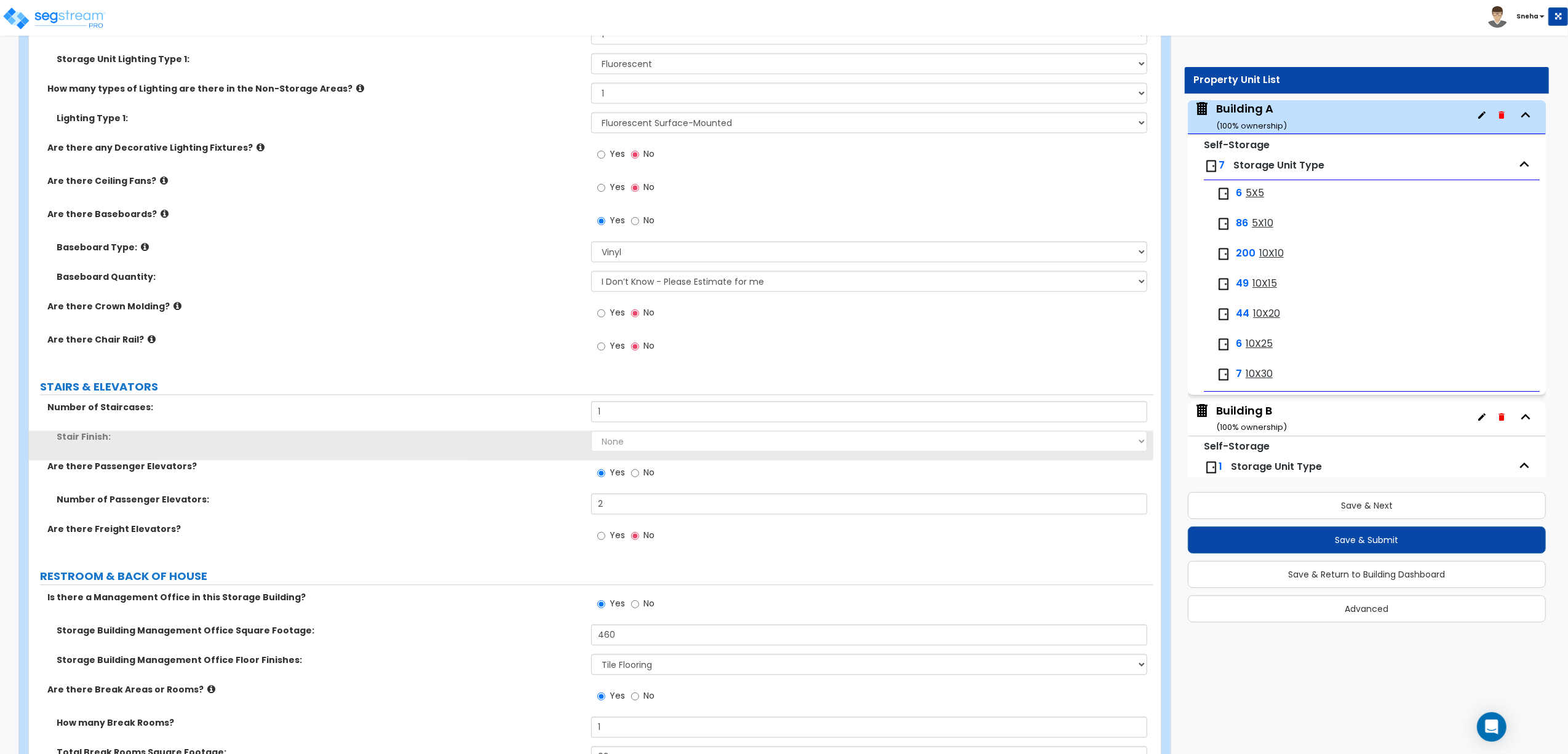
click at [389, 466] on label "Are there Passenger Elevators?" at bounding box center [315, 466] width 535 height 13
click at [602, 443] on select "None Tile Wood Laminate VCT Sheet Carpet Sheet Vinyl Carpet Tile" at bounding box center [869, 441] width 556 height 21
click at [591, 434] on select "None Tile Wood Laminate VCT Sheet Carpet Sheet Vinyl Carpet Tile" at bounding box center [869, 441] width 556 height 21
click at [505, 439] on label "Stair Finish:" at bounding box center [319, 437] width 525 height 13
click at [584, 466] on div "Are there Passenger Elevators?" at bounding box center [310, 466] width 562 height 13
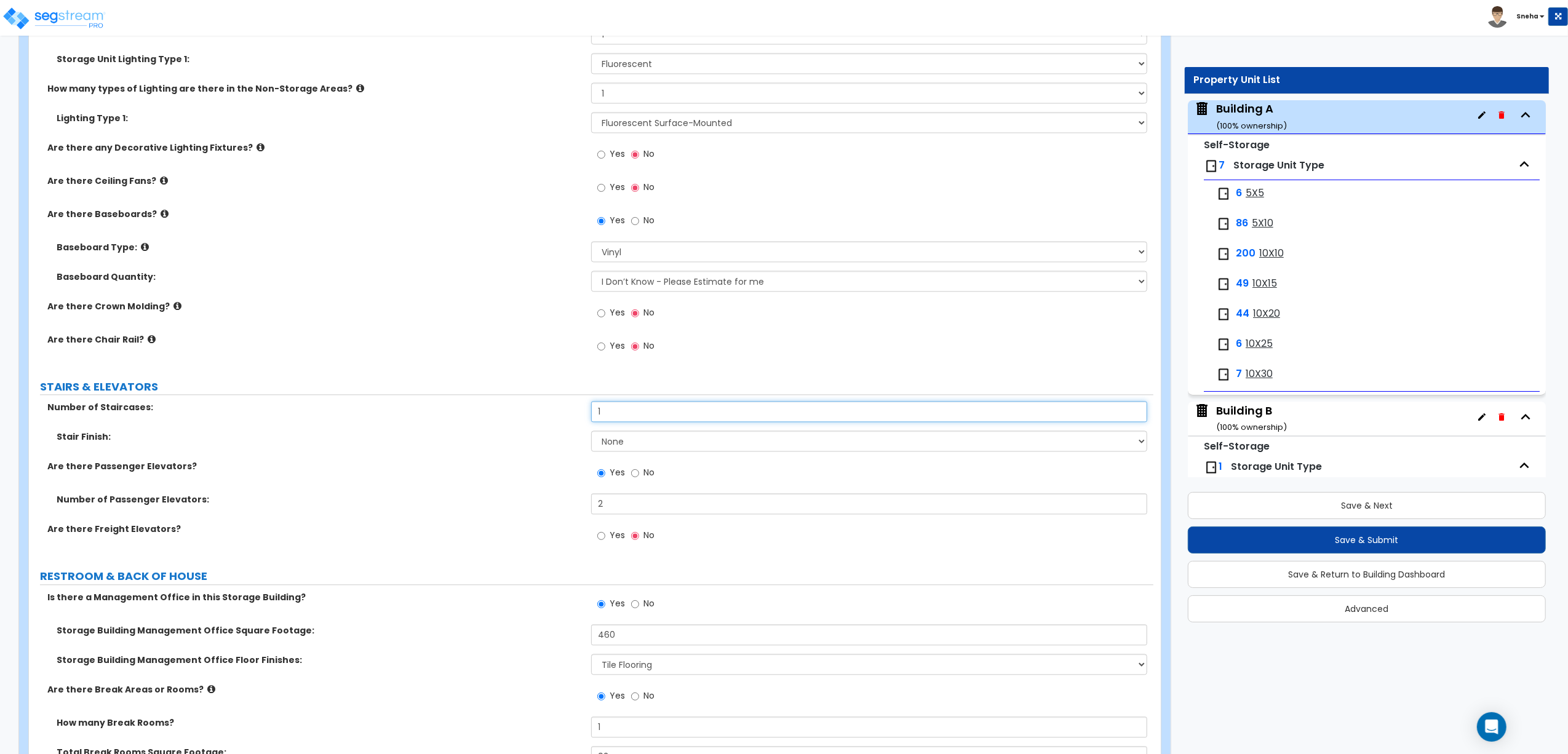
click at [605, 411] on input "1" at bounding box center [869, 411] width 556 height 21
click at [602, 414] on input "1" at bounding box center [869, 411] width 556 height 21
drag, startPoint x: 582, startPoint y: 416, endPoint x: 552, endPoint y: 416, distance: 30.0
click at [552, 416] on div "Number of Staircases: 1" at bounding box center [591, 416] width 1125 height 29
type input "2"
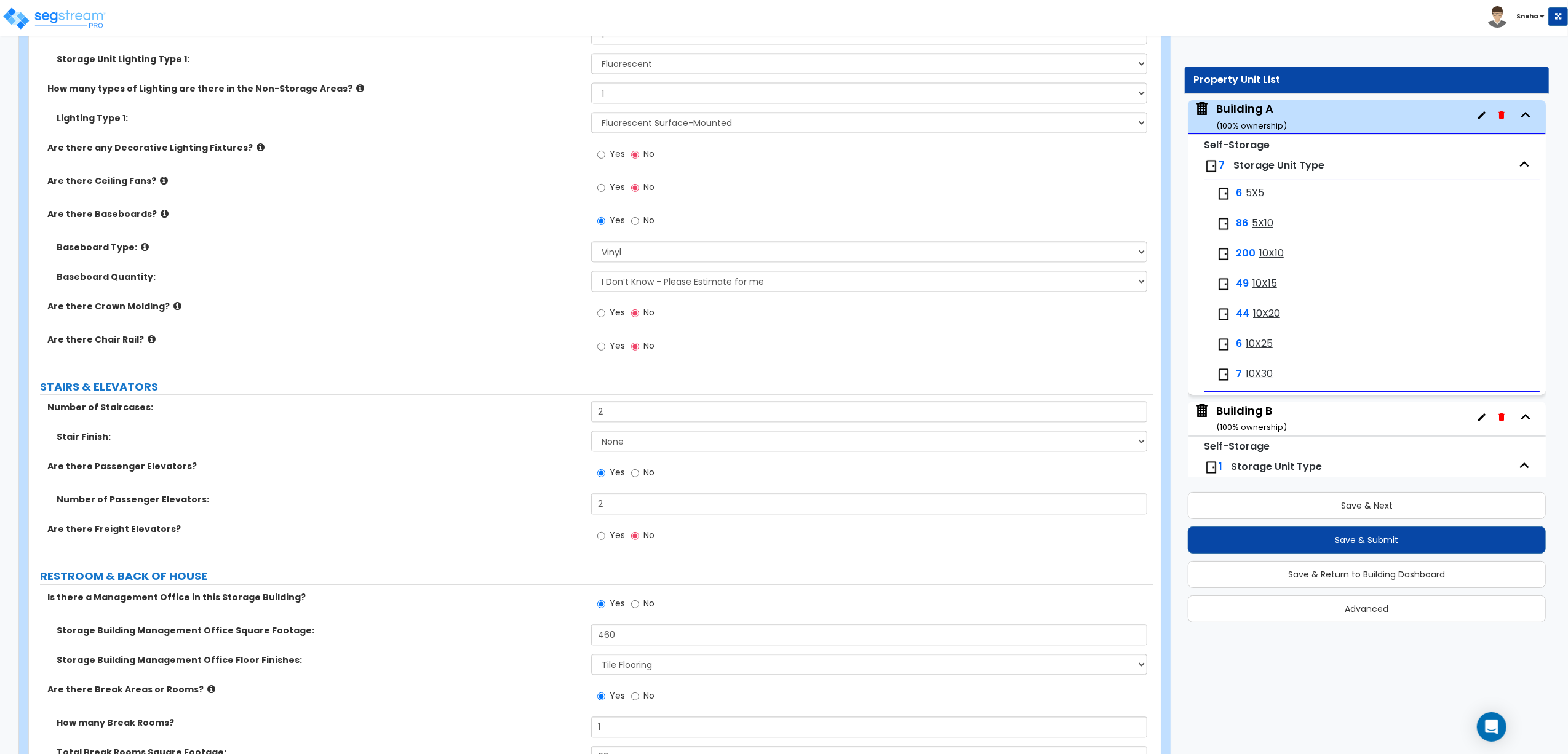
click at [387, 502] on label "Number of Passenger Elevators:" at bounding box center [319, 499] width 525 height 13
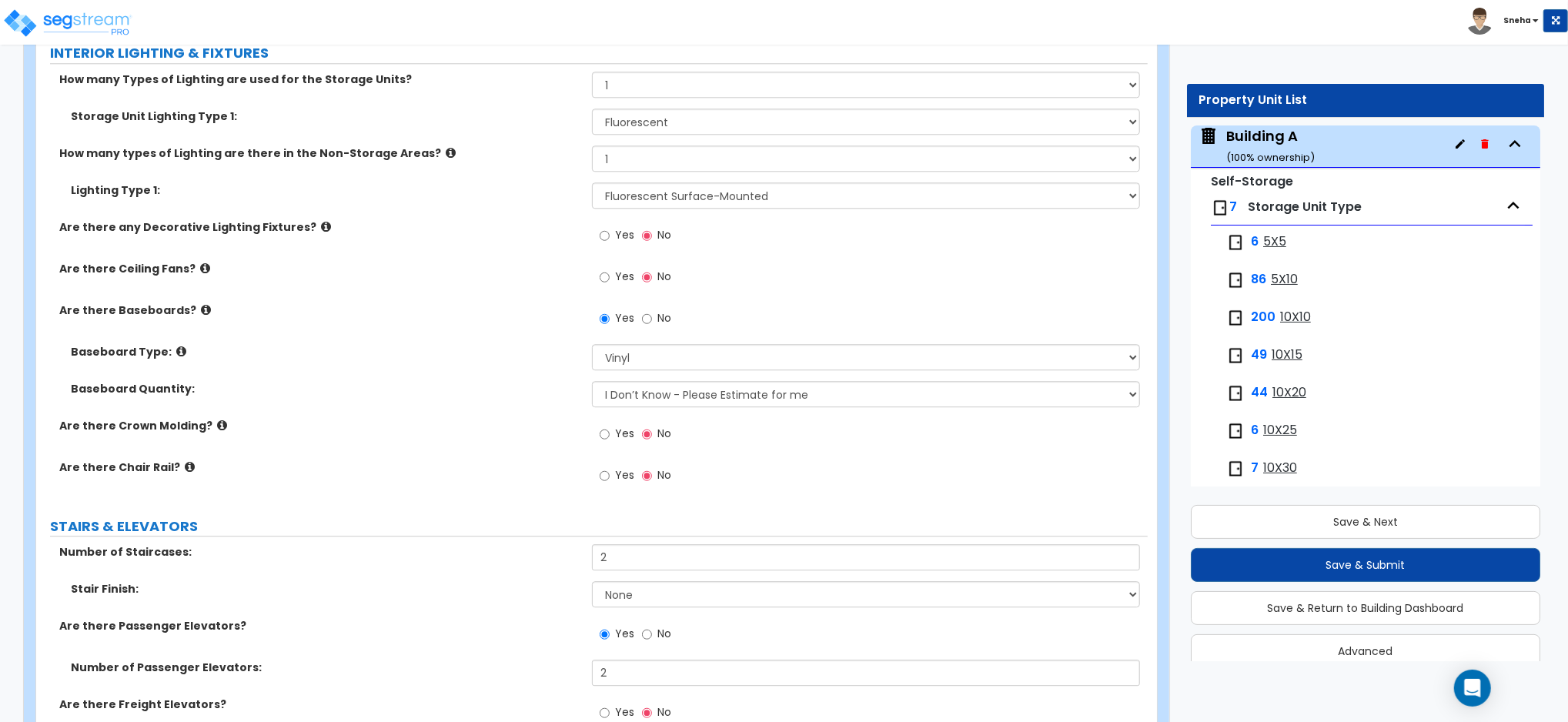
scroll to position [3038, 0]
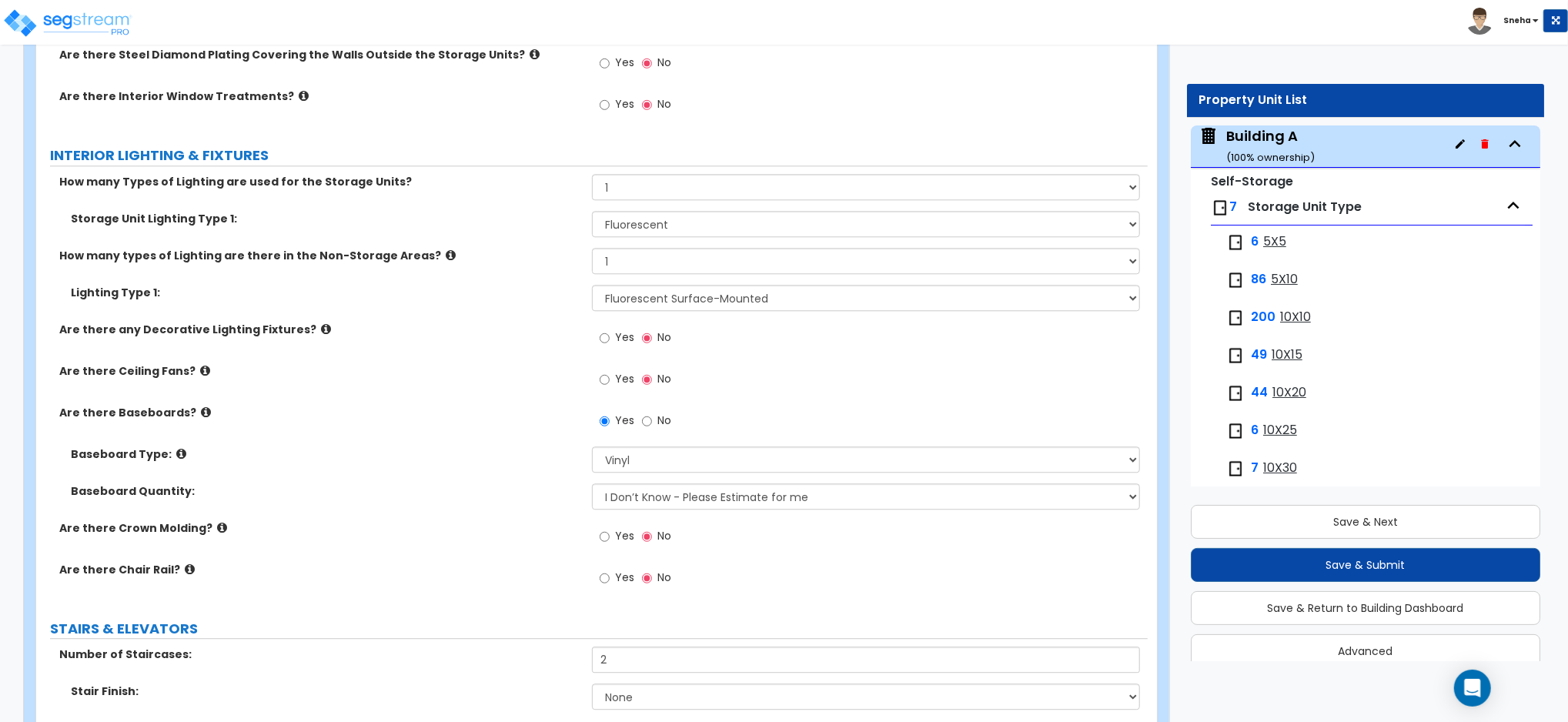
click at [610, 339] on label "Yes" at bounding box center [617, 339] width 35 height 26
click at [610, 339] on input "Yes" at bounding box center [604, 337] width 10 height 17
radio input "true"
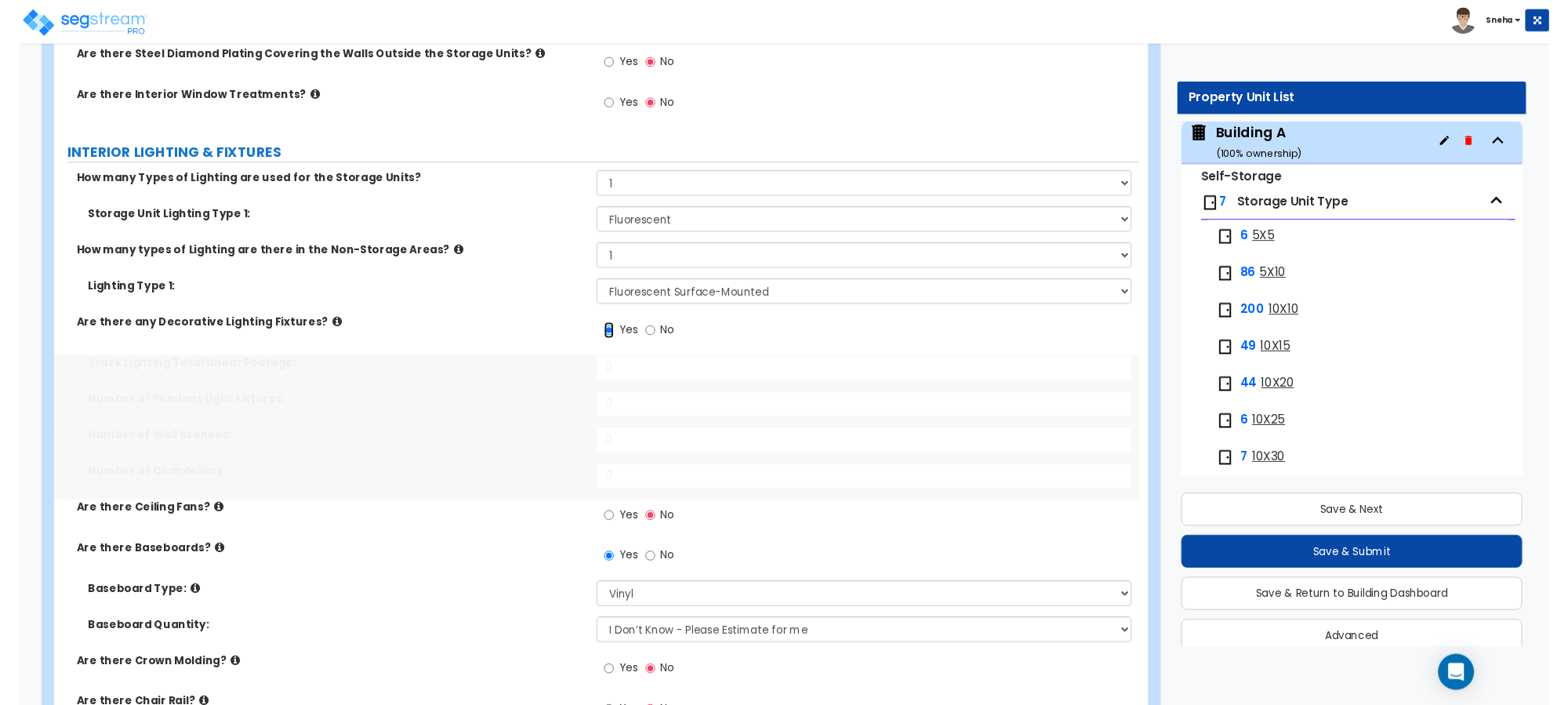
scroll to position [21, 0]
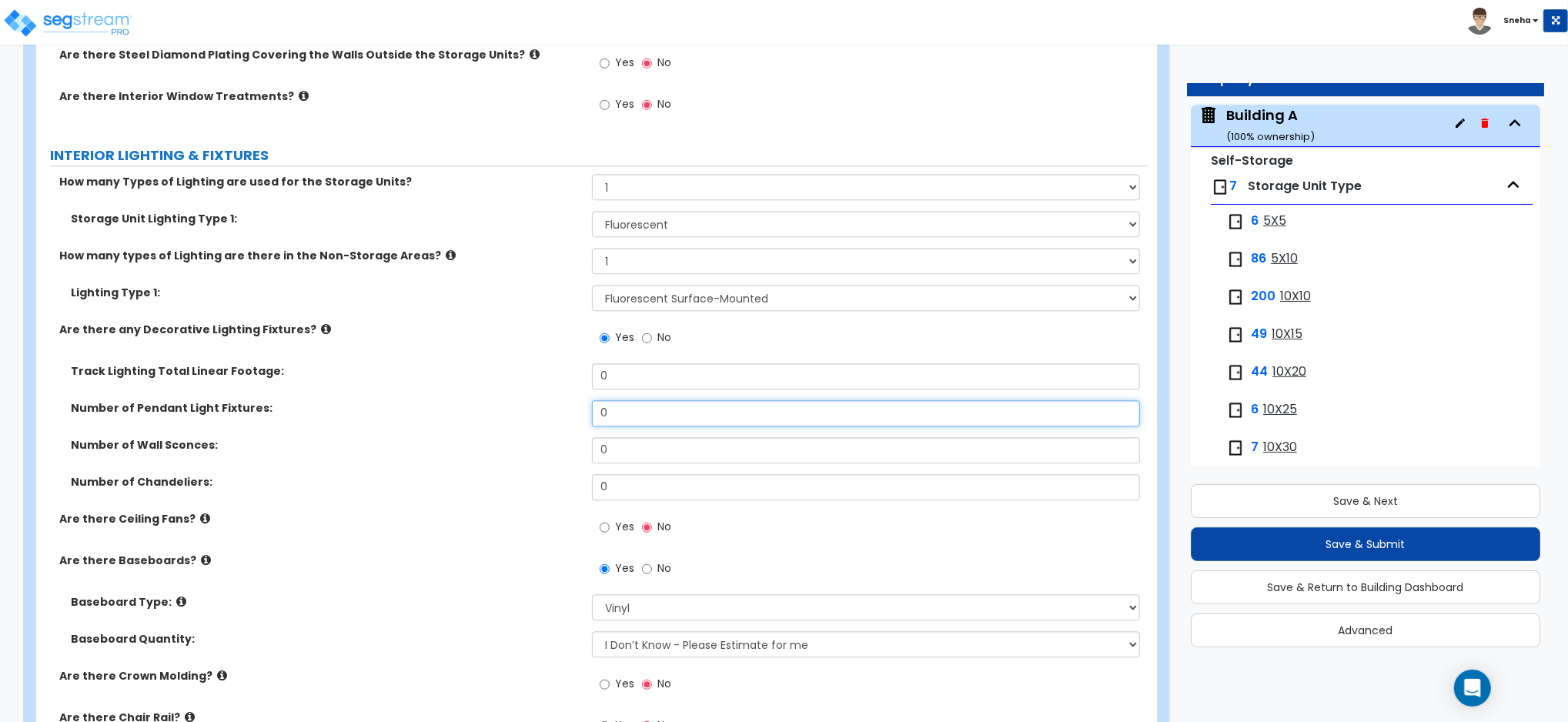
drag, startPoint x: 629, startPoint y: 413, endPoint x: 589, endPoint y: 423, distance: 41.2
click at [589, 423] on div "Number of Pendant Light Fixtures: 0" at bounding box center [592, 419] width 1111 height 37
type input "2"
click at [456, 398] on div "Track Lighting Total Linear Footage: 0" at bounding box center [592, 382] width 1111 height 37
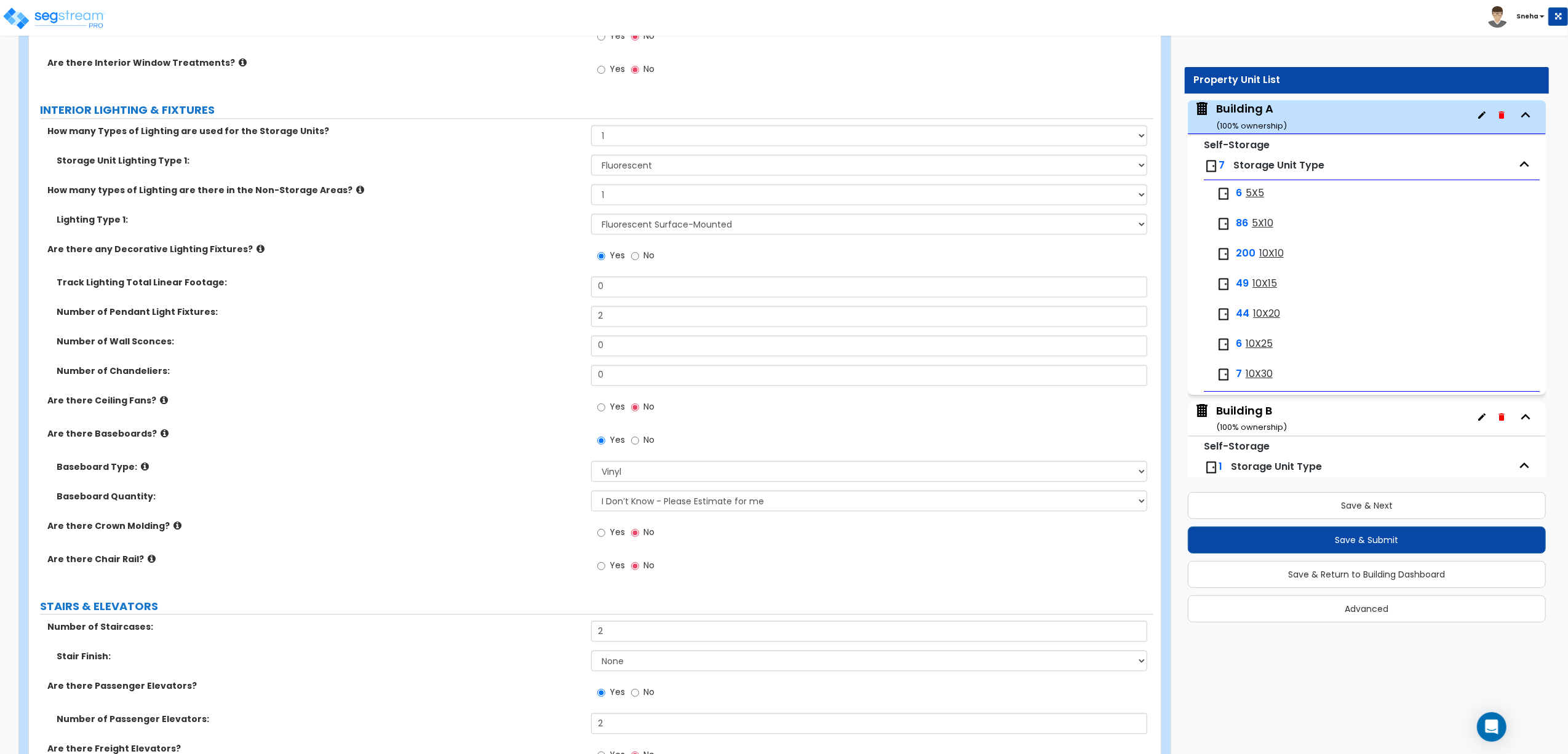
scroll to position [308, 0]
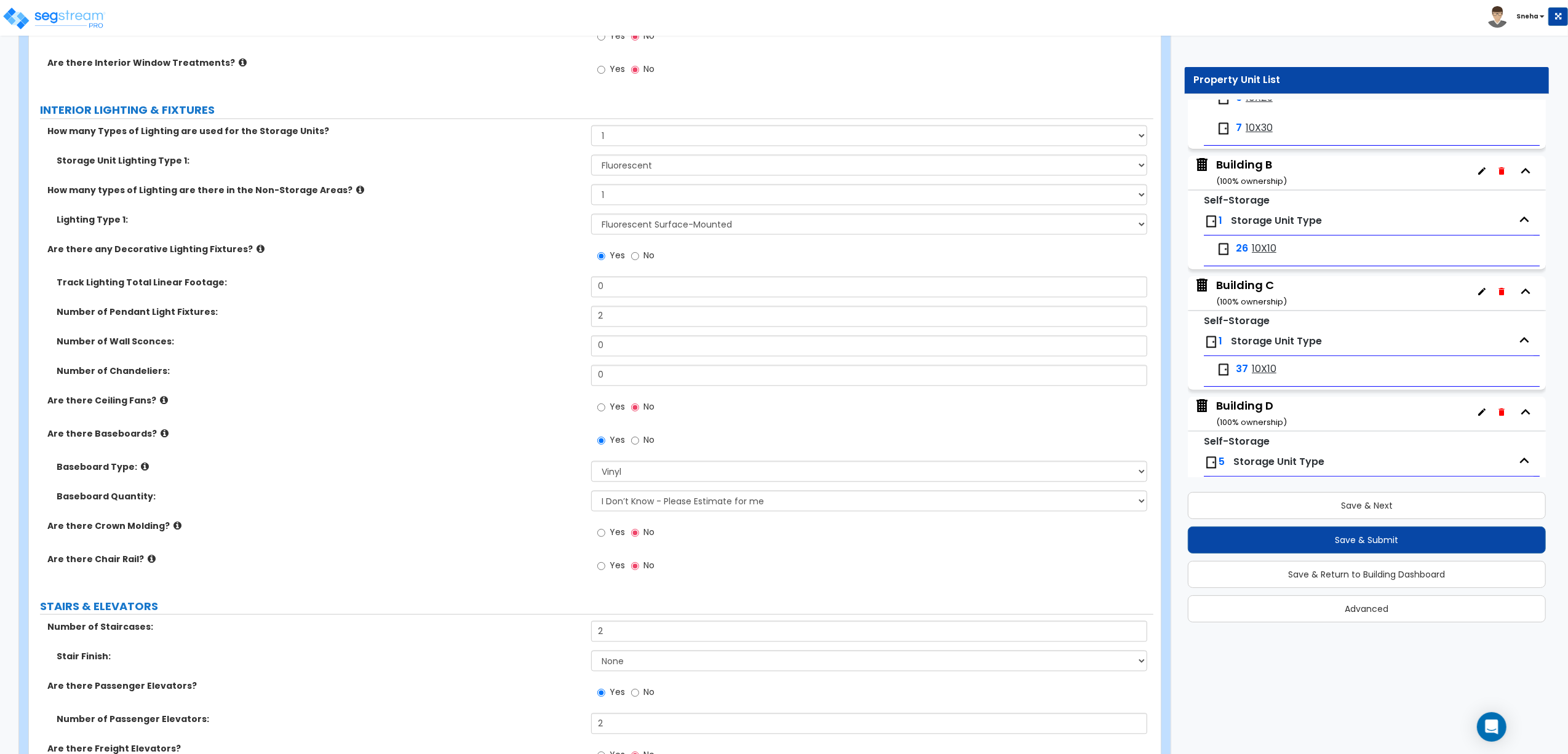
click at [1252, 171] on div "Building B ( 100 % ownership)" at bounding box center [1252, 172] width 71 height 31
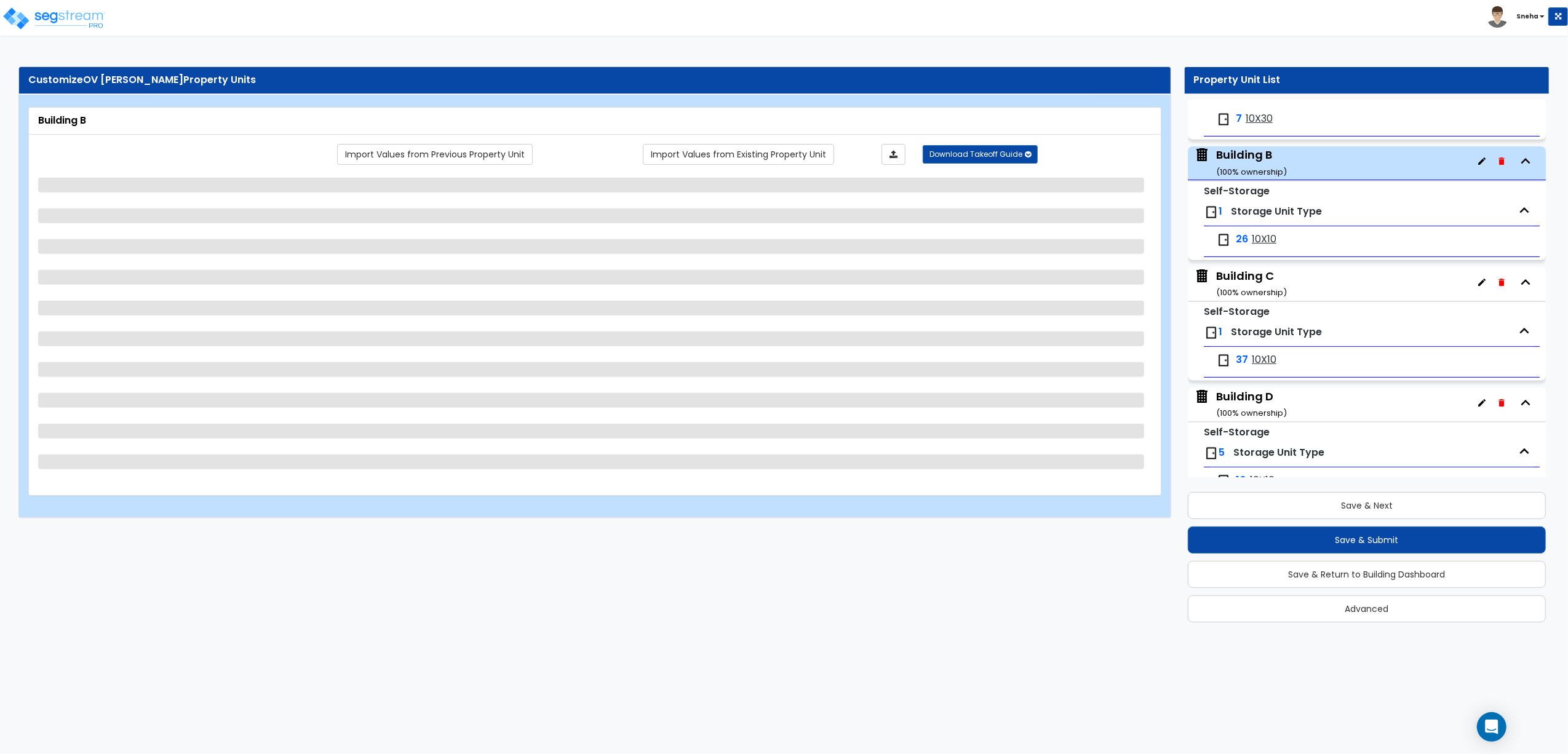
scroll to position [366, 0]
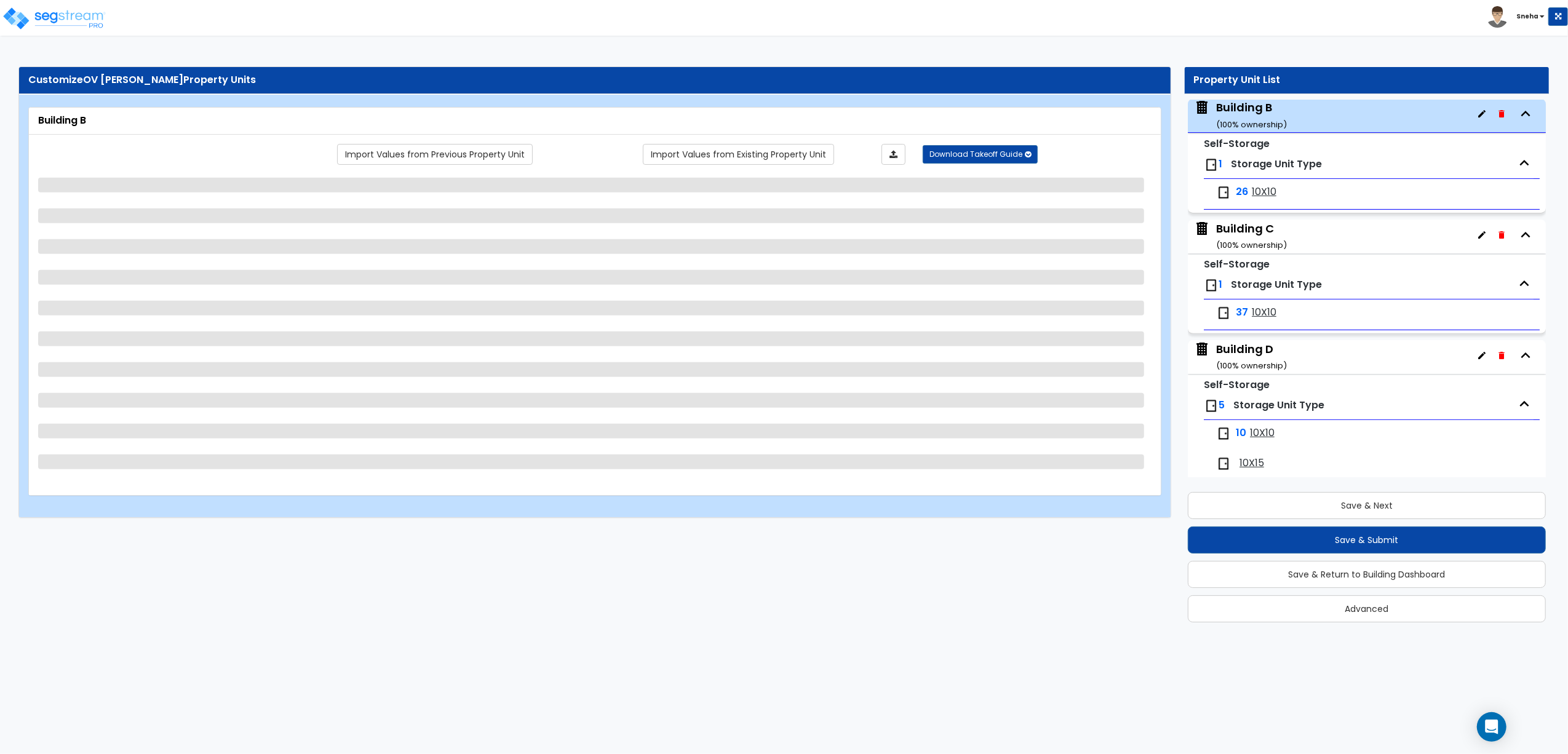
select select "8"
select select "1"
select select "6"
select select "1"
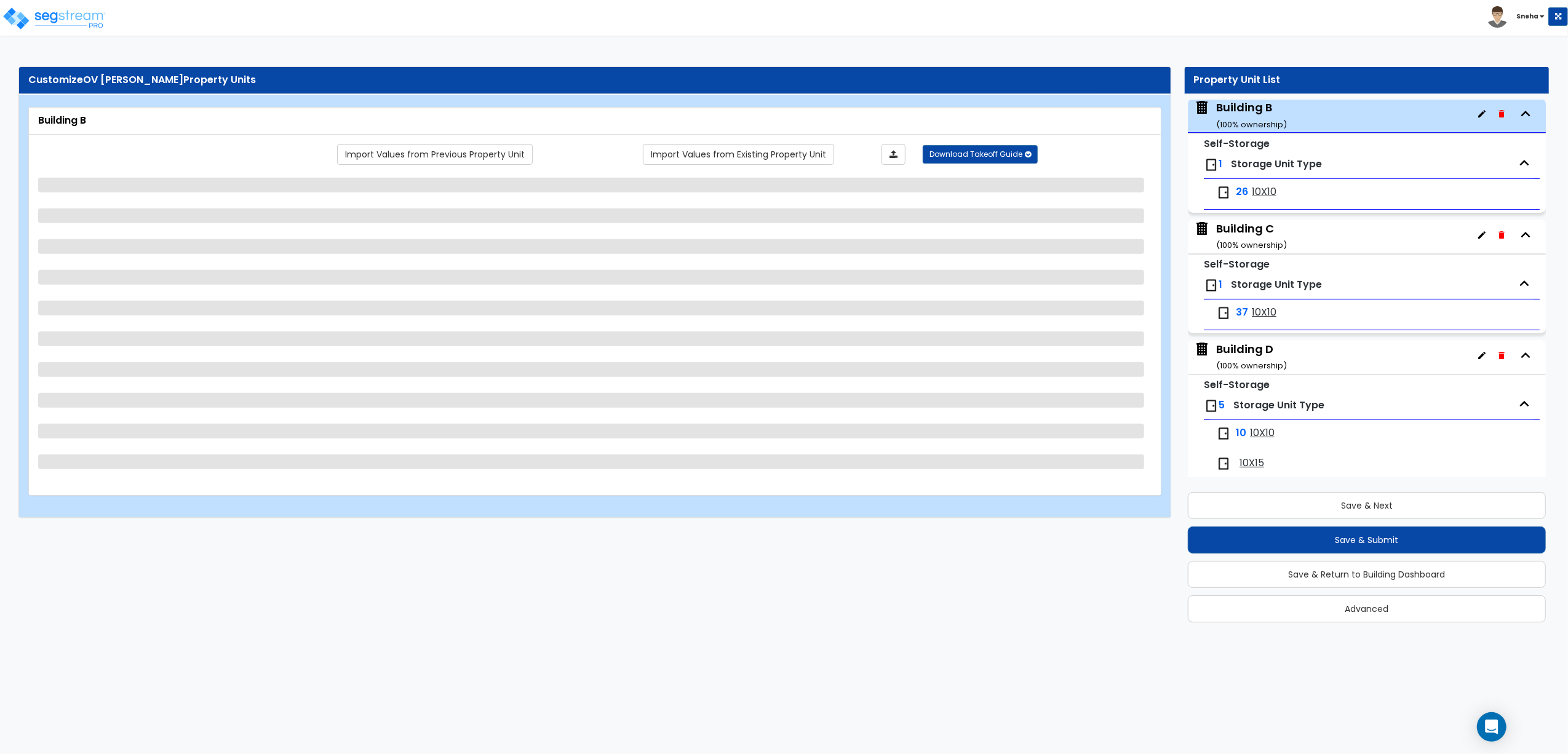
select select "5"
select select "1"
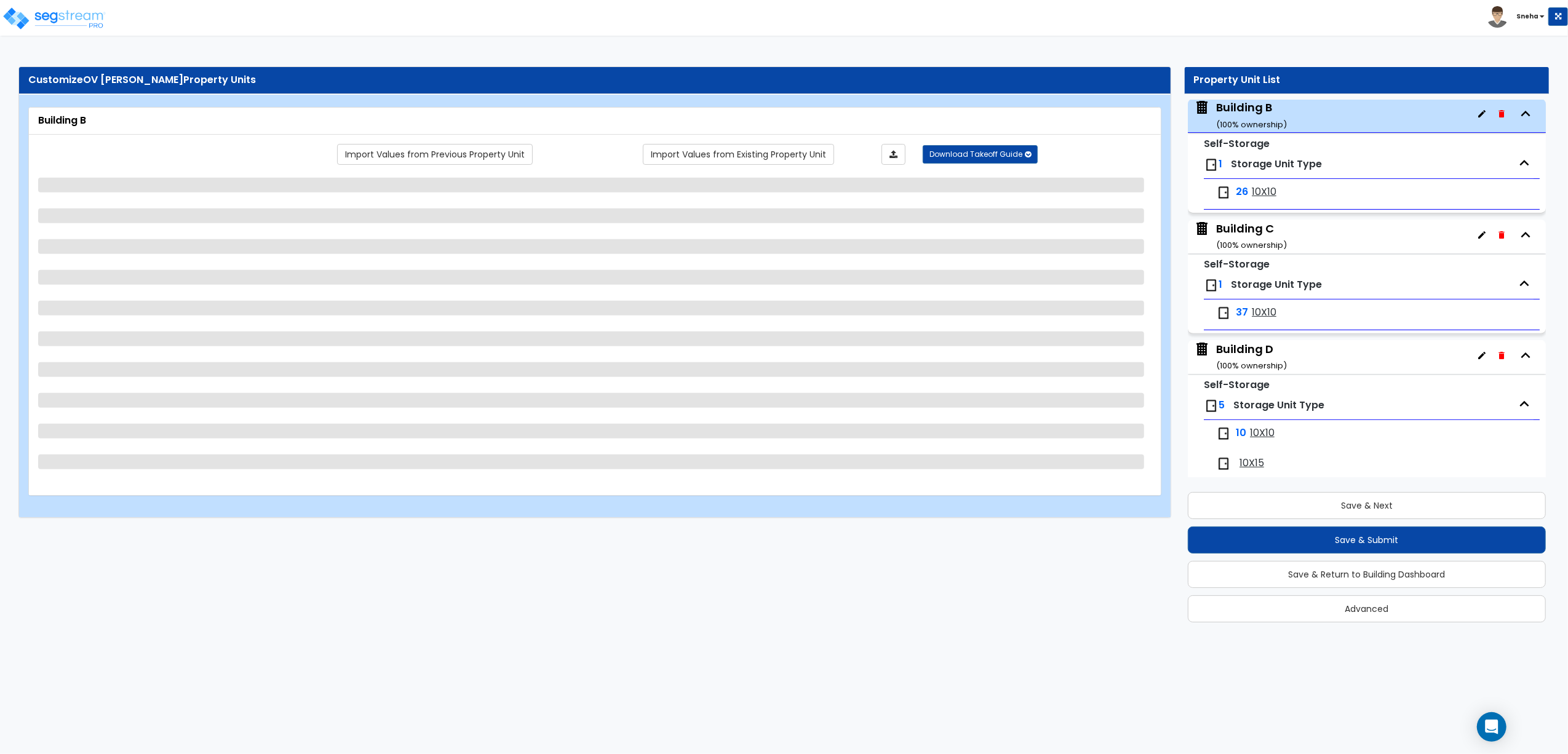
select select "2"
select select "1"
select select "2"
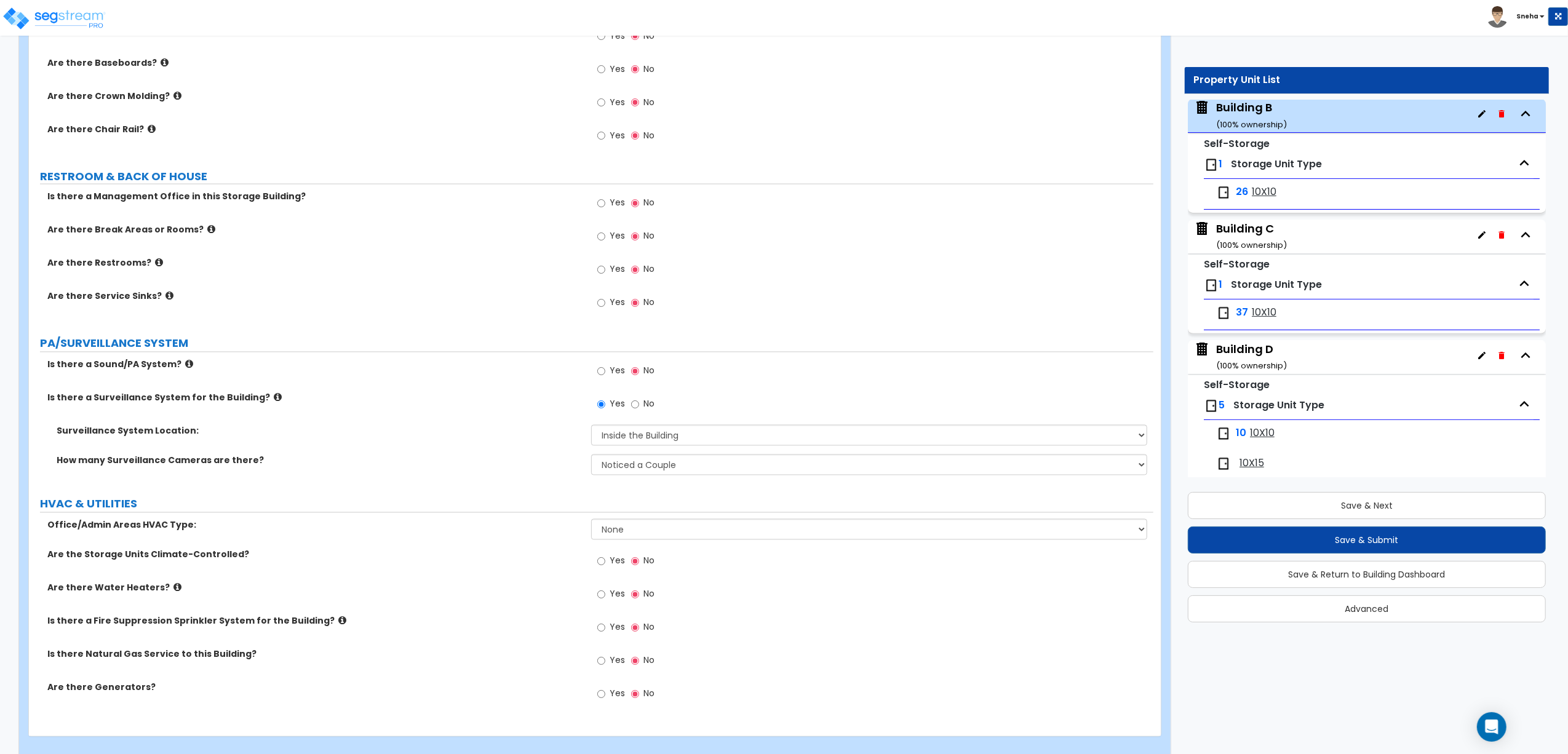
scroll to position [2193, 0]
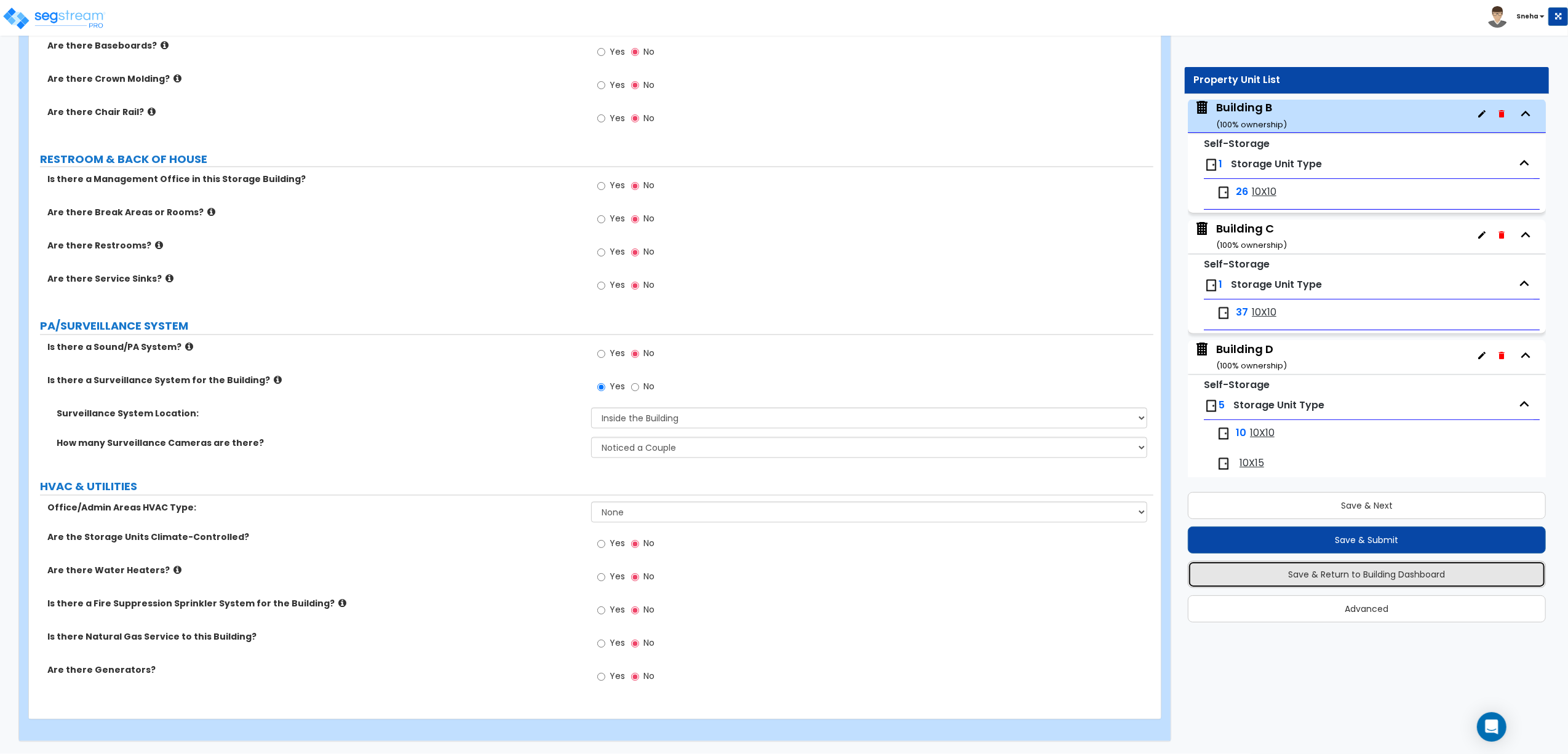
click at [1365, 578] on button "Save & Return to Building Dashboard" at bounding box center [1367, 574] width 358 height 27
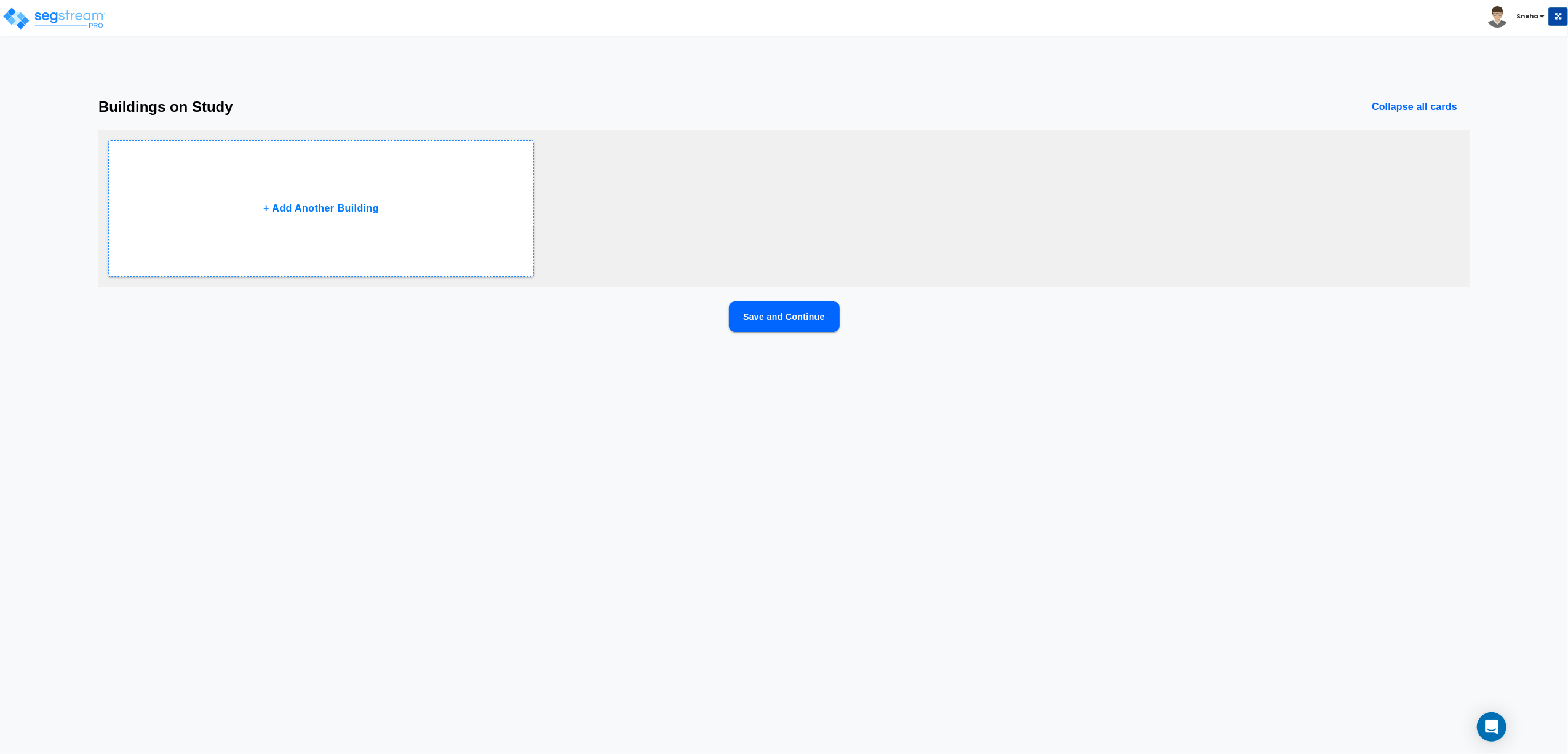
scroll to position [0, 0]
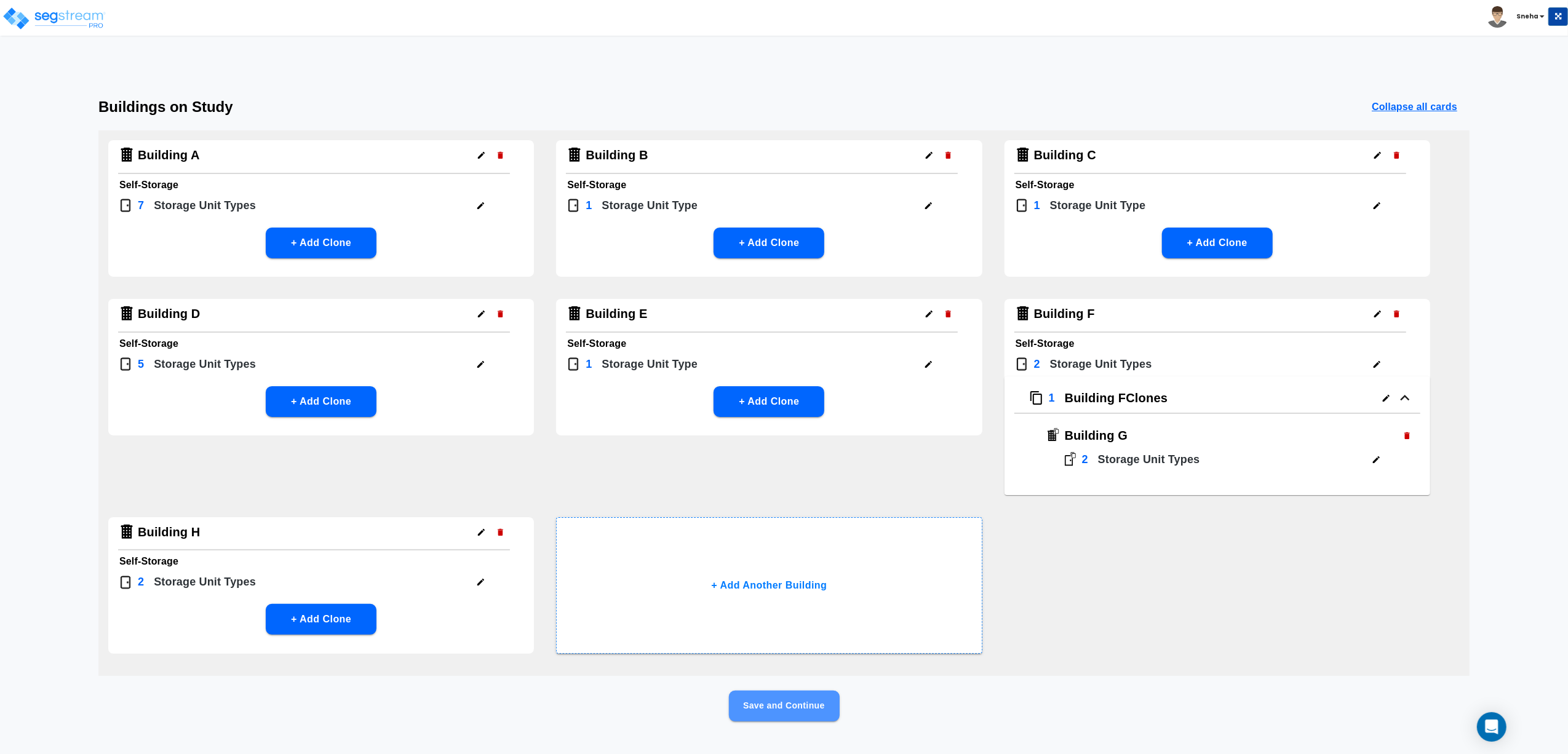
click at [748, 704] on button "Save and Continue" at bounding box center [784, 706] width 111 height 31
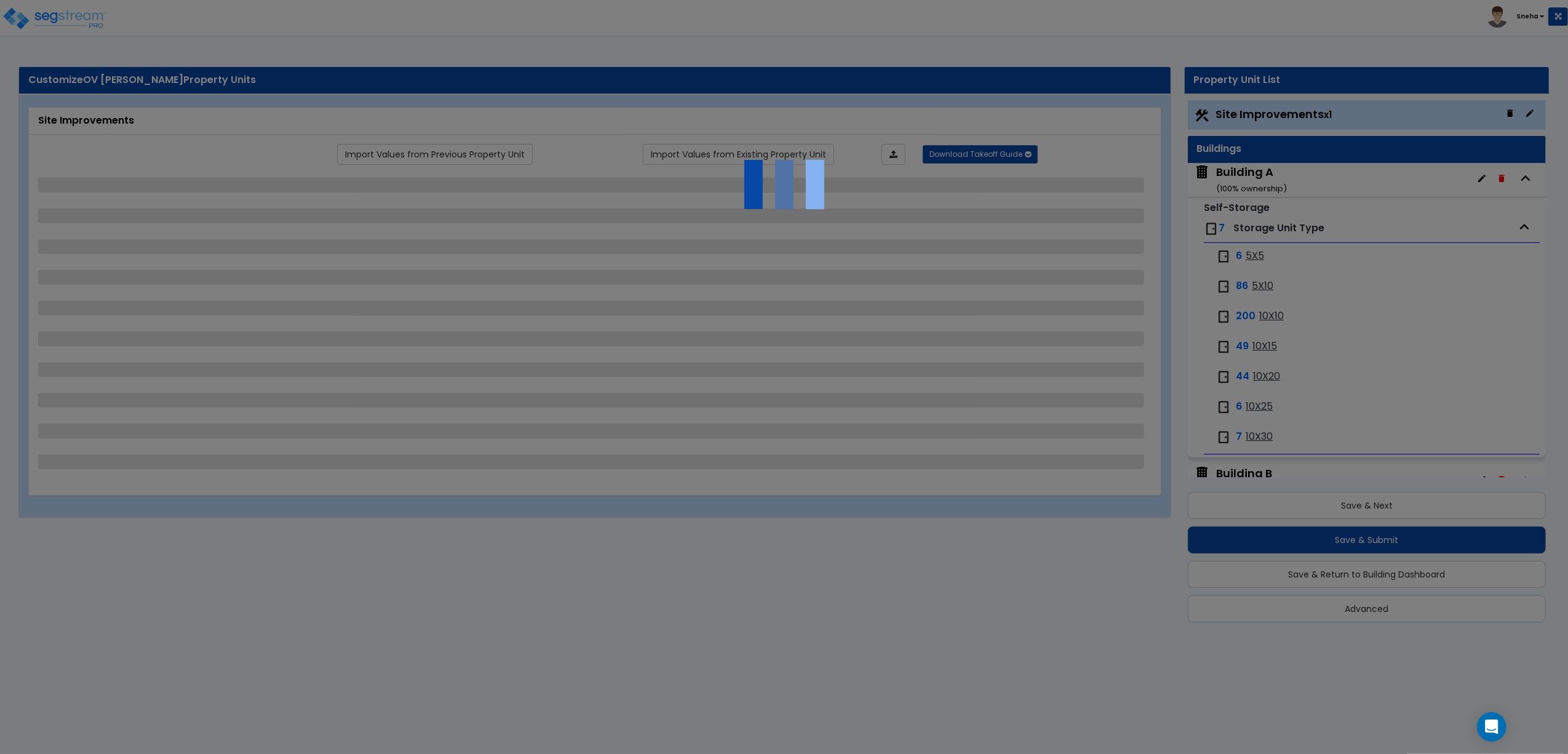
select select "2"
select select "1"
select select "2"
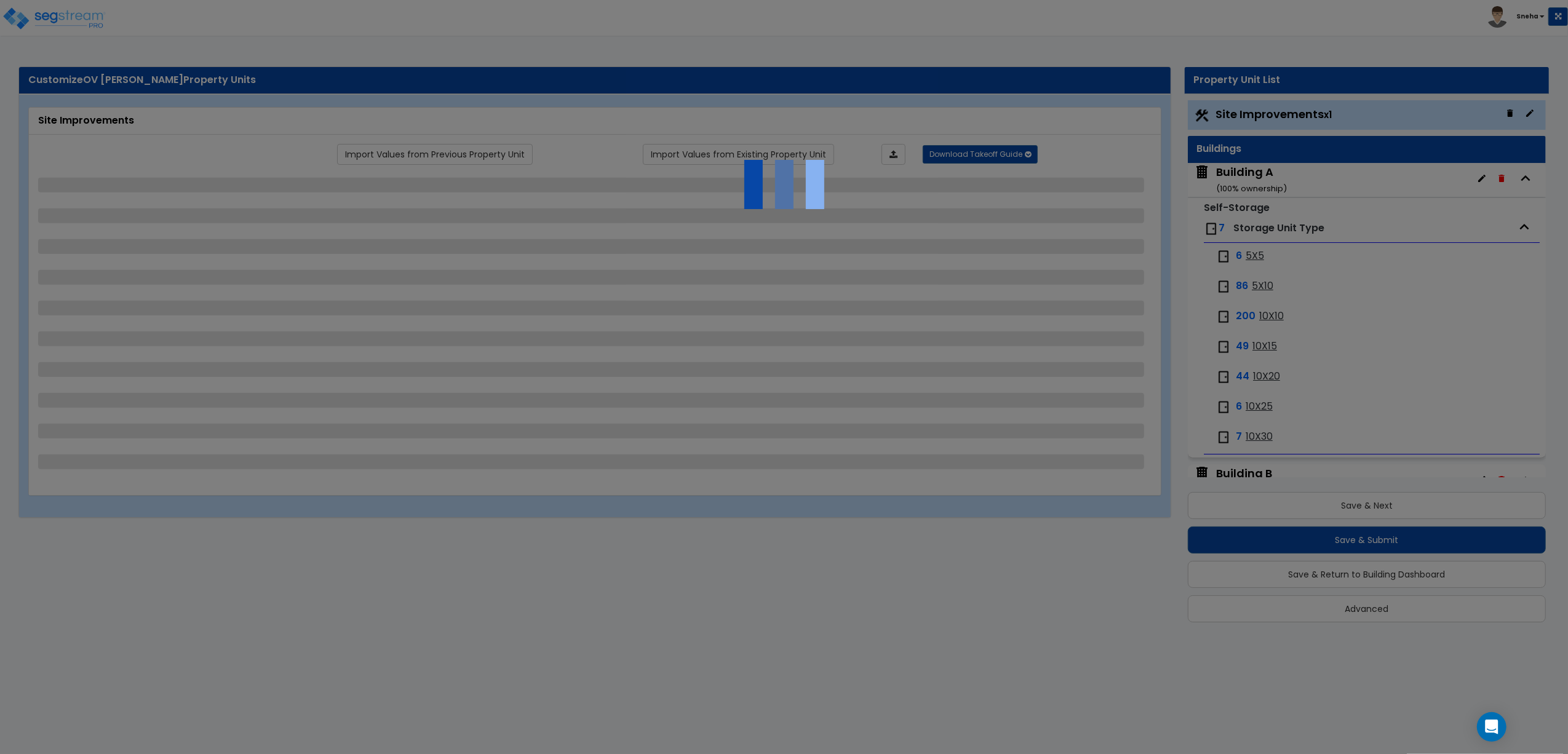
select select "2"
select select "1"
select select "3"
select select "2"
select select "1"
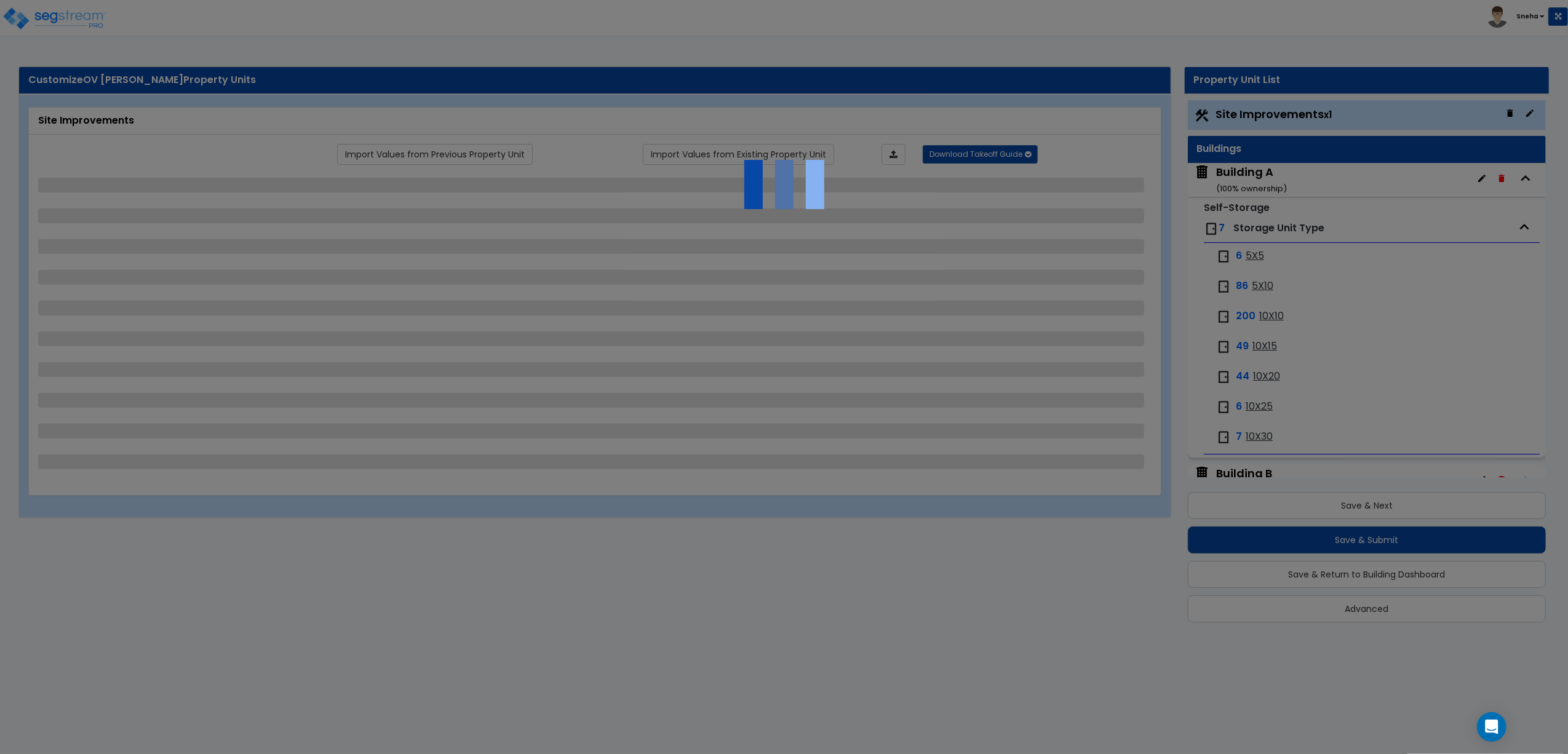
select select "1"
select select "4"
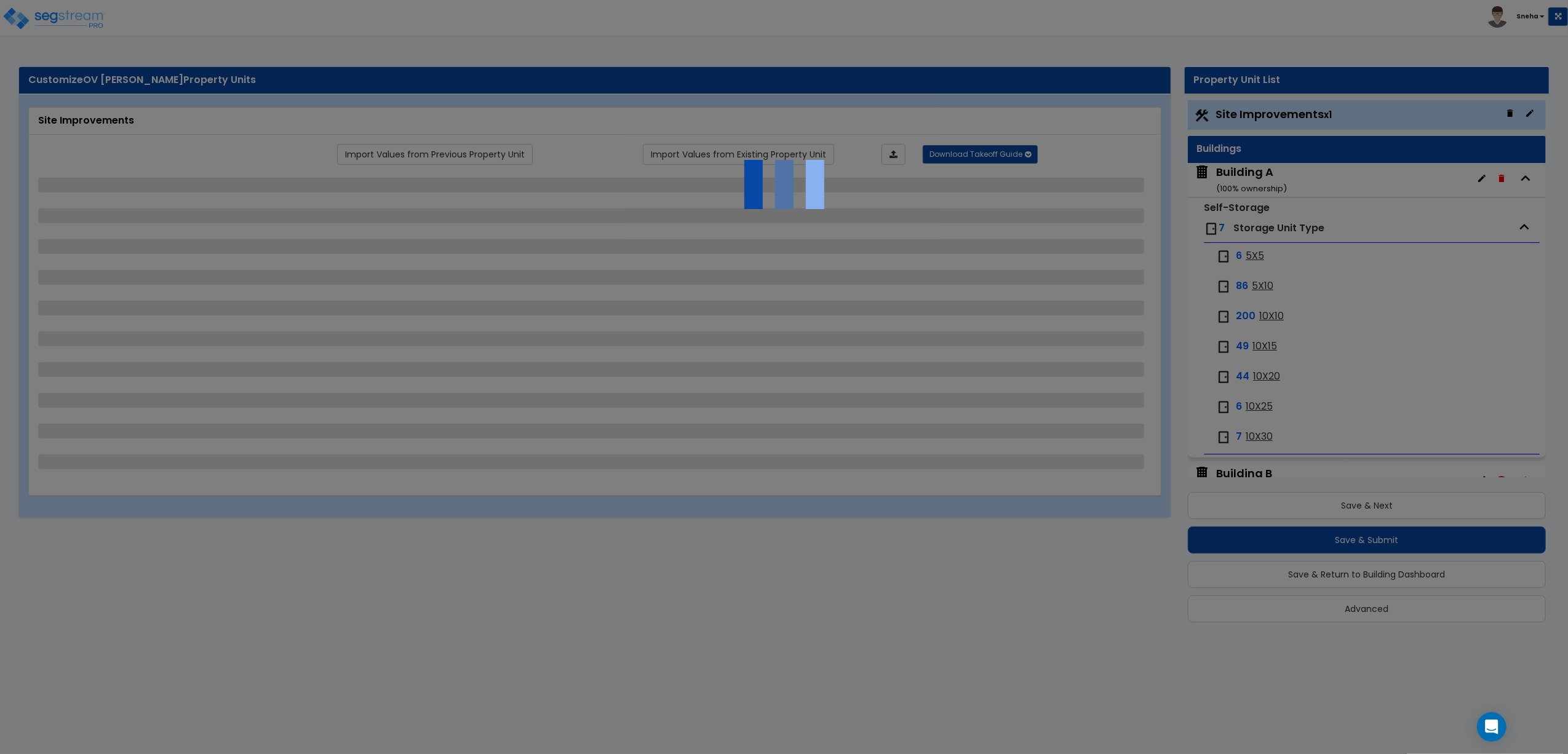
select select "3"
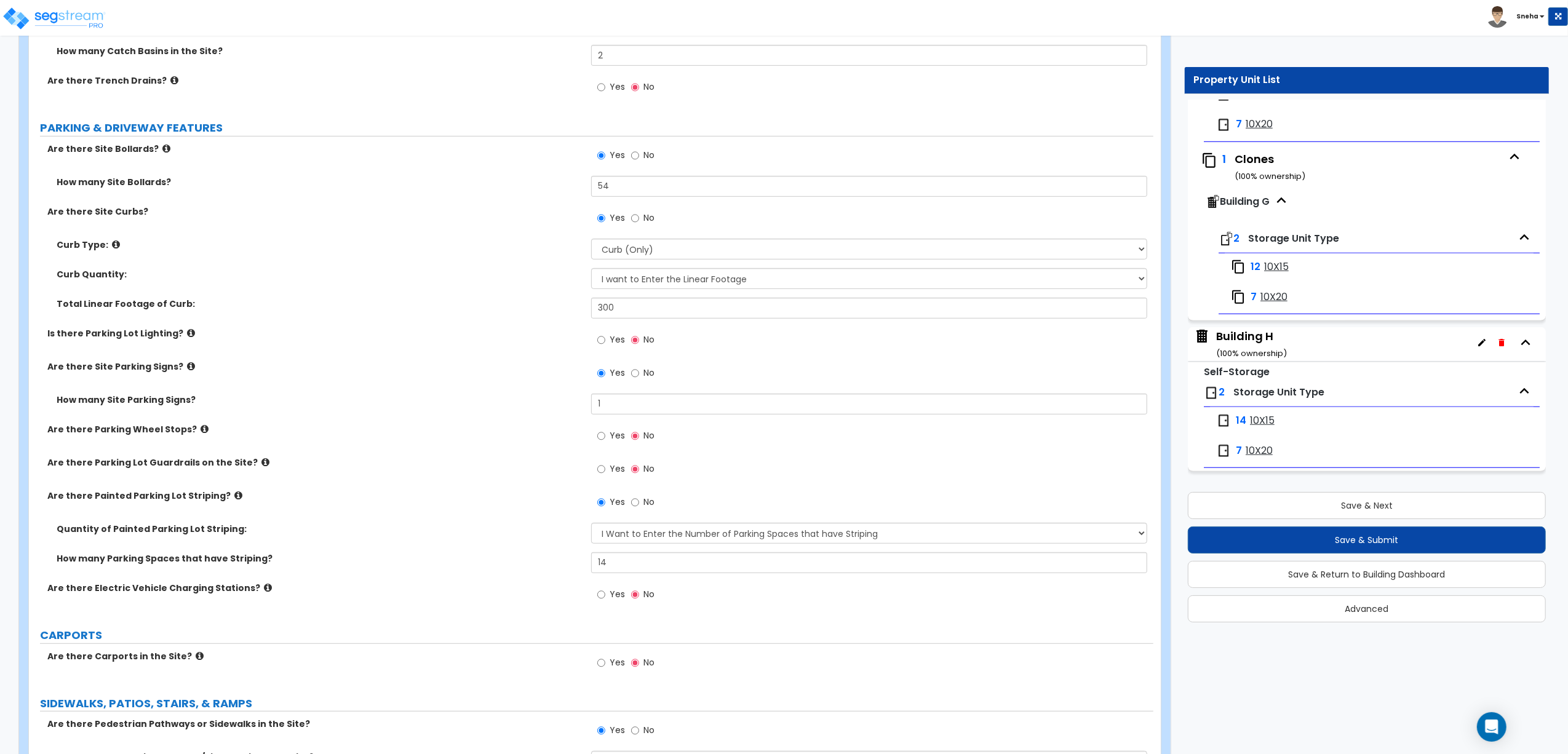
scroll to position [1078, 0]
click at [1372, 576] on button "Save & Return to Building Dashboard" at bounding box center [1367, 574] width 358 height 27
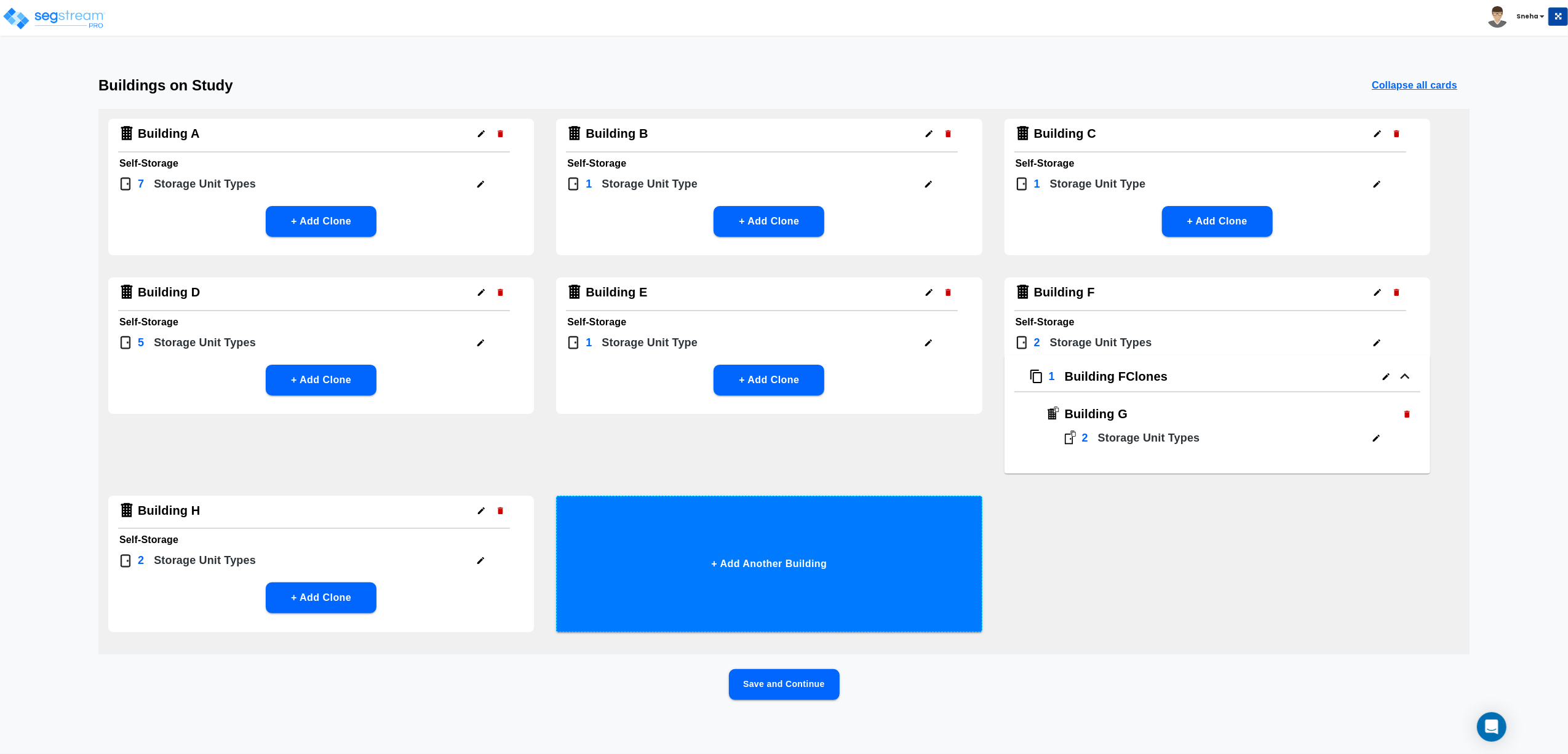
scroll to position [0, 0]
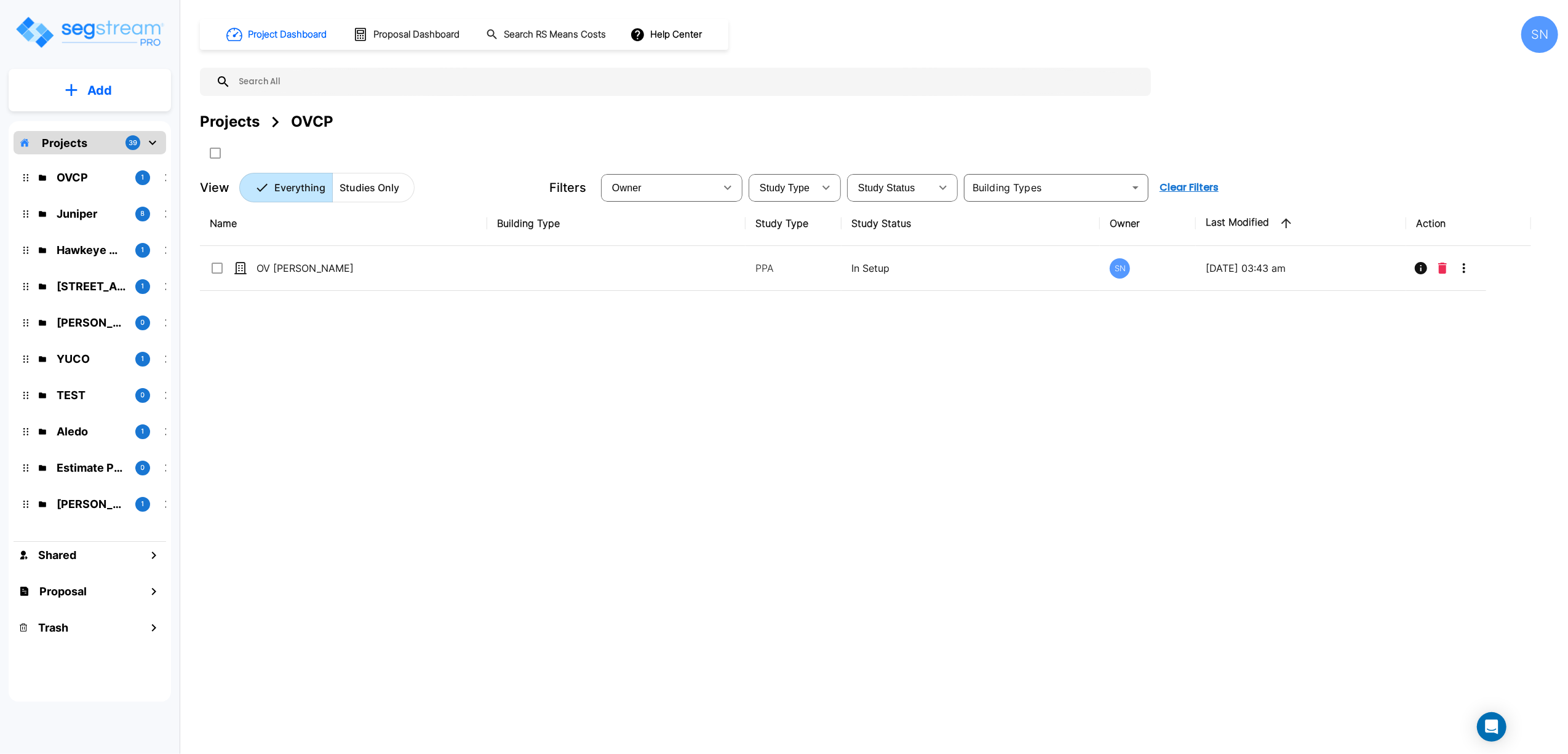
click at [1014, 393] on div "Name Building Type Study Type Study Status Owner Last Modified Action OV Justin…" at bounding box center [865, 434] width 1331 height 467
